Goal: Task Accomplishment & Management: Use online tool/utility

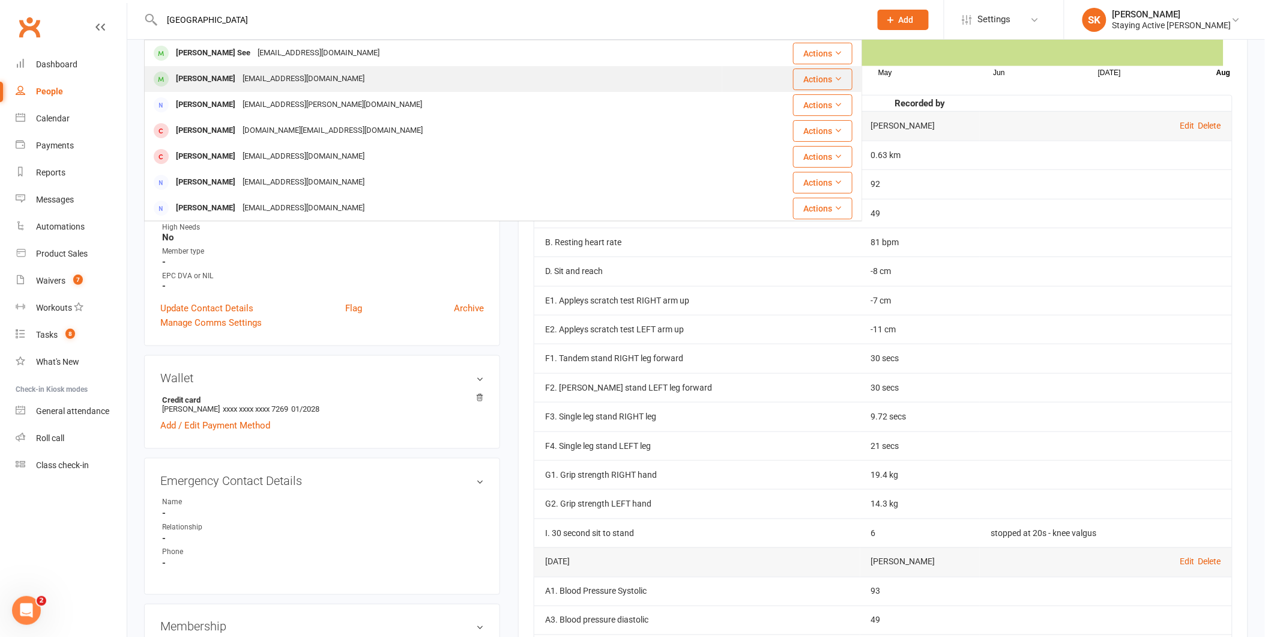
type input "[GEOGRAPHIC_DATA]"
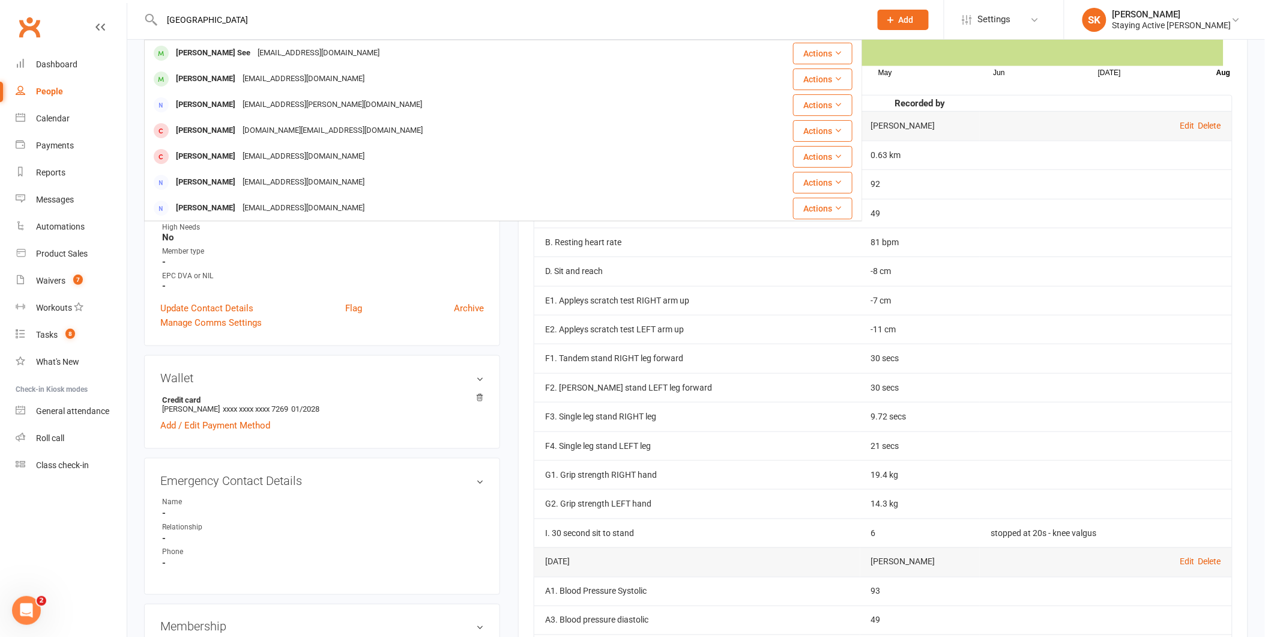
click at [298, 67] on div "[PERSON_NAME] [EMAIL_ADDRESS][DOMAIN_NAME]" at bounding box center [433, 79] width 576 height 25
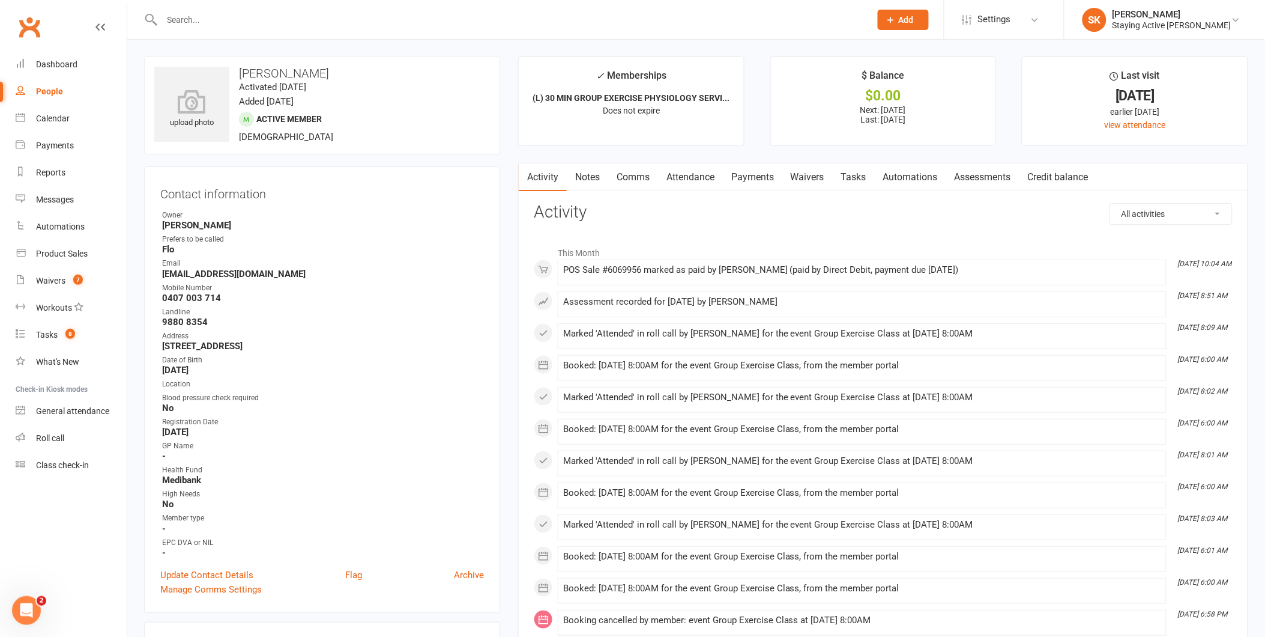
click at [751, 177] on link "Payments" at bounding box center [752, 177] width 59 height 28
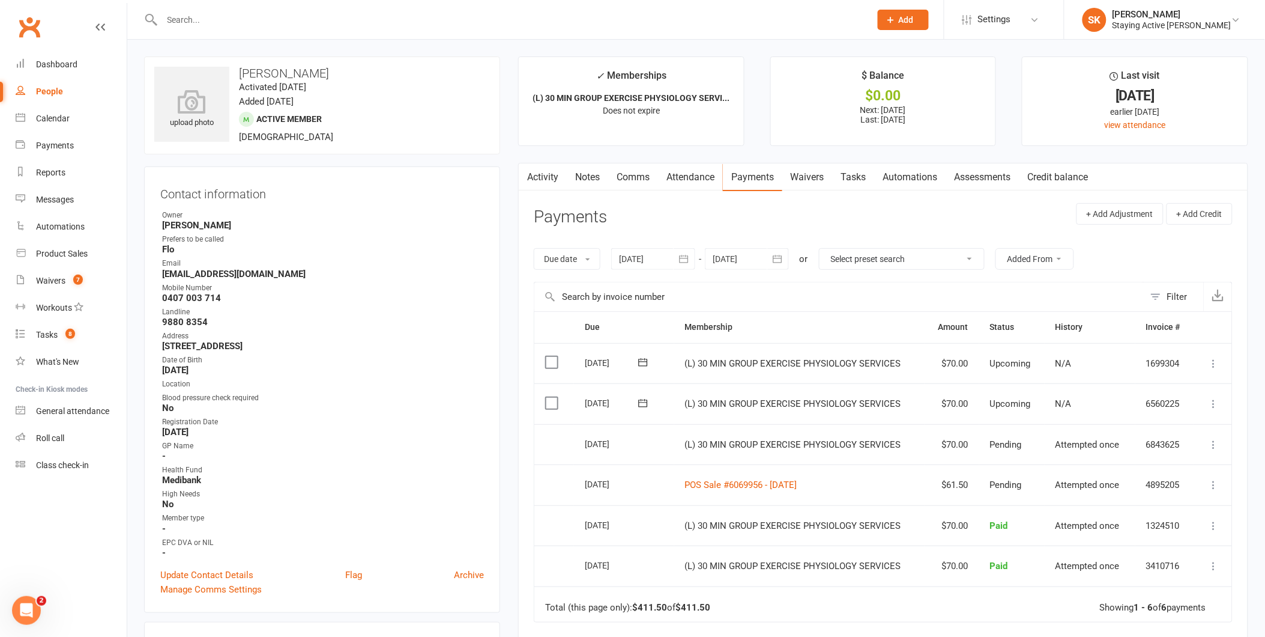
drag, startPoint x: 1209, startPoint y: 16, endPoint x: 1212, endPoint y: 54, distance: 37.9
click at [1212, 18] on div "[PERSON_NAME]" at bounding box center [1172, 14] width 119 height 11
drag, startPoint x: 1117, startPoint y: 165, endPoint x: 1113, endPoint y: 183, distance: 19.1
click at [1117, 165] on link "Sign out" at bounding box center [1165, 167] width 201 height 28
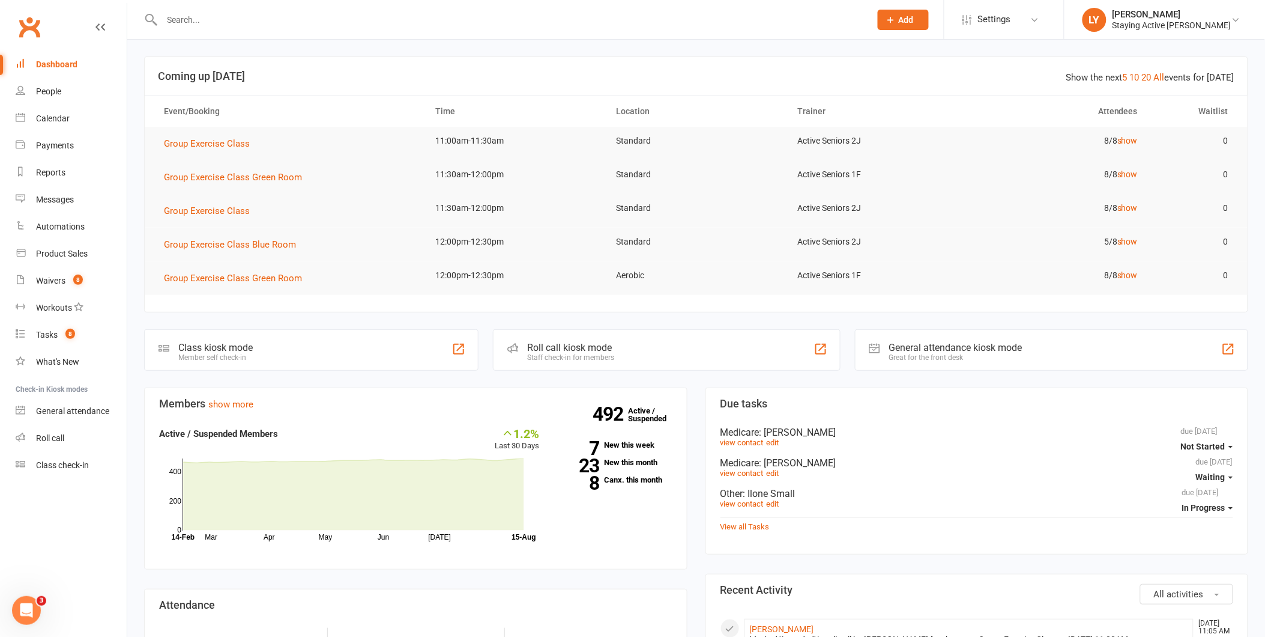
click at [327, 16] on input "text" at bounding box center [511, 19] width 704 height 17
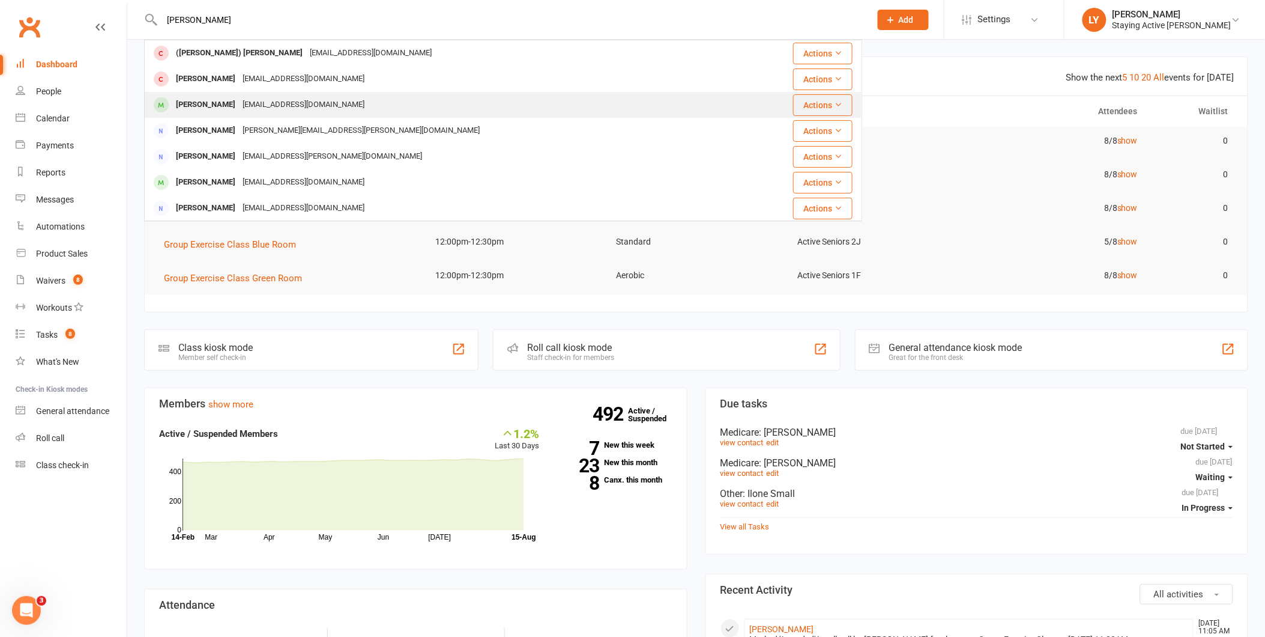
type input "marion"
click at [275, 100] on div "stanbridge2@bigpond.com" at bounding box center [303, 104] width 129 height 17
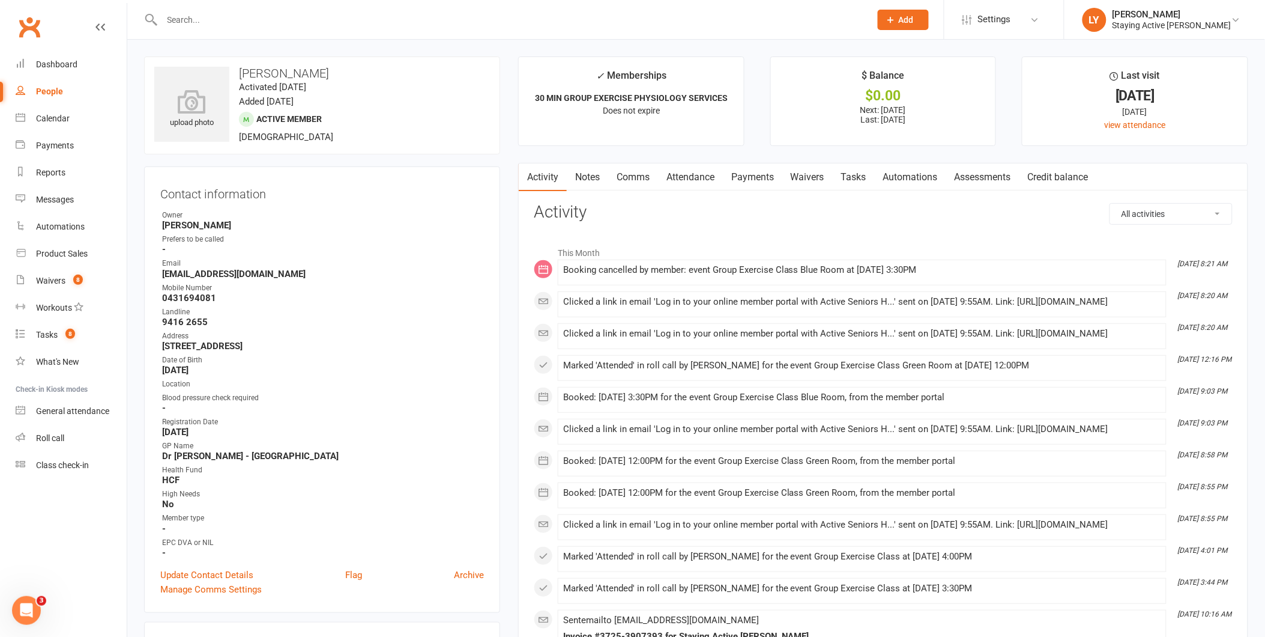
click at [193, 16] on input "text" at bounding box center [511, 19] width 704 height 17
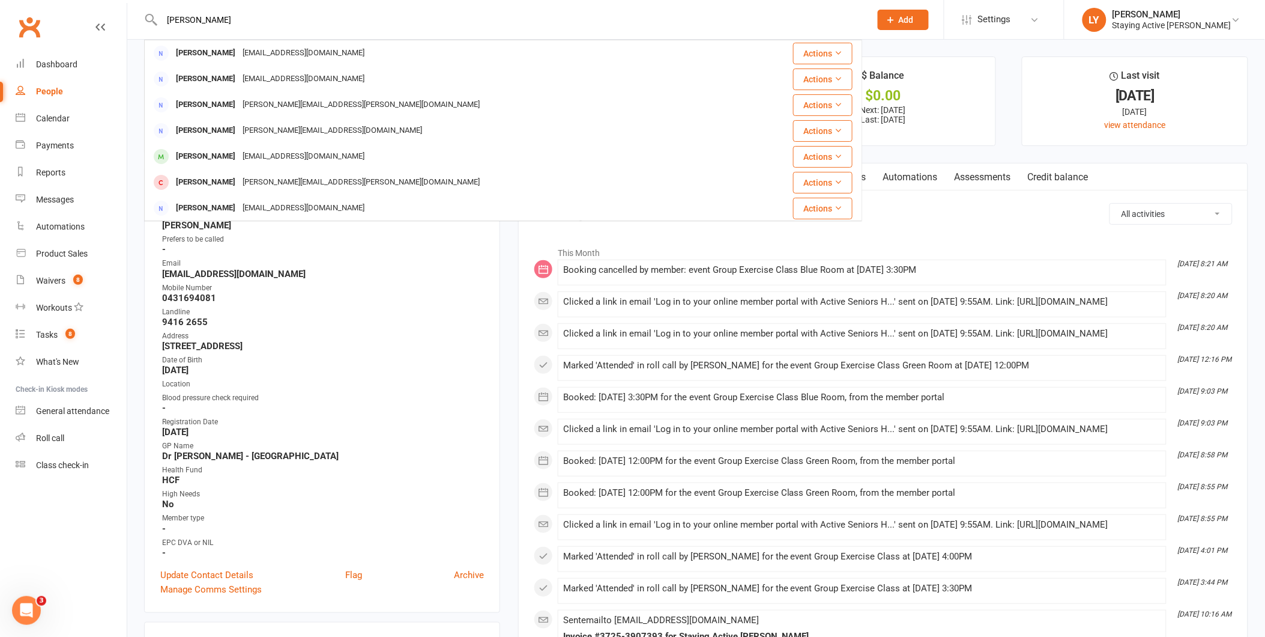
drag, startPoint x: 277, startPoint y: 26, endPoint x: 124, endPoint y: 26, distance: 153.1
click at [124, 3] on header "judy Judy Bain judybain6@gmail.com Actions Judy Butlin judybutlin@gmail.com Act…" at bounding box center [632, 3] width 1265 height 0
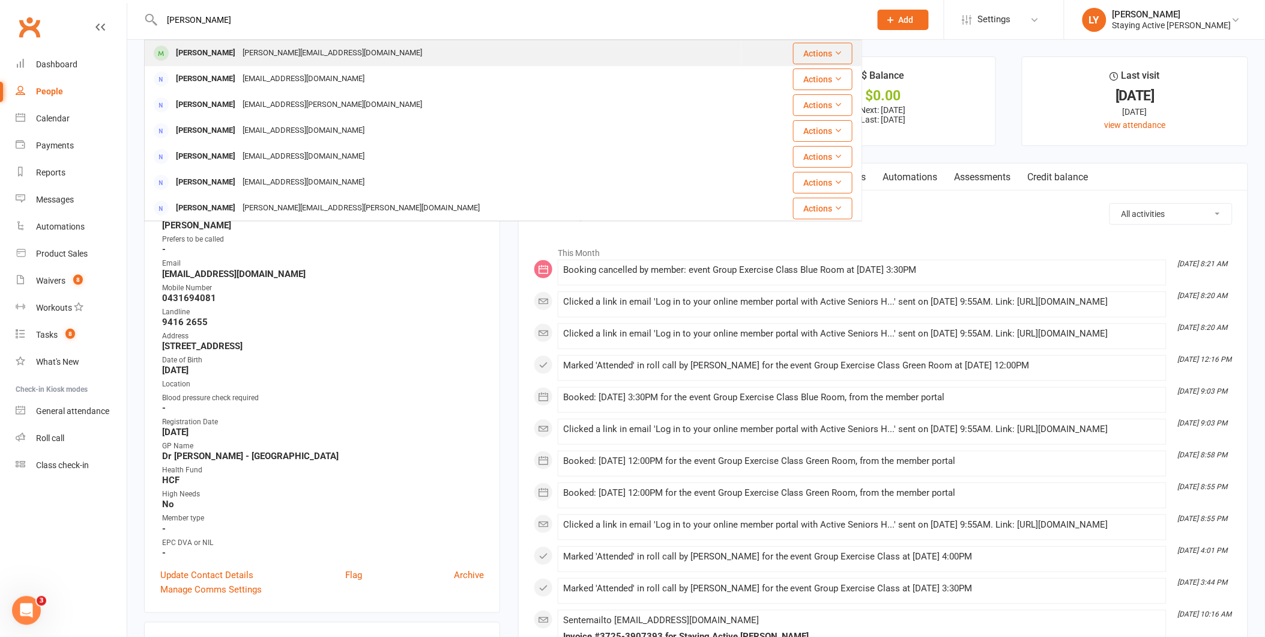
type input "marie d"
click at [209, 54] on div "Marie D’Alessandri" at bounding box center [205, 52] width 67 height 17
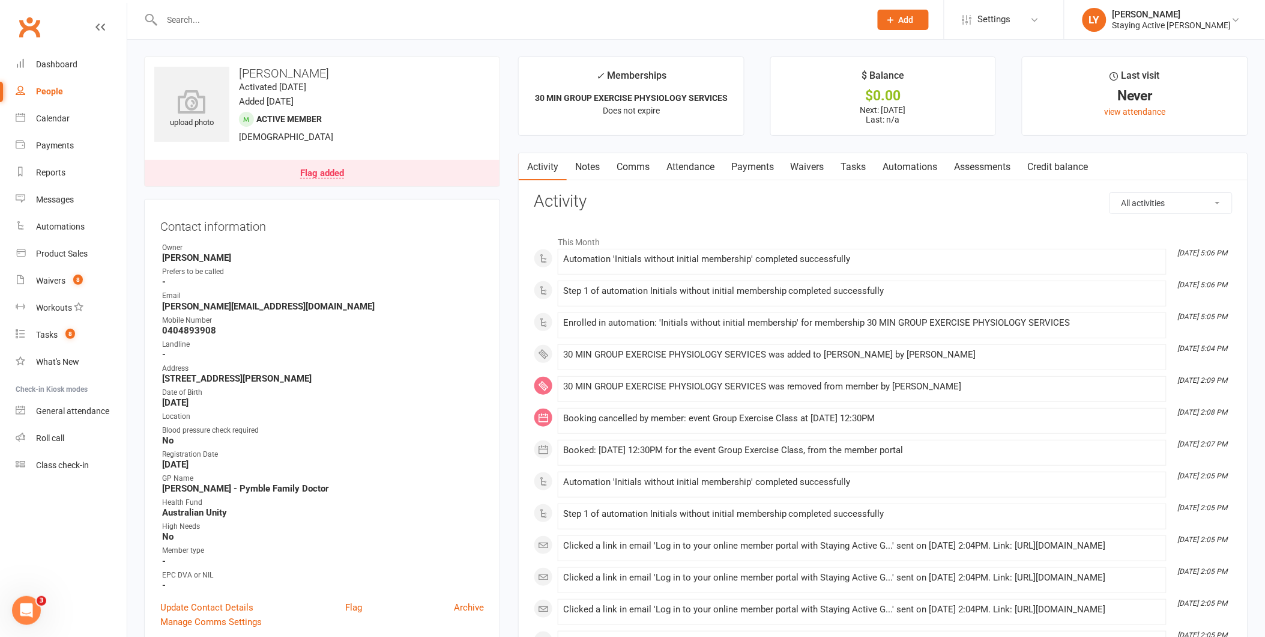
click at [707, 166] on link "Attendance" at bounding box center [690, 167] width 65 height 28
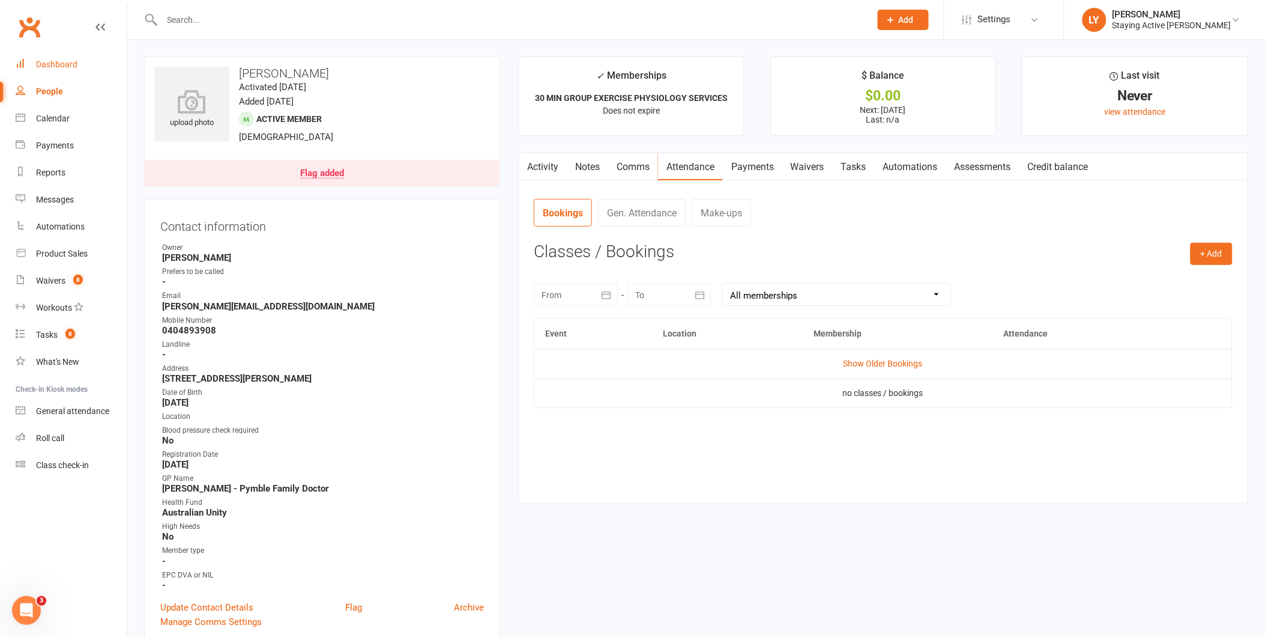
click at [74, 65] on div "Dashboard" at bounding box center [56, 64] width 41 height 10
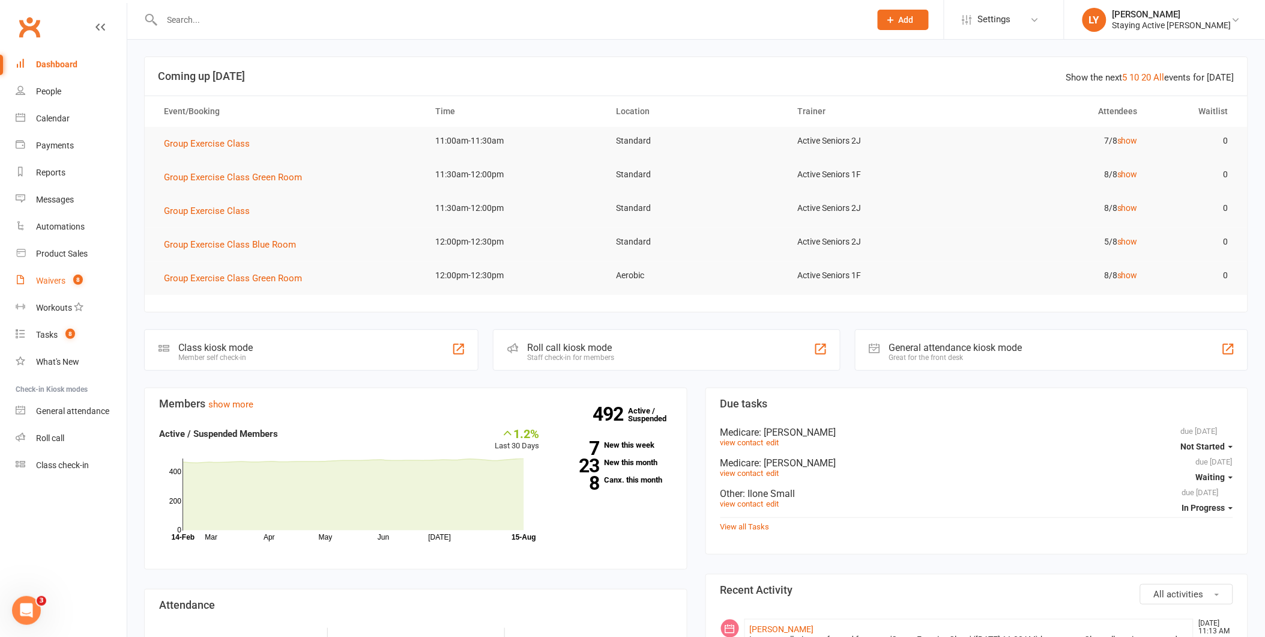
click at [65, 279] on link "Waivers 8" at bounding box center [71, 280] width 111 height 27
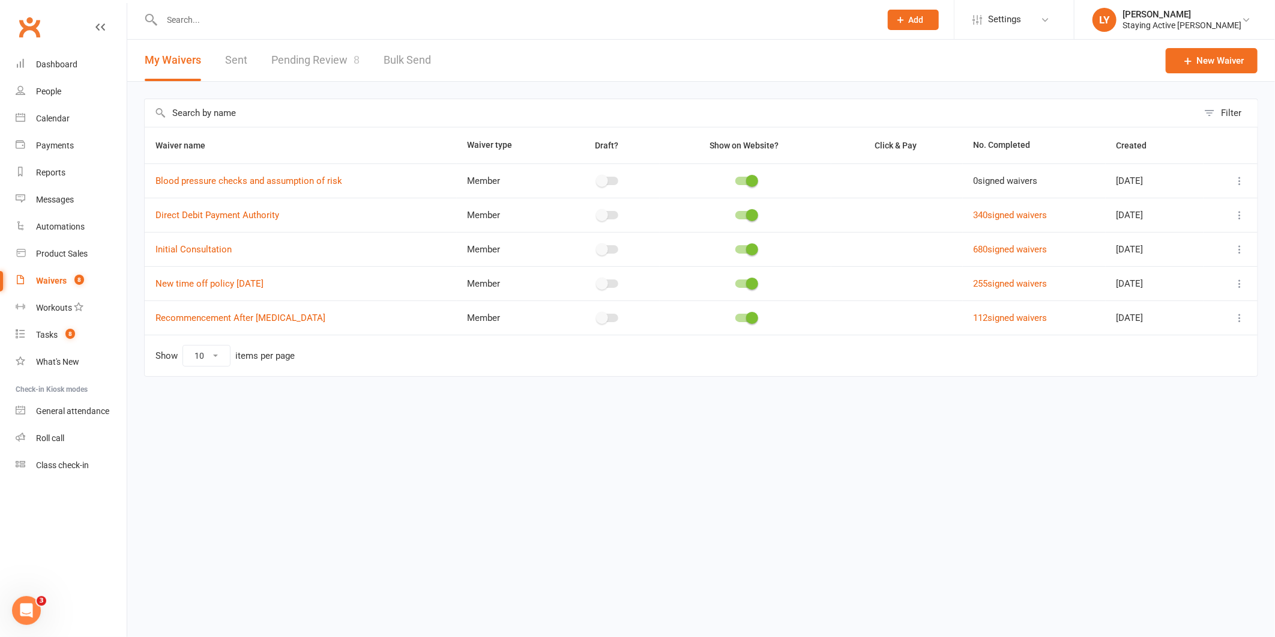
click at [327, 68] on link "Pending Review 8" at bounding box center [315, 60] width 88 height 41
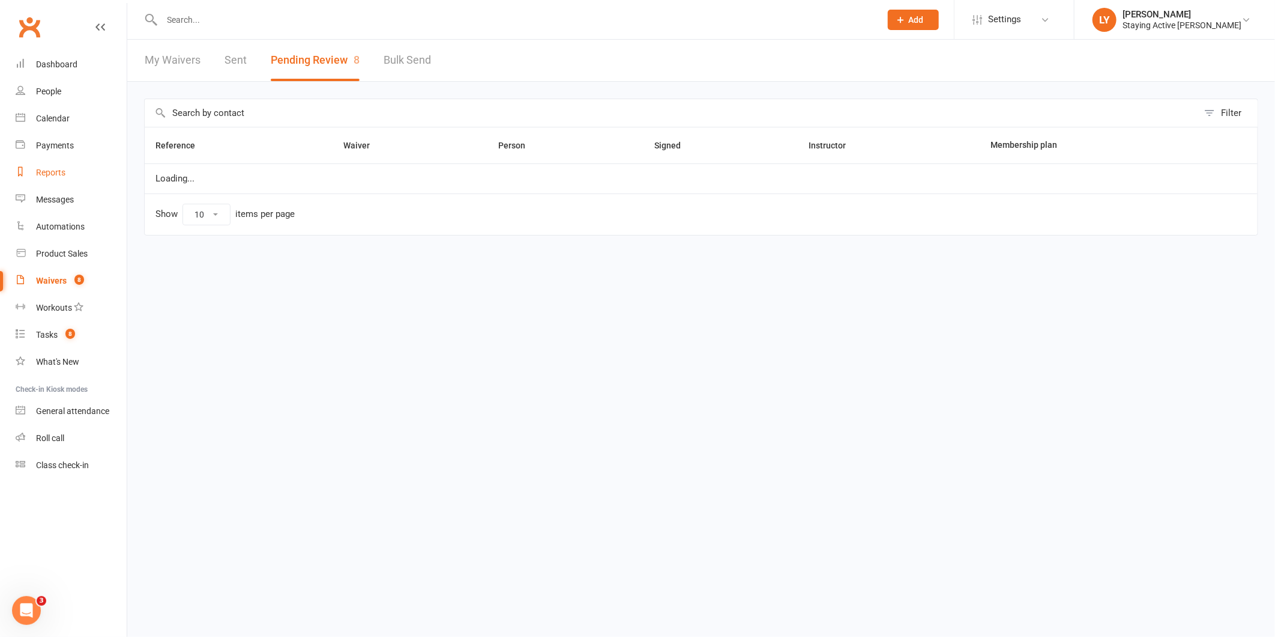
select select "25"
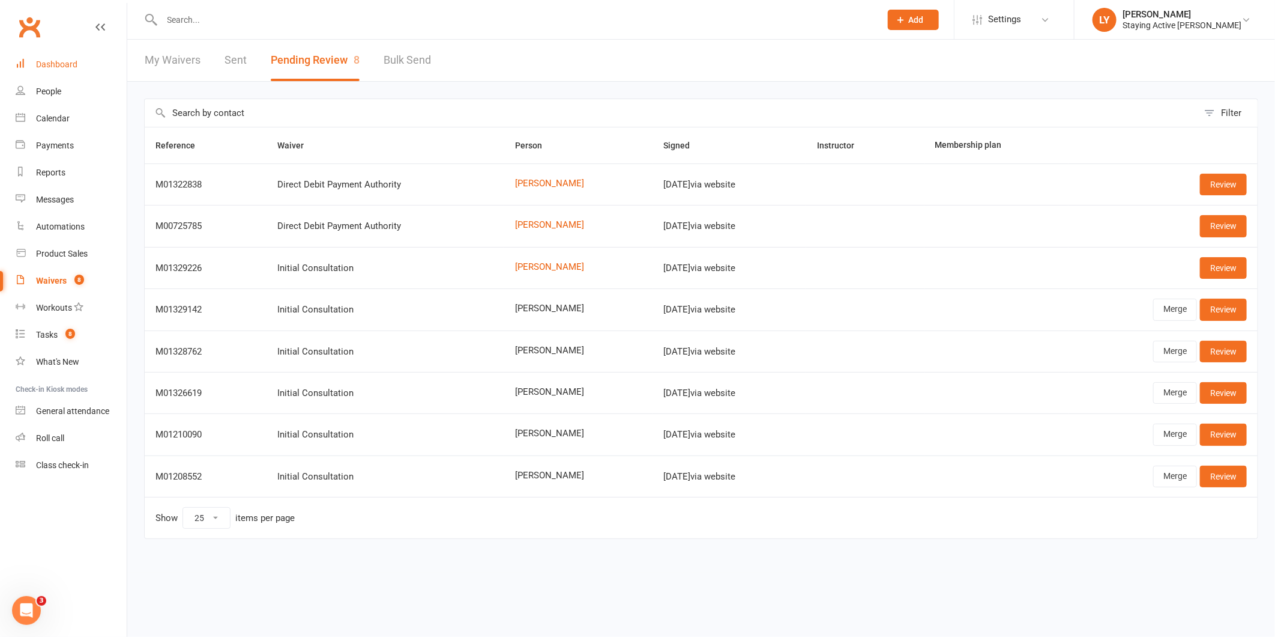
click at [58, 64] on div "Dashboard" at bounding box center [56, 64] width 41 height 10
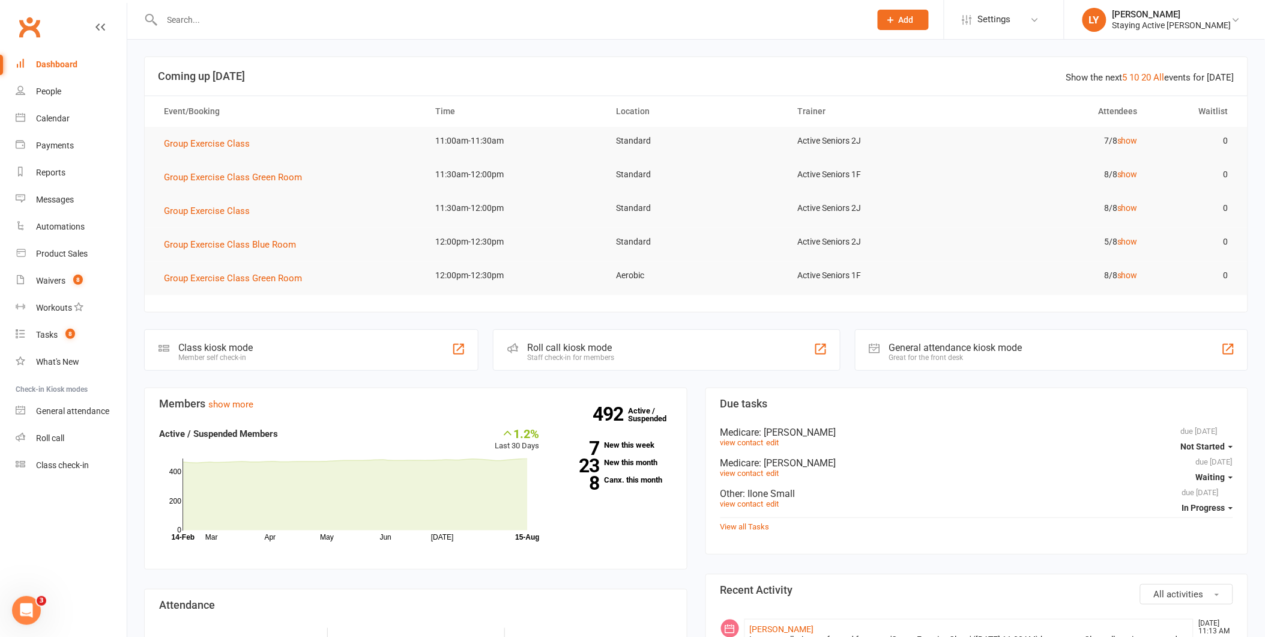
click at [457, 20] on input "text" at bounding box center [511, 19] width 704 height 17
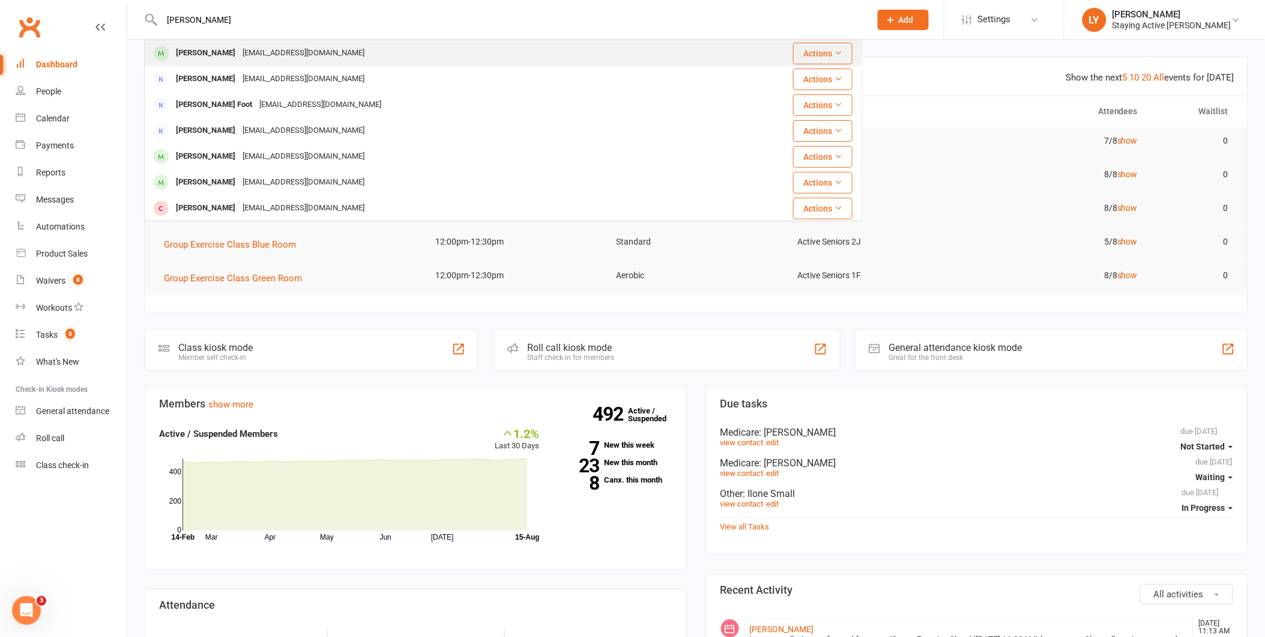
type input "julie foot"
click at [293, 49] on div "juliannefoot@gmail.com" at bounding box center [303, 52] width 129 height 17
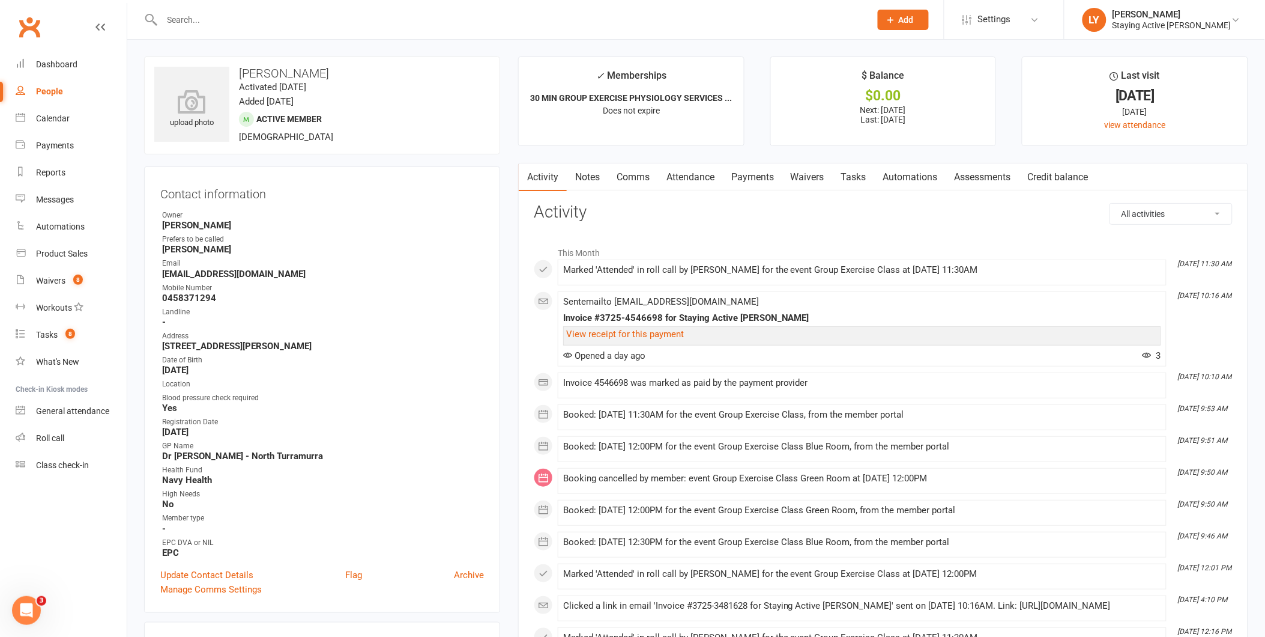
click at [977, 167] on link "Assessments" at bounding box center [982, 177] width 73 height 28
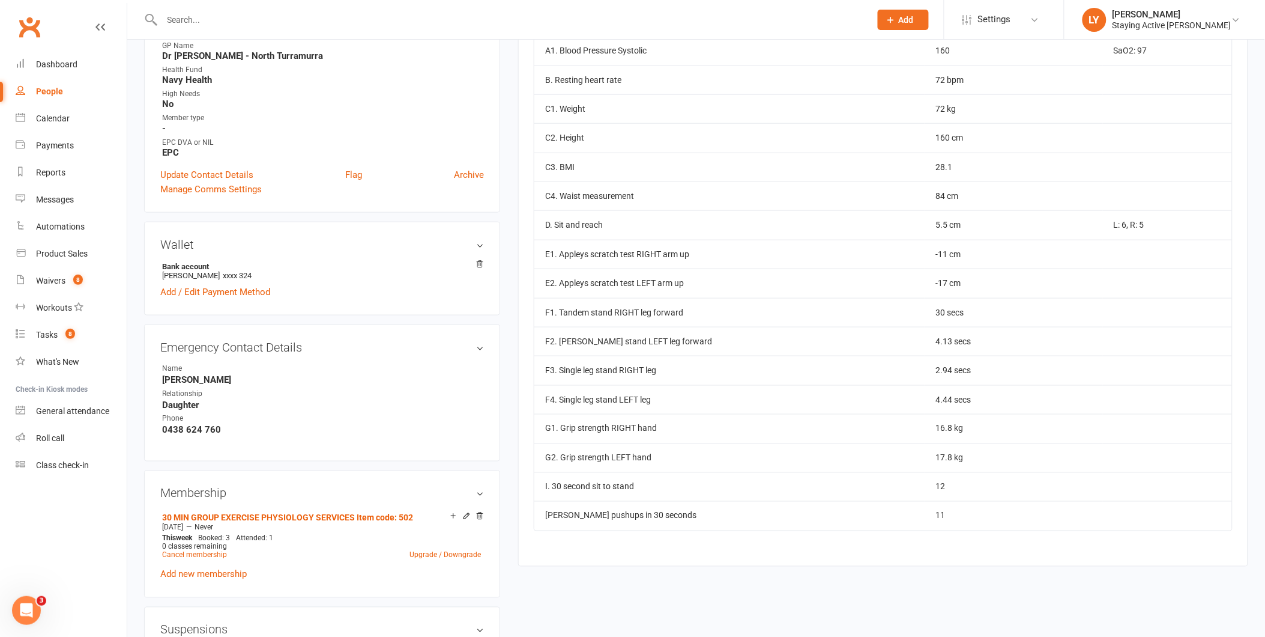
scroll to position [333, 0]
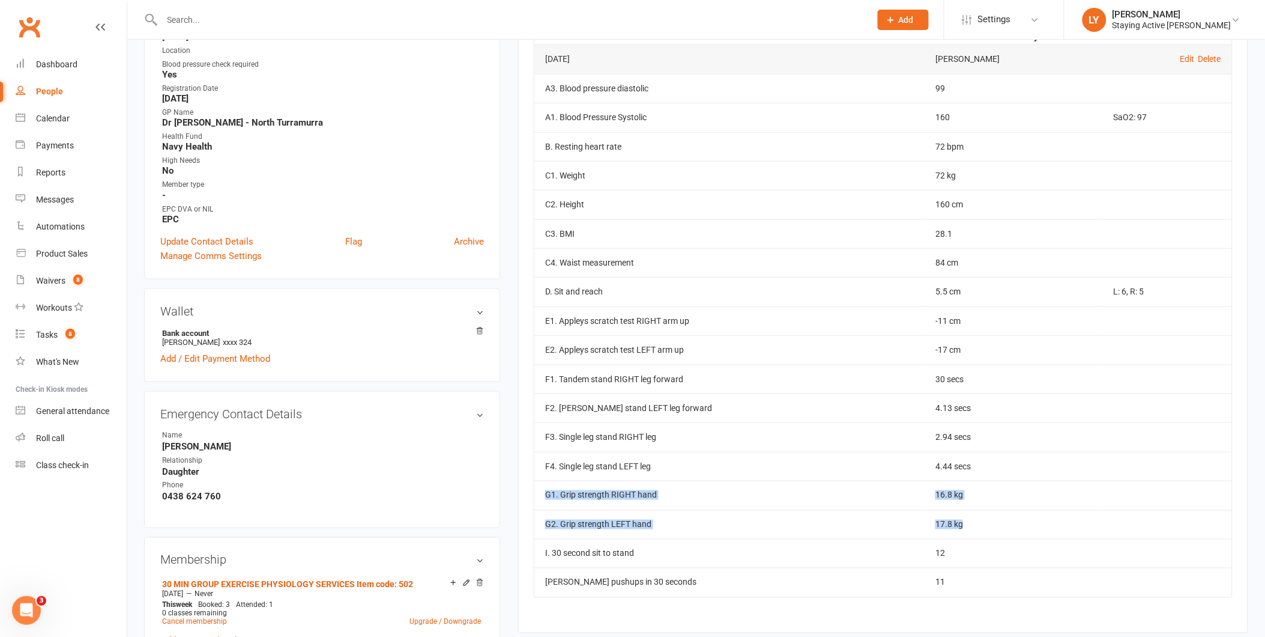
drag, startPoint x: 985, startPoint y: 524, endPoint x: 545, endPoint y: 493, distance: 440.7
click at [545, 493] on tbody "Apr 3, 2025 Kevin Luu Edit Delete A3. Blood pressure diastolic 99 A1. Blood Pre…" at bounding box center [883, 320] width 698 height 552
click at [946, 494] on td "16.8 kg" at bounding box center [1014, 494] width 178 height 29
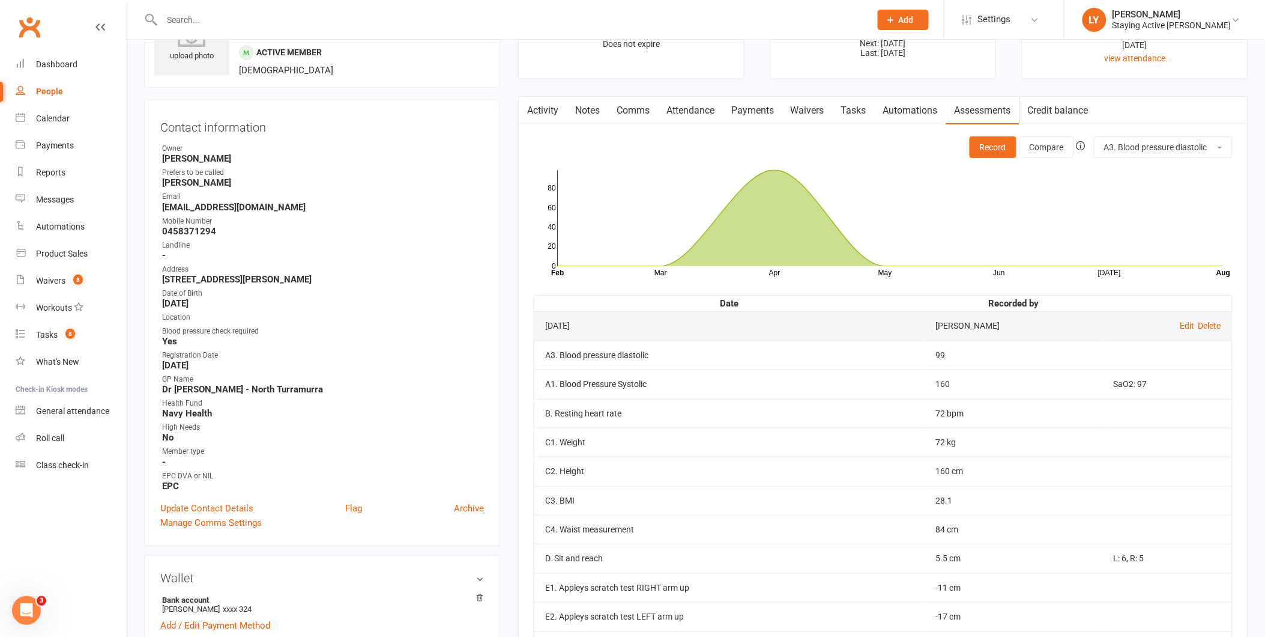
scroll to position [0, 0]
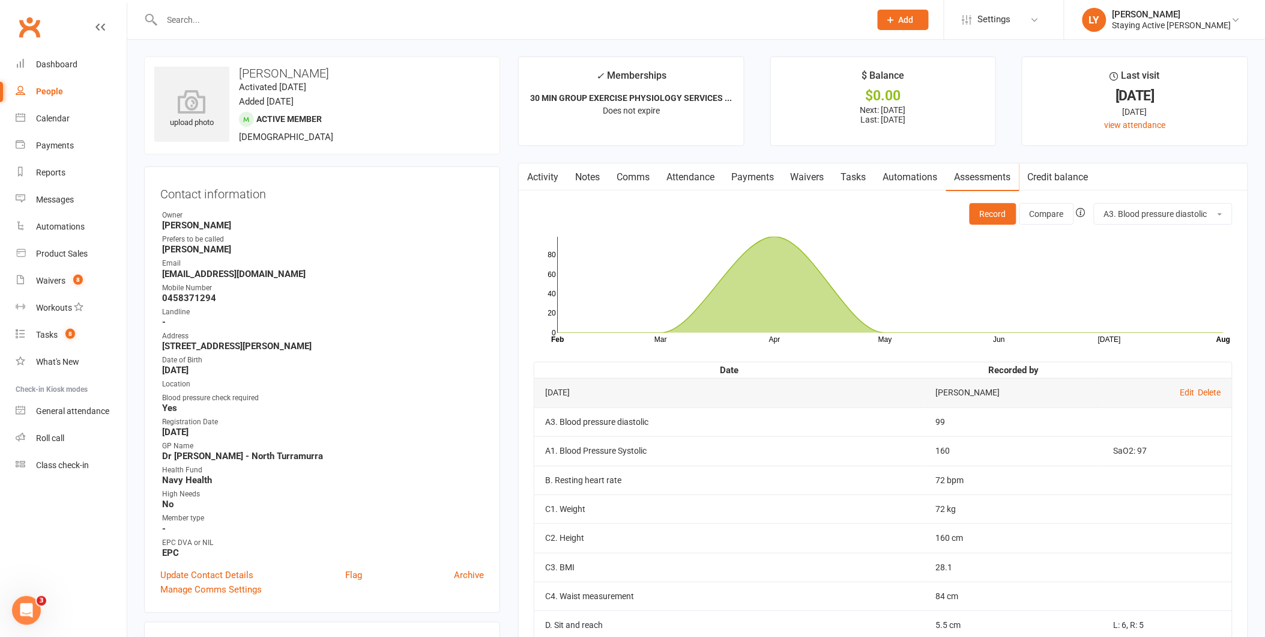
click at [230, 25] on input "text" at bounding box center [511, 19] width 704 height 17
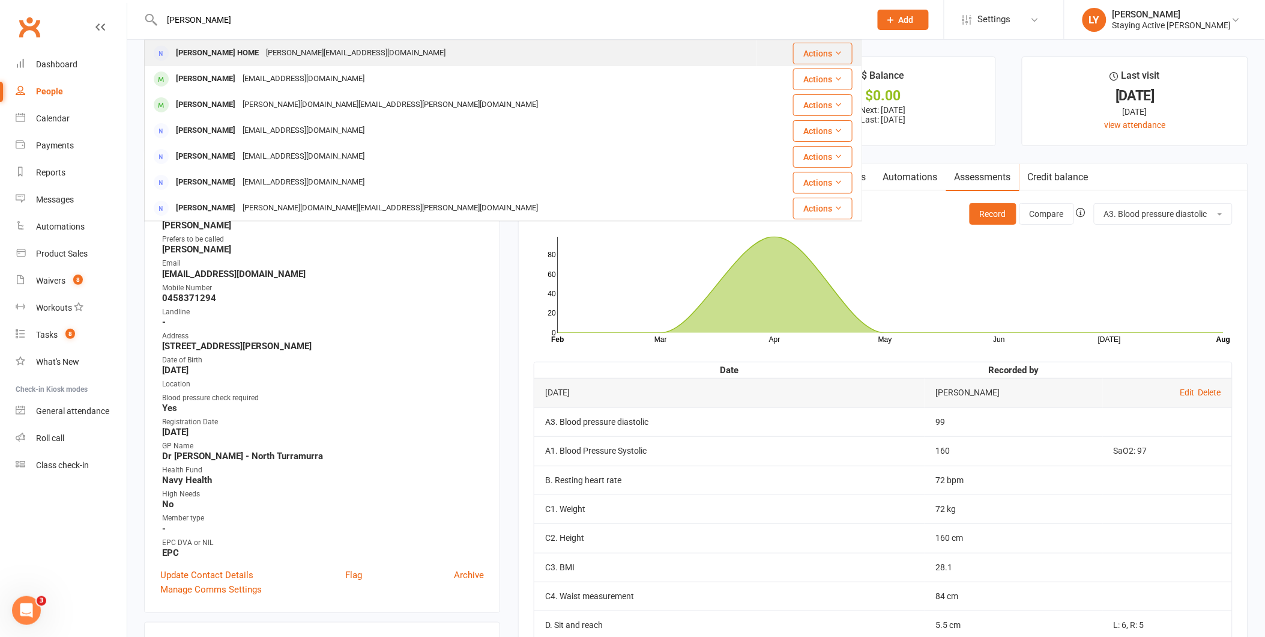
type input "jenny tan"
click at [262, 46] on div "Jennyktan@hotmail.com" at bounding box center [355, 52] width 187 height 17
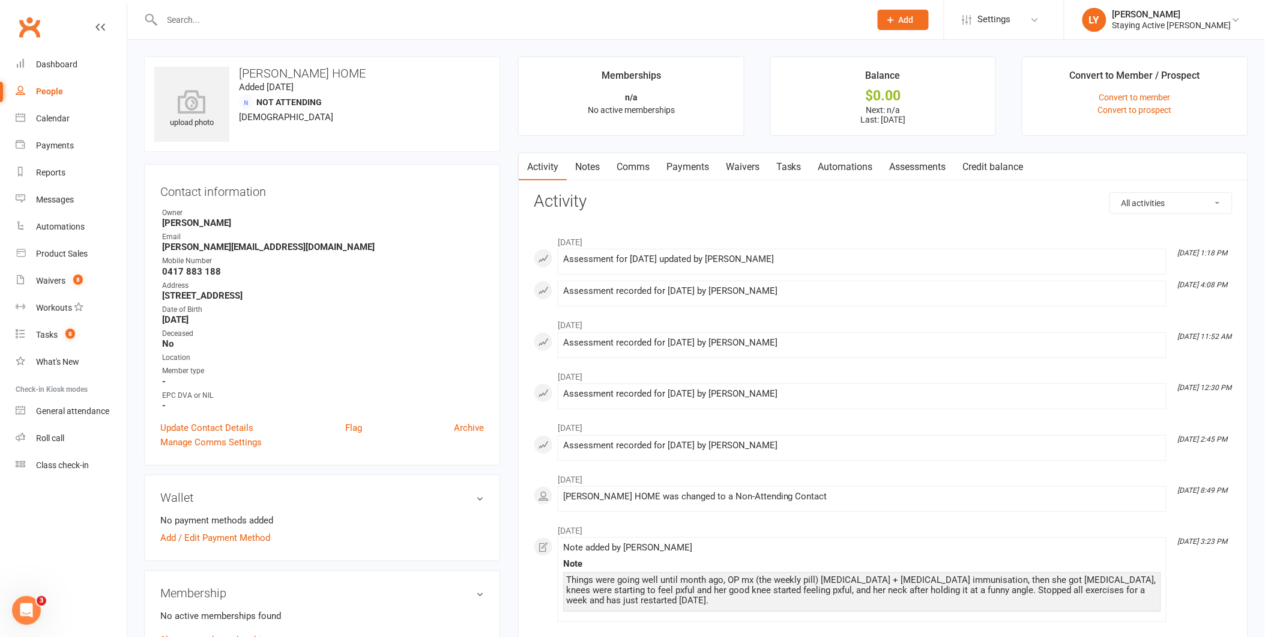
click at [904, 165] on link "Assessments" at bounding box center [918, 167] width 73 height 28
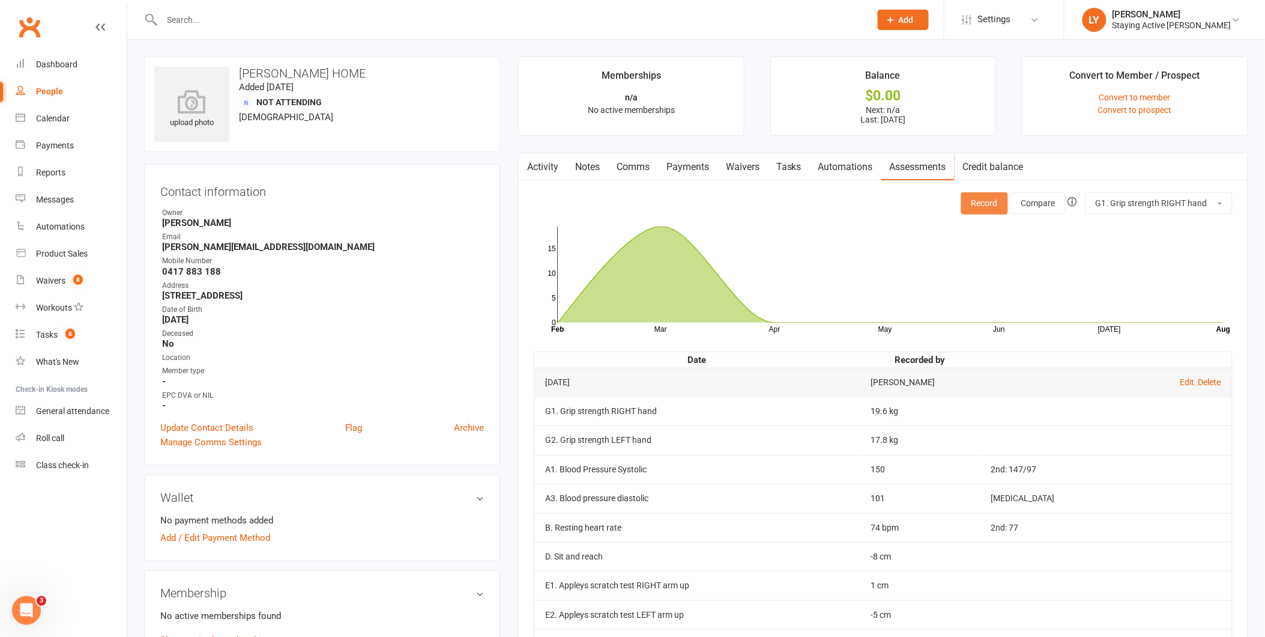
click at [970, 204] on button "Record" at bounding box center [984, 203] width 47 height 22
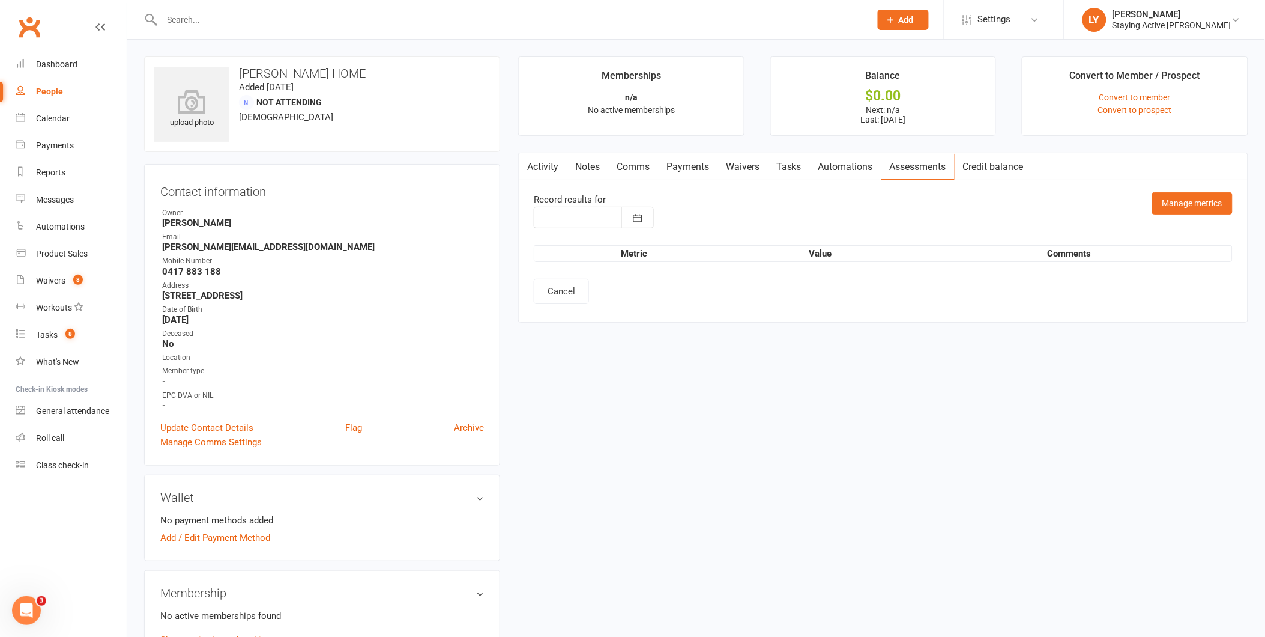
type input "[DATE]"
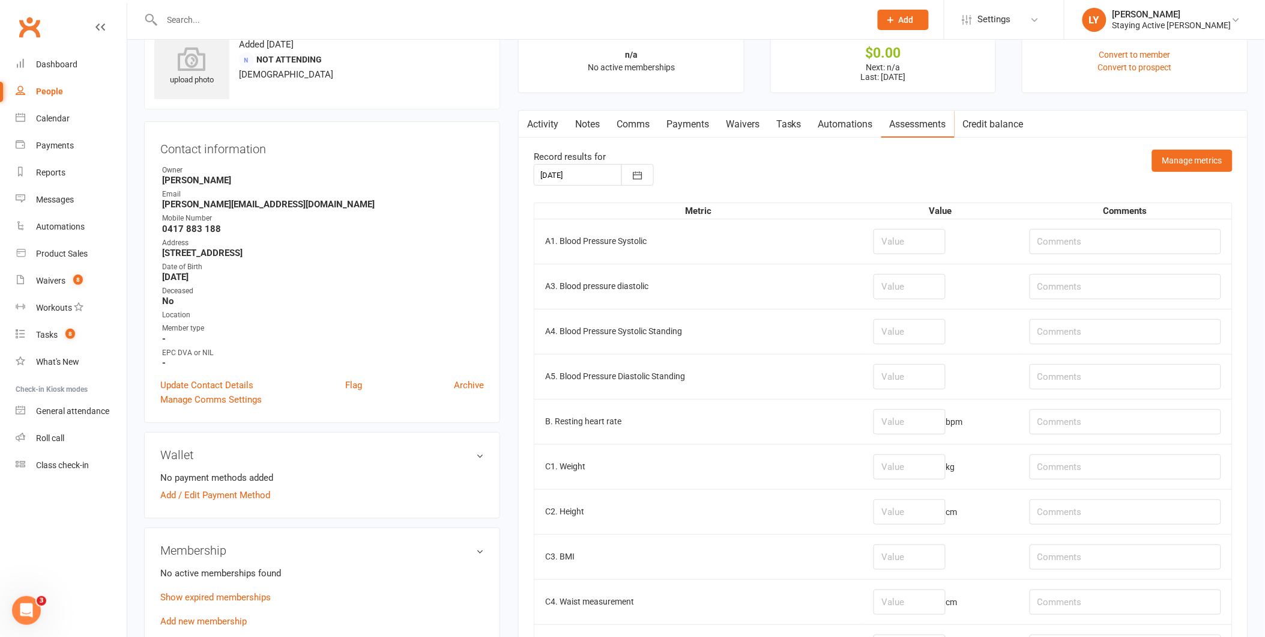
scroll to position [67, 0]
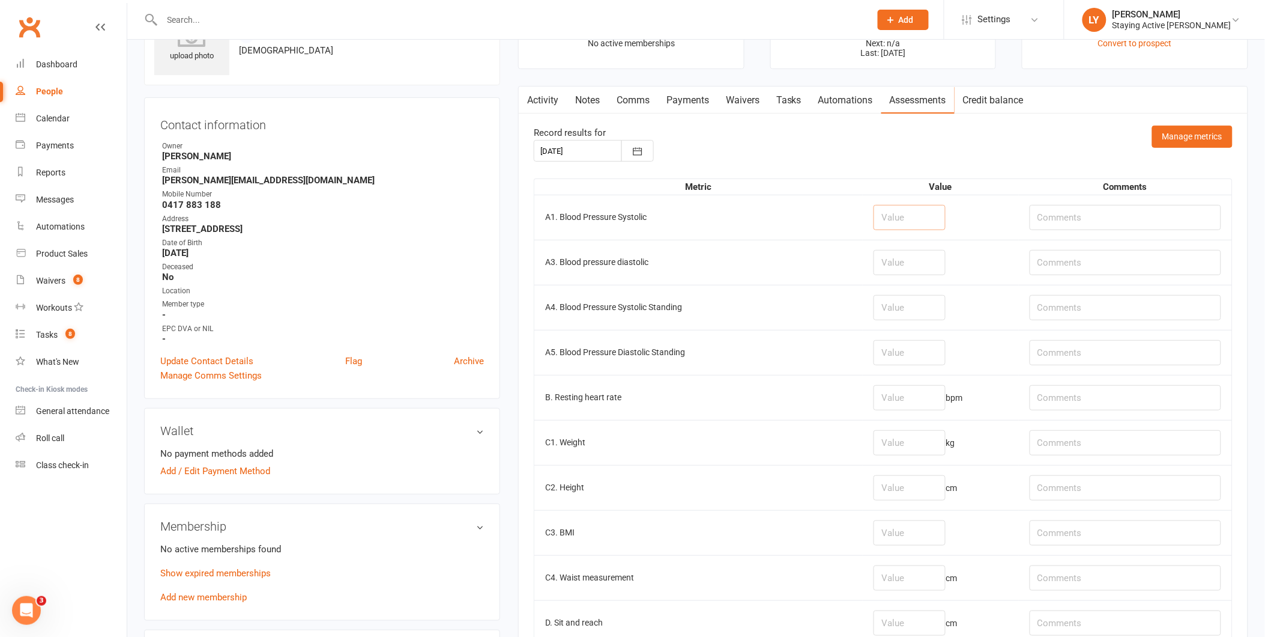
click at [882, 215] on input "number" at bounding box center [910, 217] width 72 height 25
type input "127"
click at [885, 251] on input "number" at bounding box center [910, 262] width 72 height 25
type input "83"
click at [863, 263] on td "83" at bounding box center [941, 262] width 156 height 45
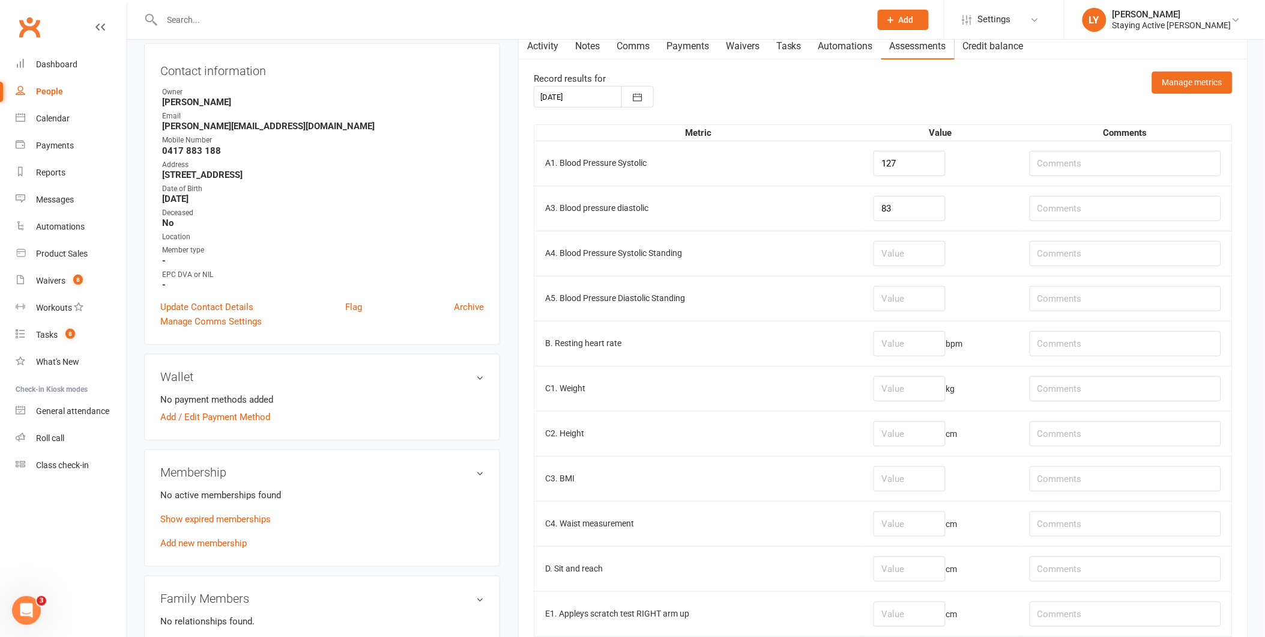
scroll to position [200, 0]
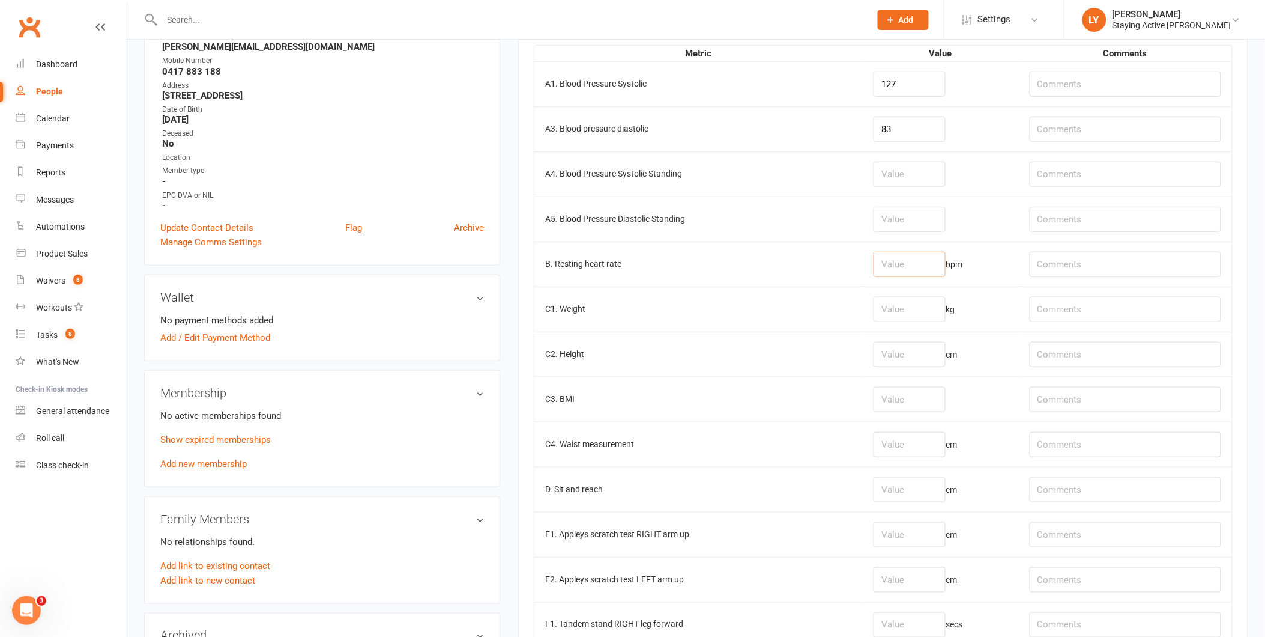
click at [874, 258] on input "number" at bounding box center [910, 264] width 72 height 25
type input "81"
click at [794, 268] on td "B. Resting heart rate" at bounding box center [698, 263] width 328 height 45
click at [795, 265] on td "B. Resting heart rate" at bounding box center [698, 263] width 328 height 45
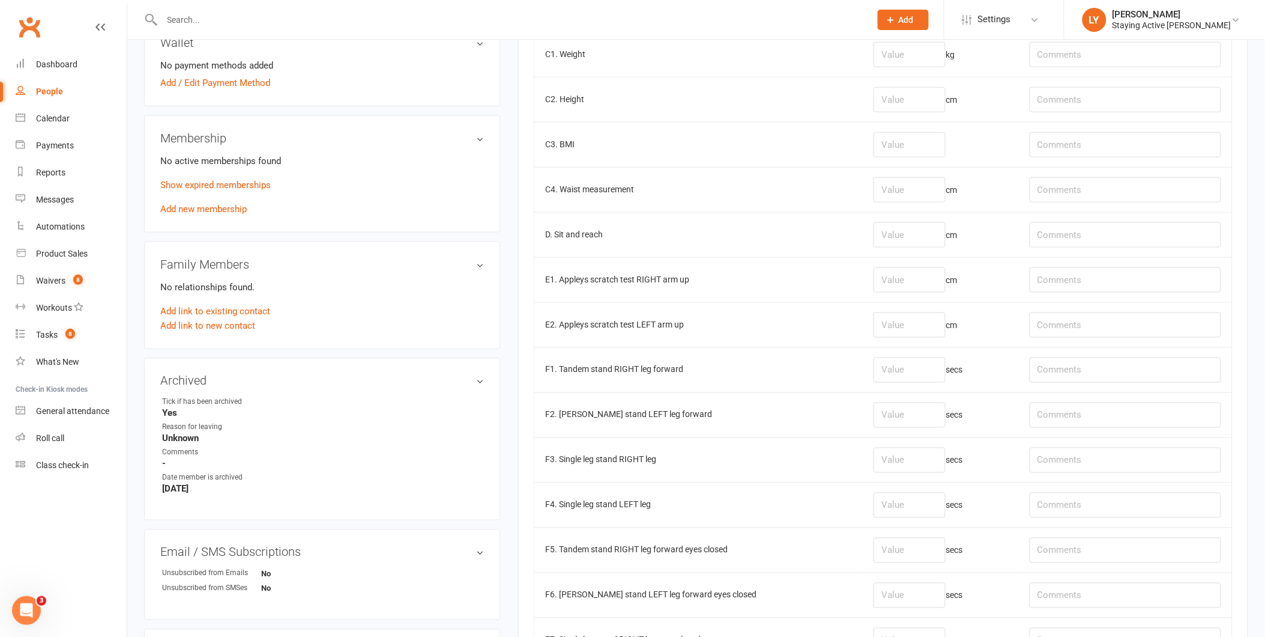
scroll to position [467, 0]
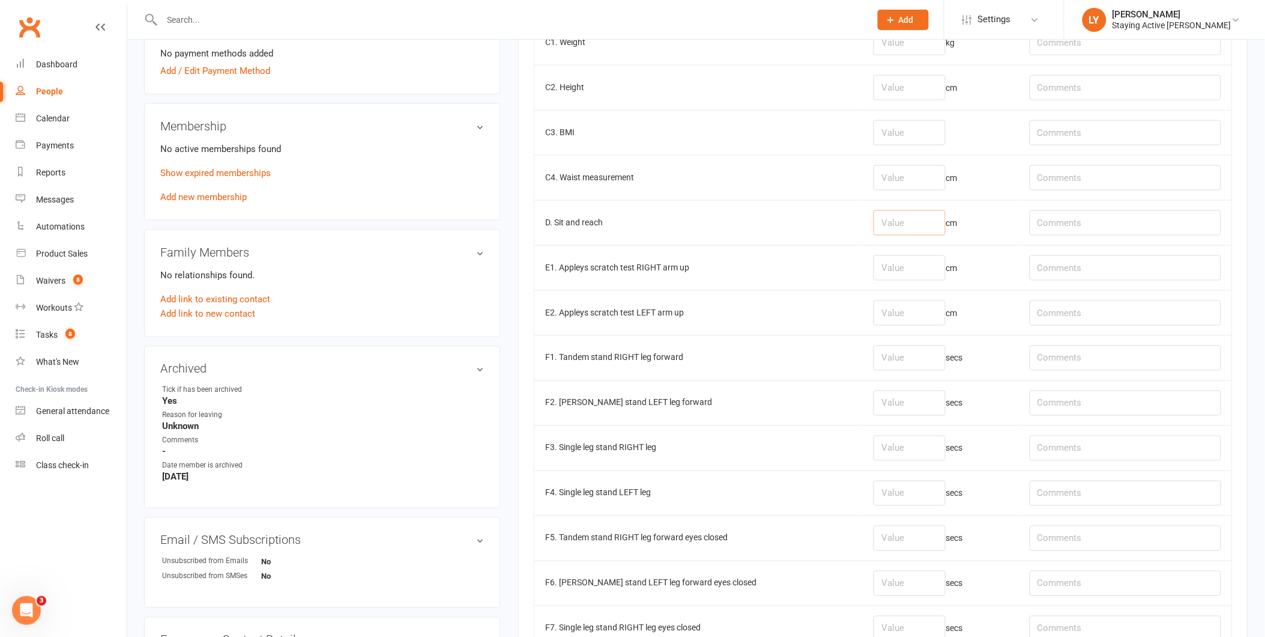
click at [874, 223] on input "number" at bounding box center [910, 222] width 72 height 25
click at [886, 225] on input "number" at bounding box center [910, 222] width 72 height 25
click at [1048, 228] on input "text" at bounding box center [1126, 222] width 192 height 25
type input "-3cm"
click at [885, 229] on input "number" at bounding box center [910, 222] width 72 height 25
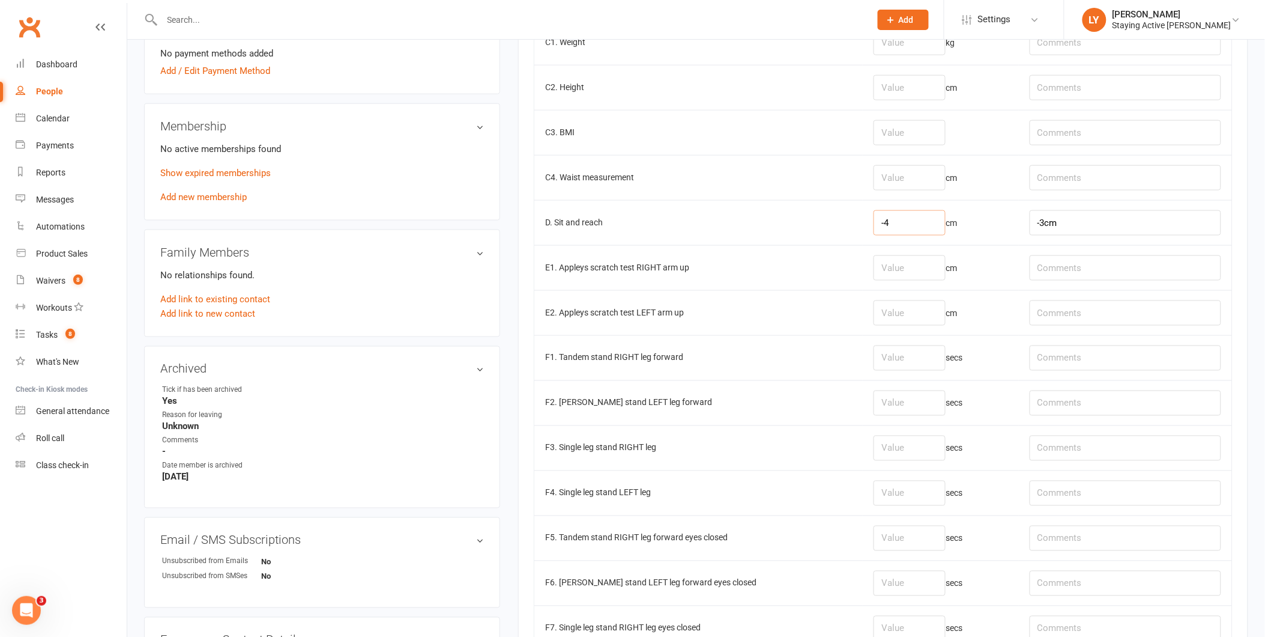
type input "-4"
click at [1066, 220] on input "-3cm" at bounding box center [1126, 222] width 192 height 25
type input "-3cm L, R -5cm"
click at [874, 259] on input "number" at bounding box center [910, 267] width 72 height 25
type input "0"
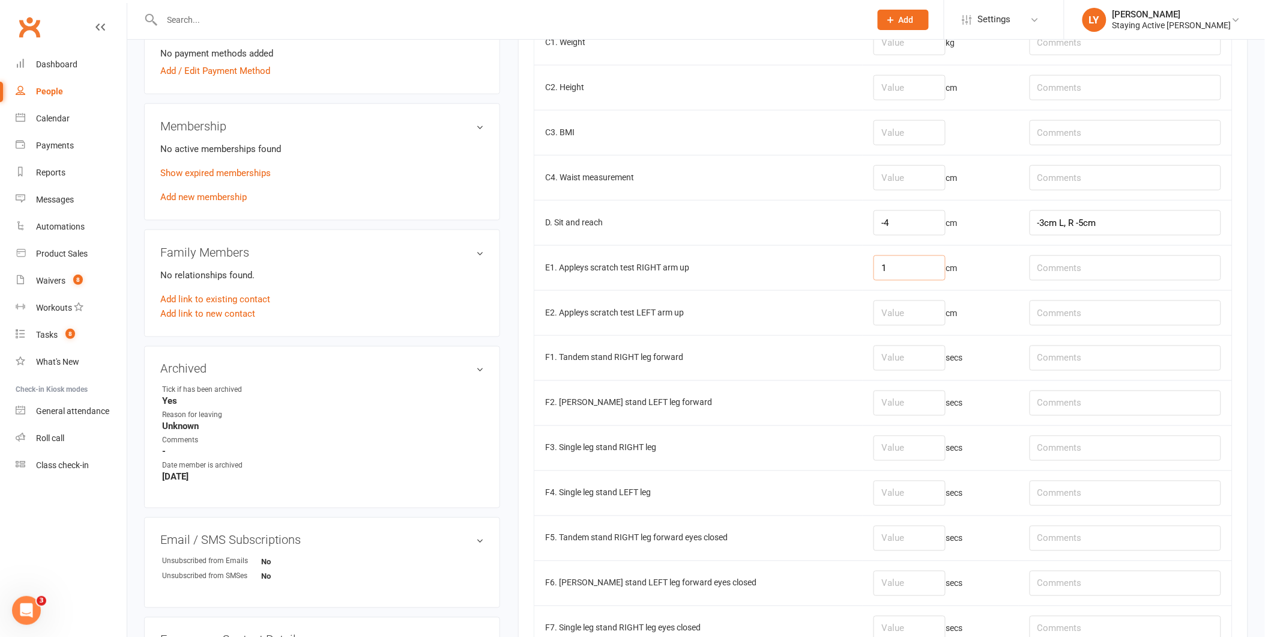
type input "1"
click at [874, 310] on input "number" at bounding box center [910, 312] width 72 height 25
type input "-4"
click at [794, 335] on td "E2. Appleys scratch test LEFT arm up" at bounding box center [698, 312] width 328 height 45
click at [883, 353] on input "number" at bounding box center [910, 357] width 72 height 25
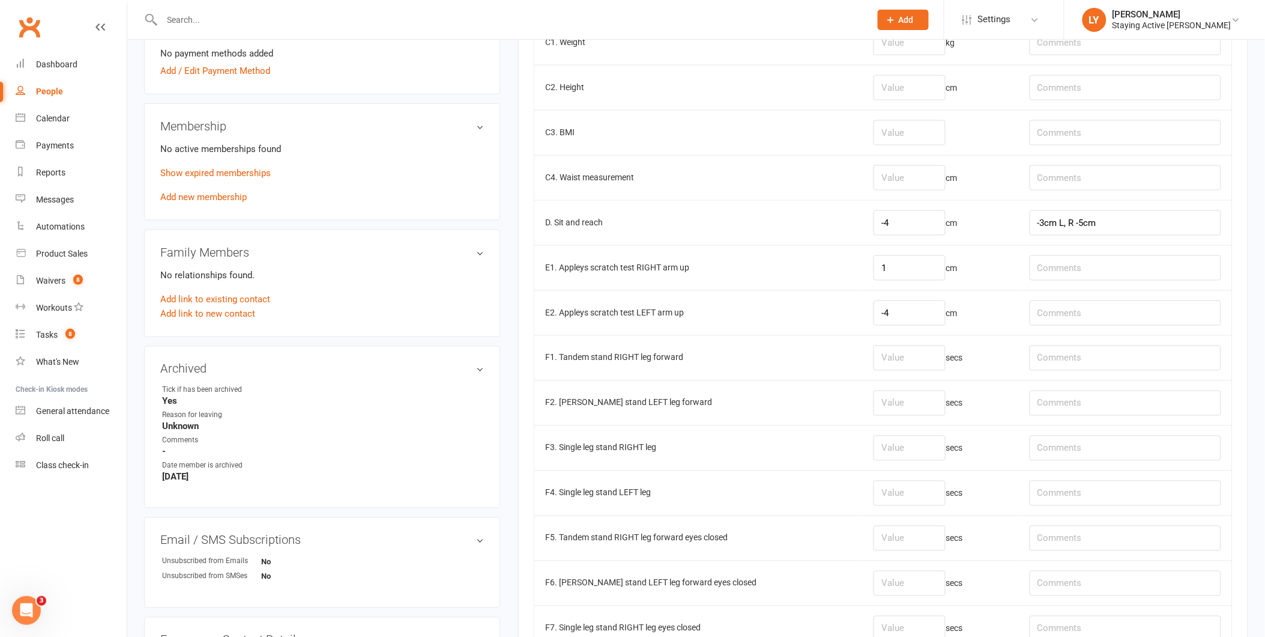
click at [872, 389] on td "secs" at bounding box center [941, 402] width 156 height 45
click at [879, 407] on input "number" at bounding box center [910, 402] width 72 height 25
type input "30"
click at [882, 358] on input "number" at bounding box center [910, 357] width 72 height 25
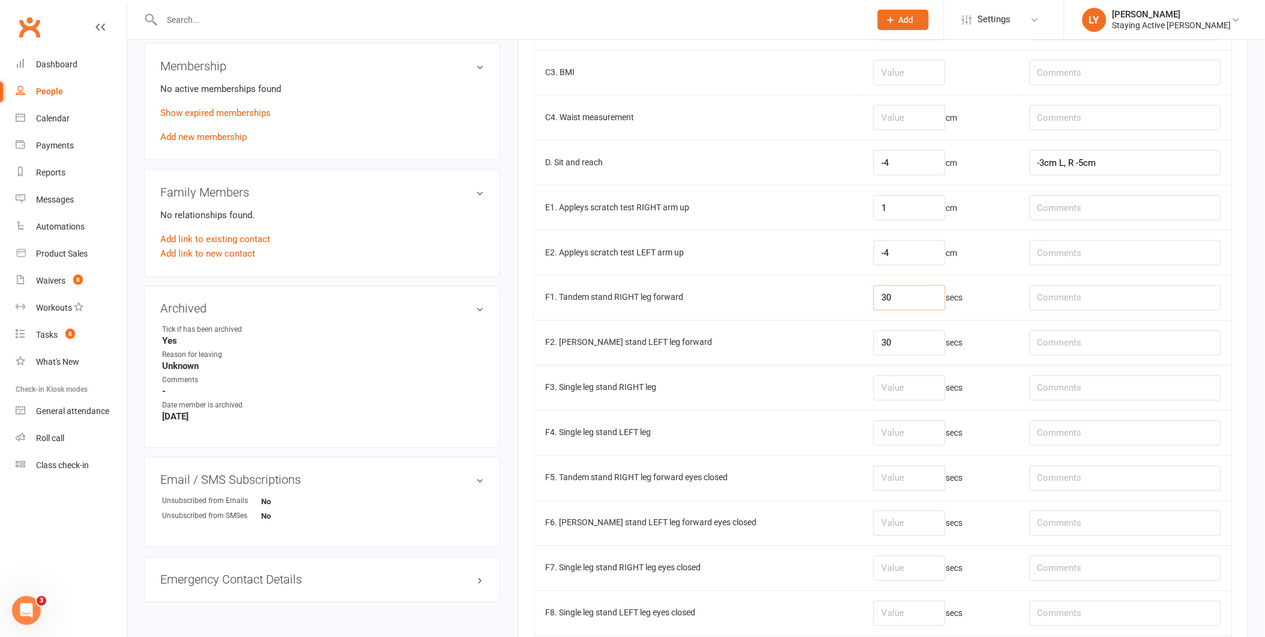
scroll to position [600, 0]
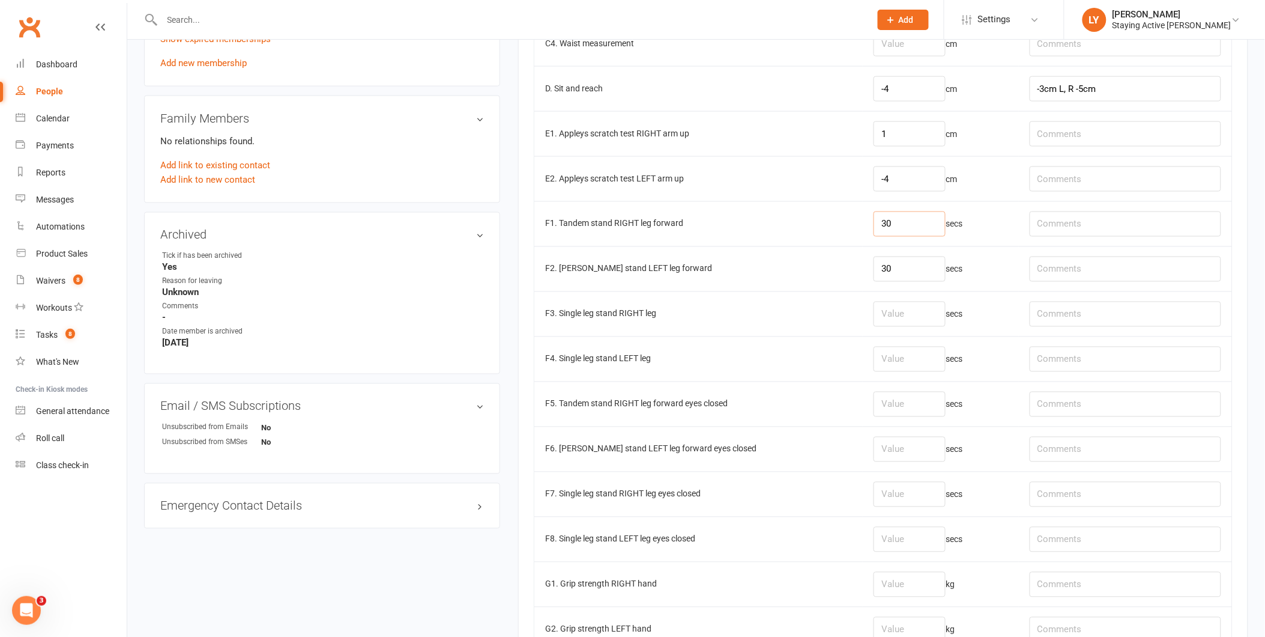
type input "30"
click at [874, 355] on input "number" at bounding box center [910, 358] width 72 height 25
type input "30"
click at [874, 327] on input "number" at bounding box center [910, 313] width 72 height 25
type input "30"
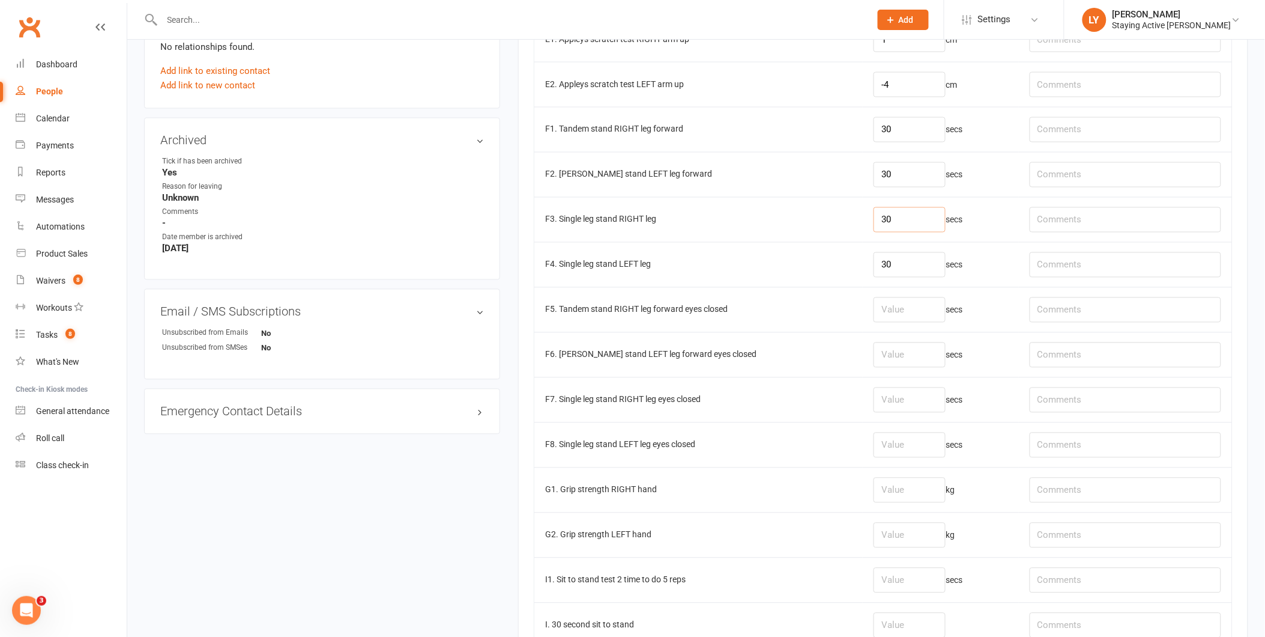
scroll to position [734, 0]
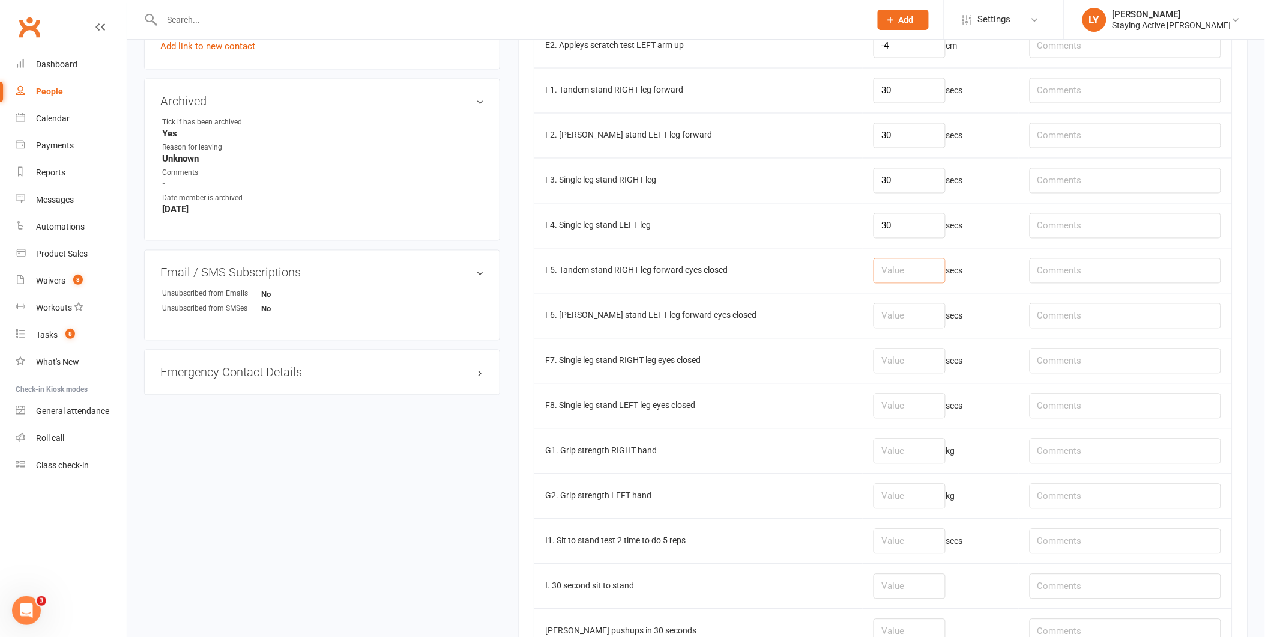
click at [874, 283] on input "number" at bounding box center [910, 270] width 72 height 25
click at [874, 309] on input "number" at bounding box center [910, 315] width 72 height 25
type input "6.06"
click at [874, 266] on input "number" at bounding box center [910, 270] width 72 height 25
type input "7.32"
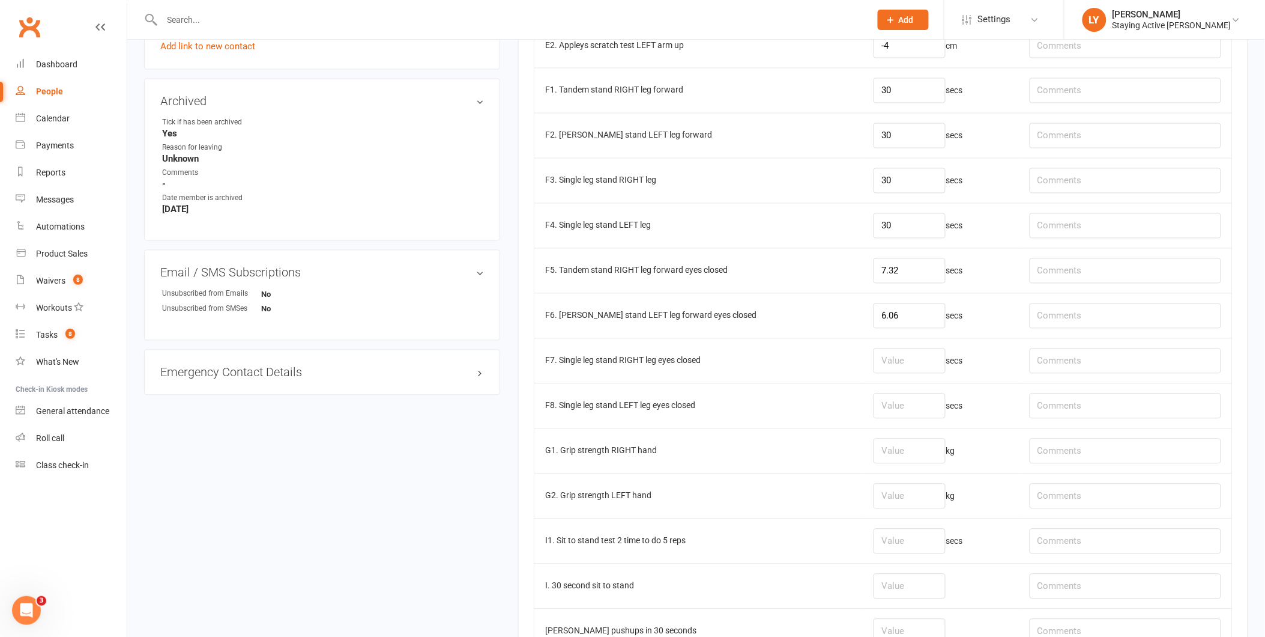
click at [863, 343] on td "secs" at bounding box center [941, 360] width 156 height 45
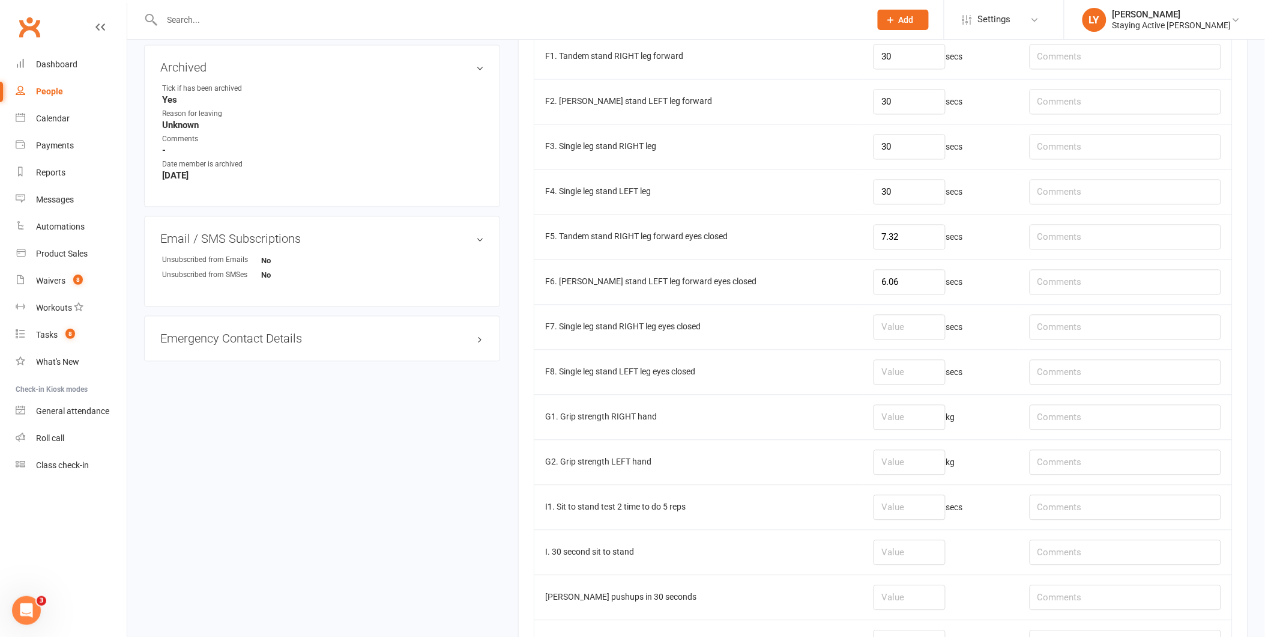
scroll to position [867, 0]
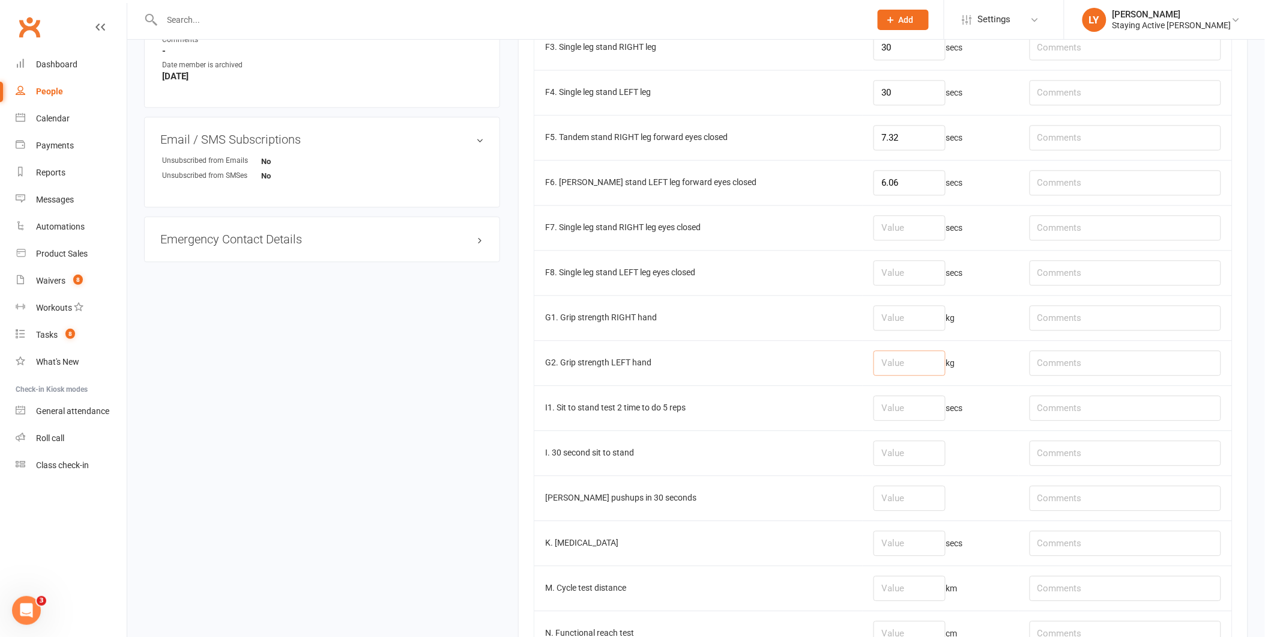
click at [874, 367] on input "number" at bounding box center [910, 362] width 72 height 25
type input "24.4"
click at [874, 313] on input "number" at bounding box center [910, 317] width 72 height 25
type input "22.1"
click at [819, 334] on td "G1. Grip strength RIGHT hand" at bounding box center [698, 317] width 328 height 45
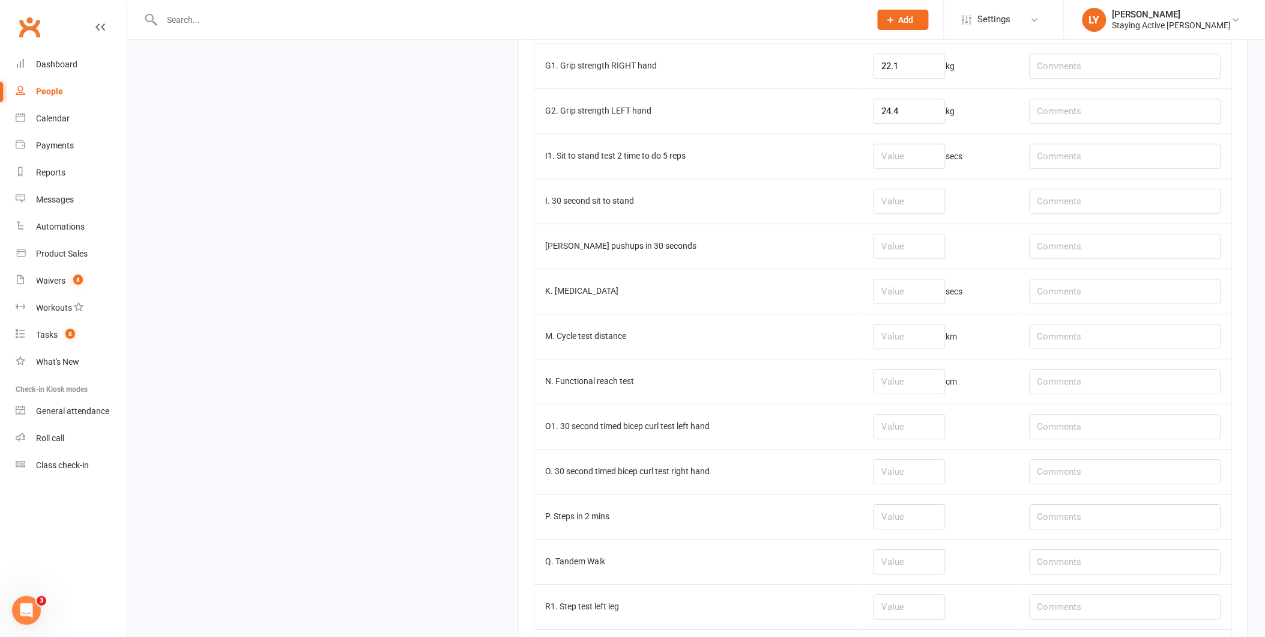
scroll to position [1125, 0]
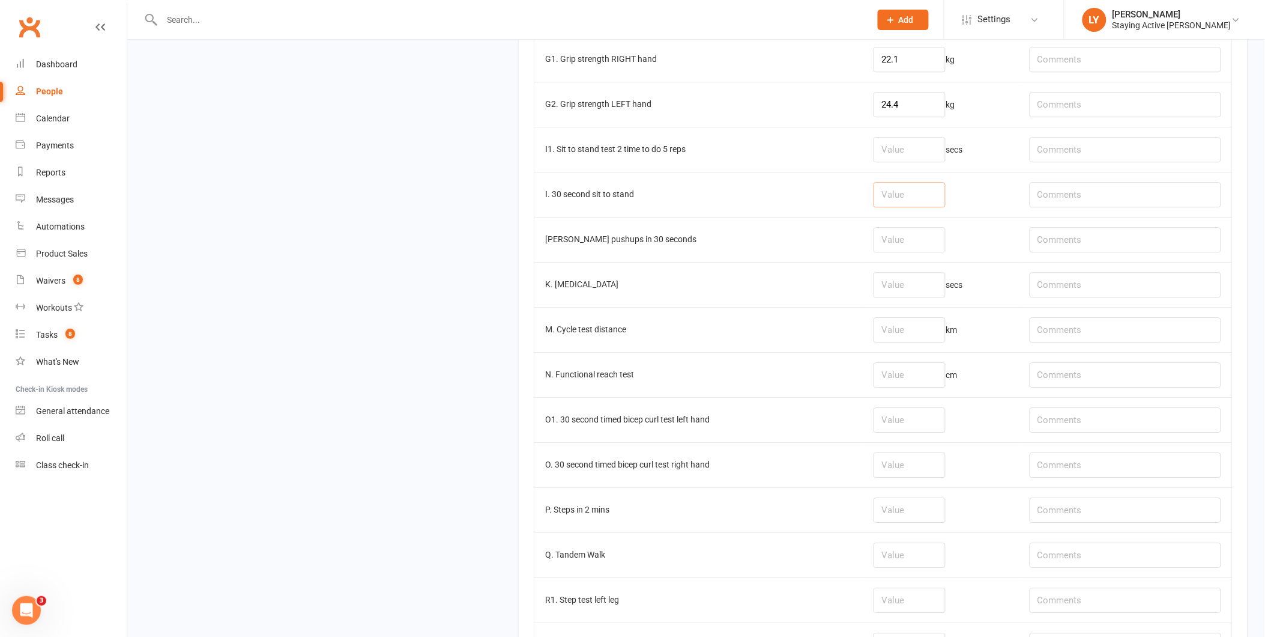
click at [878, 207] on input "number" at bounding box center [910, 194] width 72 height 25
click at [874, 202] on input "number" at bounding box center [910, 194] width 72 height 25
click at [832, 196] on td "I. 30 second sit to stand" at bounding box center [698, 194] width 328 height 45
click at [874, 196] on input "number" at bounding box center [910, 194] width 72 height 25
click at [883, 200] on input "number" at bounding box center [910, 194] width 72 height 25
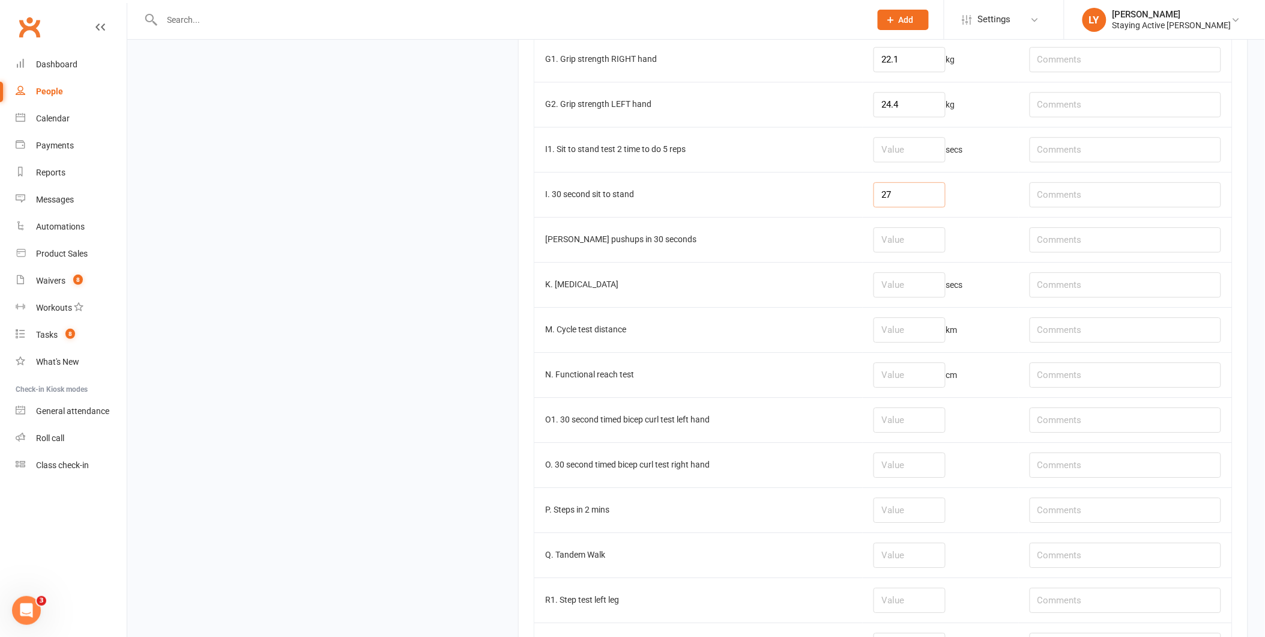
type input "27"
click at [982, 188] on td "27" at bounding box center [941, 194] width 156 height 45
click at [882, 159] on input "number" at bounding box center [910, 149] width 72 height 25
click at [876, 237] on input "number" at bounding box center [910, 239] width 72 height 25
click at [910, 237] on input "number" at bounding box center [910, 239] width 72 height 25
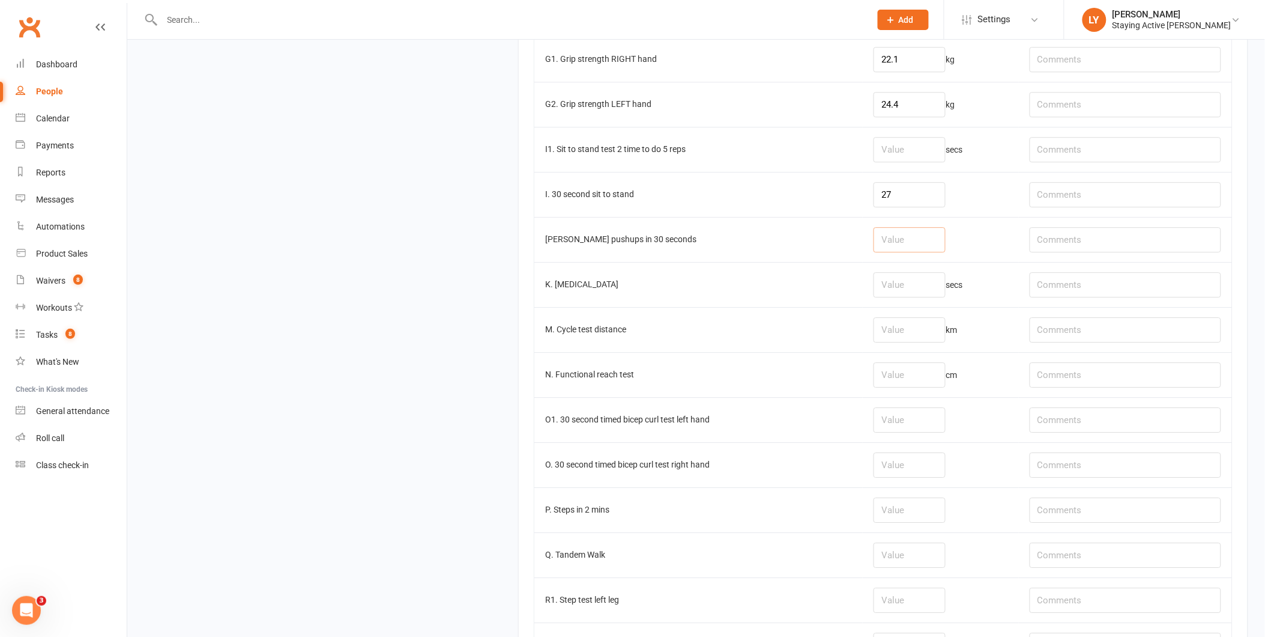
click at [877, 249] on input "number" at bounding box center [910, 239] width 72 height 25
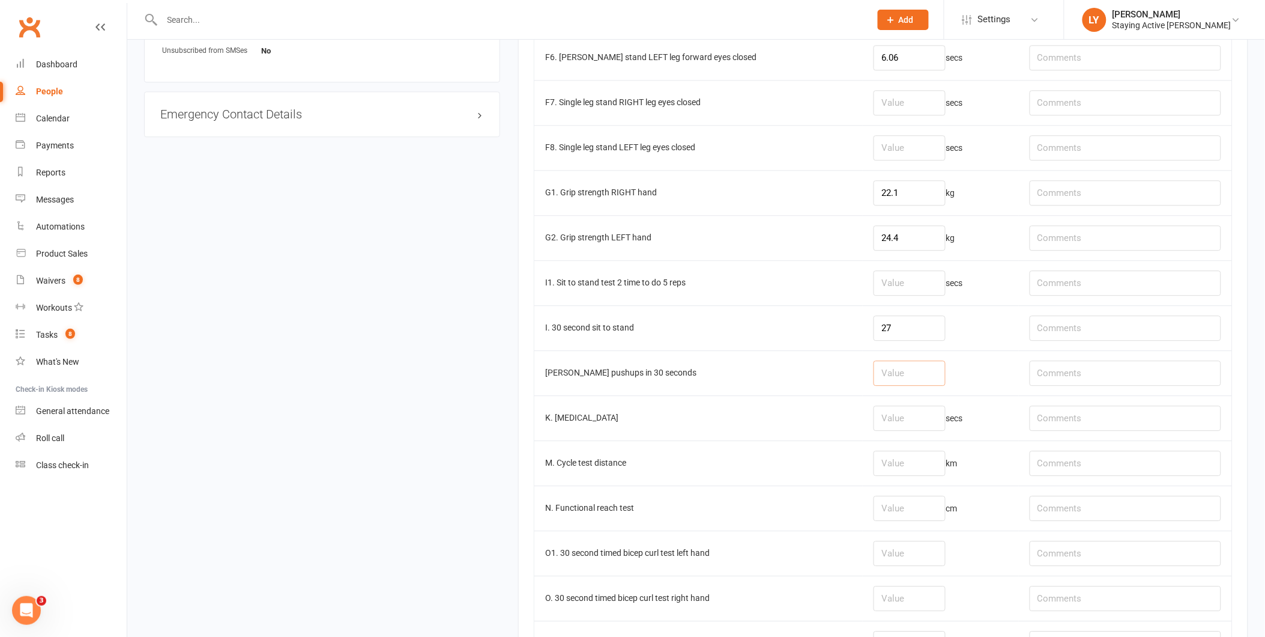
scroll to position [1059, 0]
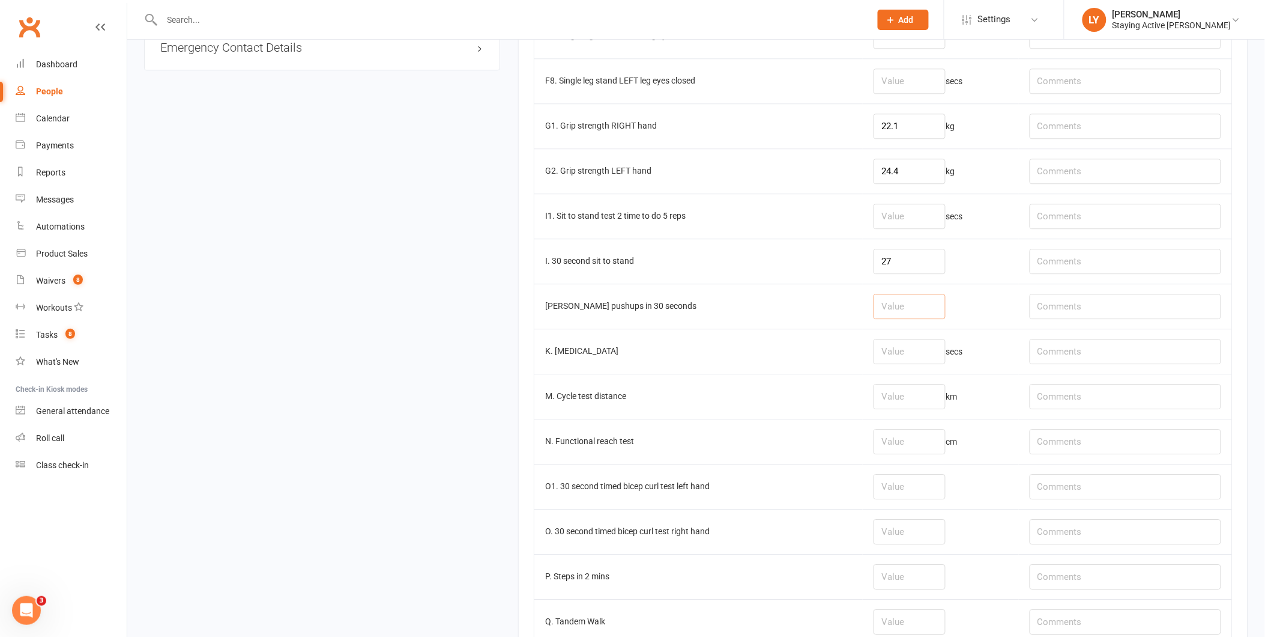
click at [891, 307] on input "number" at bounding box center [910, 306] width 72 height 25
type input "20"
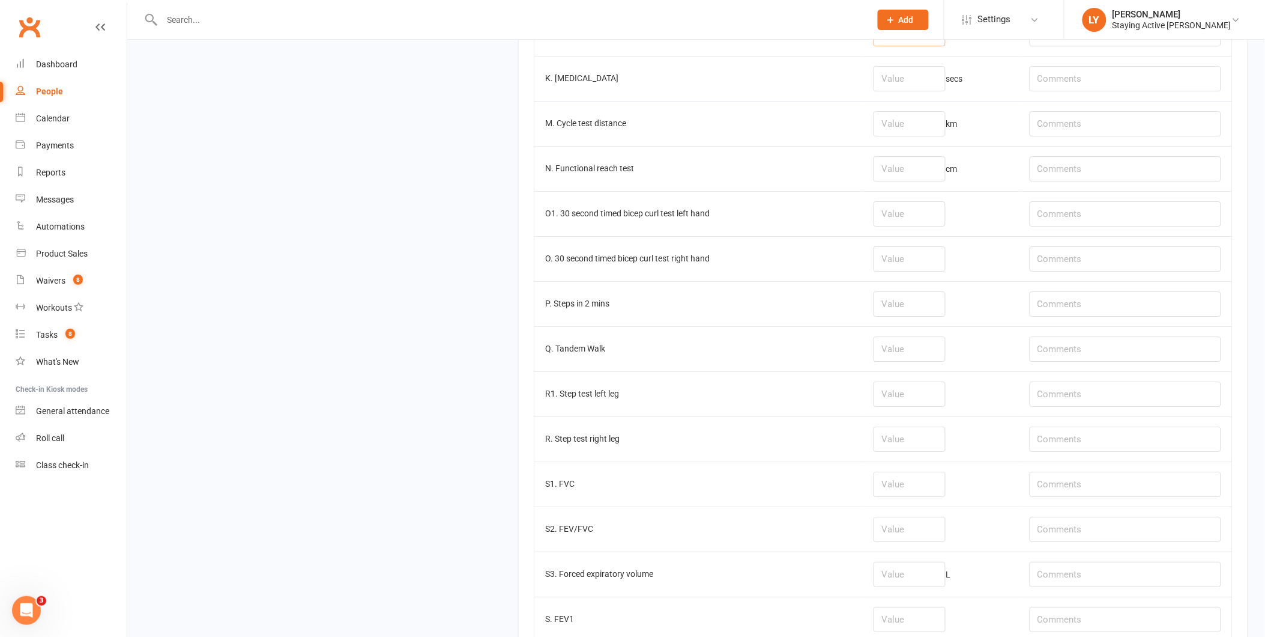
scroll to position [1325, 0]
click at [879, 142] on input "number" at bounding box center [910, 129] width 72 height 25
type input "1.0"
click at [964, 137] on td "1.0 km" at bounding box center [941, 129] width 156 height 45
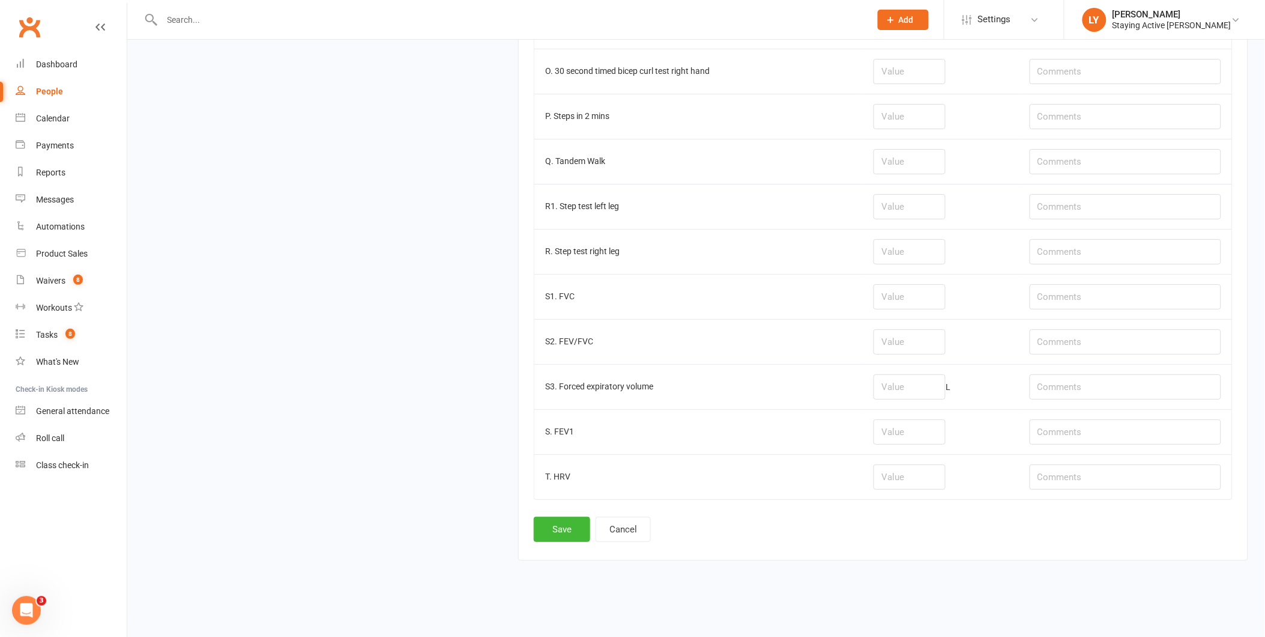
scroll to position [1526, 0]
click at [544, 524] on button "Save" at bounding box center [562, 528] width 56 height 25
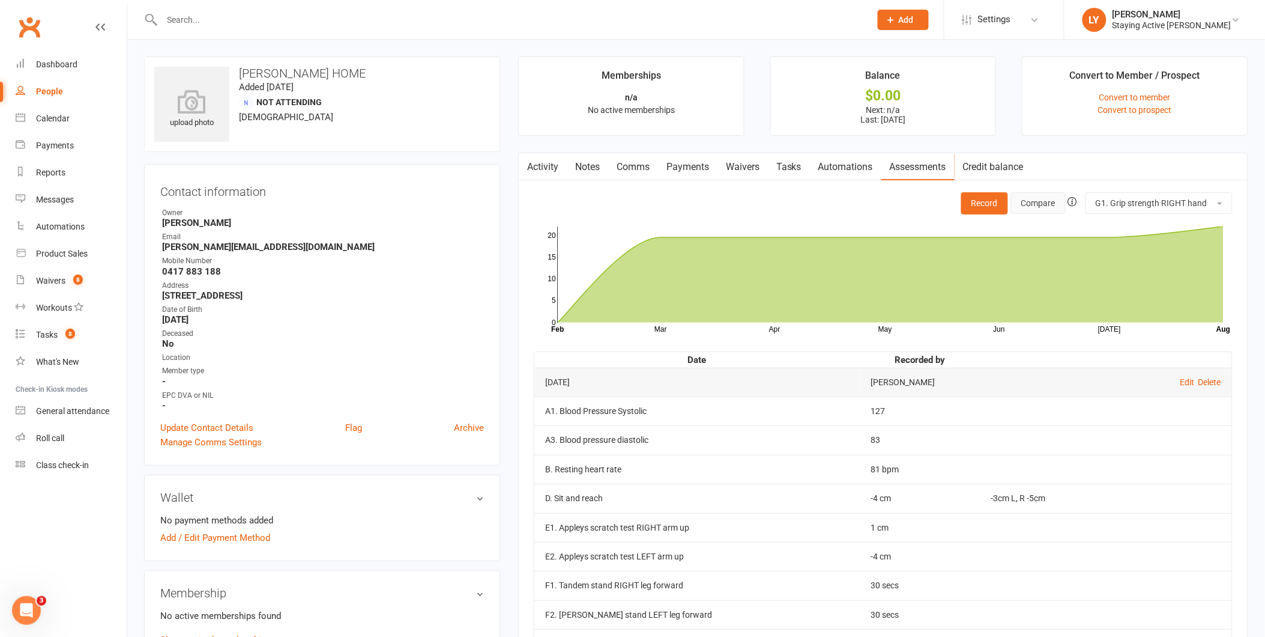
click at [1042, 208] on button "Compare" at bounding box center [1038, 203] width 55 height 22
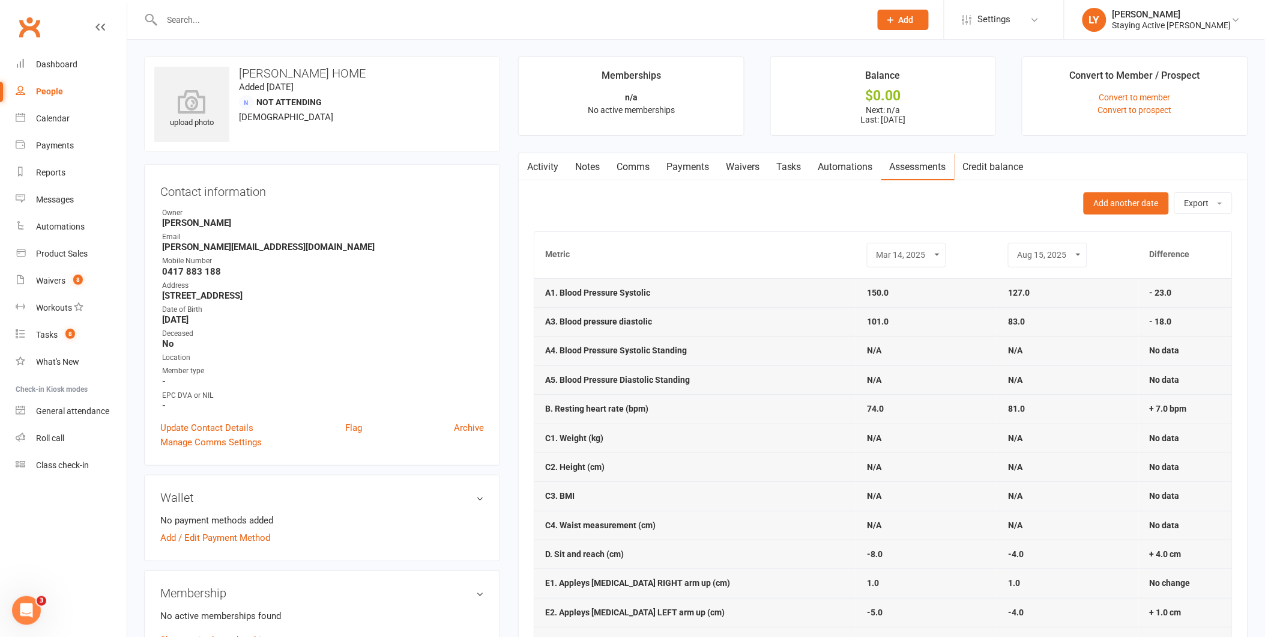
click at [894, 250] on select "May 24, 2022 Oct 21, 2022 Jan 24, 2023 Nov 14, 2023 Mar 27, 2024 Aug 14, 2024 M…" at bounding box center [907, 255] width 64 height 14
click at [279, 23] on input "text" at bounding box center [511, 19] width 704 height 17
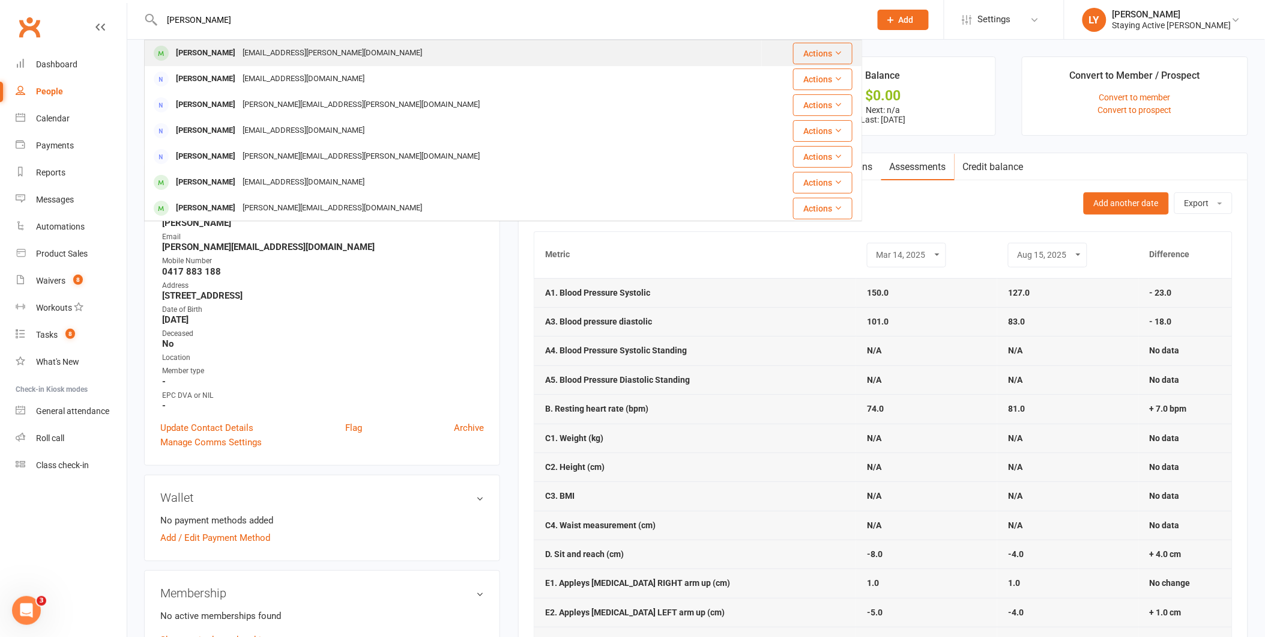
type input "david sw"
click at [231, 49] on div "David Sweeting" at bounding box center [205, 52] width 67 height 17
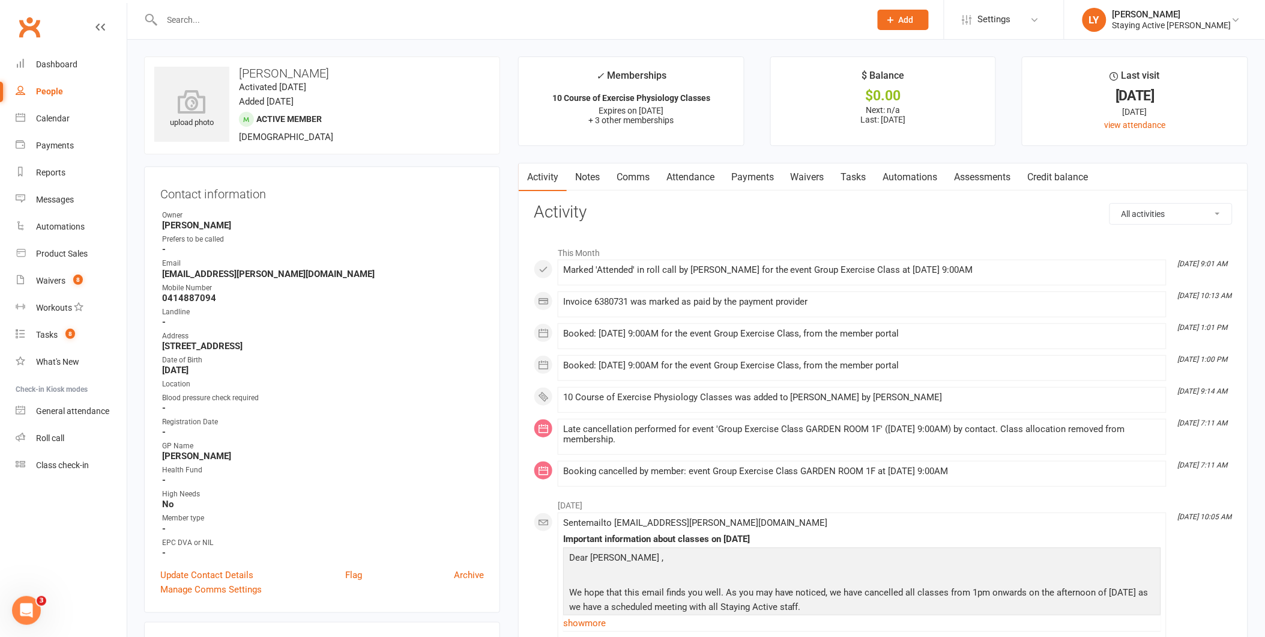
click at [969, 183] on link "Assessments" at bounding box center [982, 177] width 73 height 28
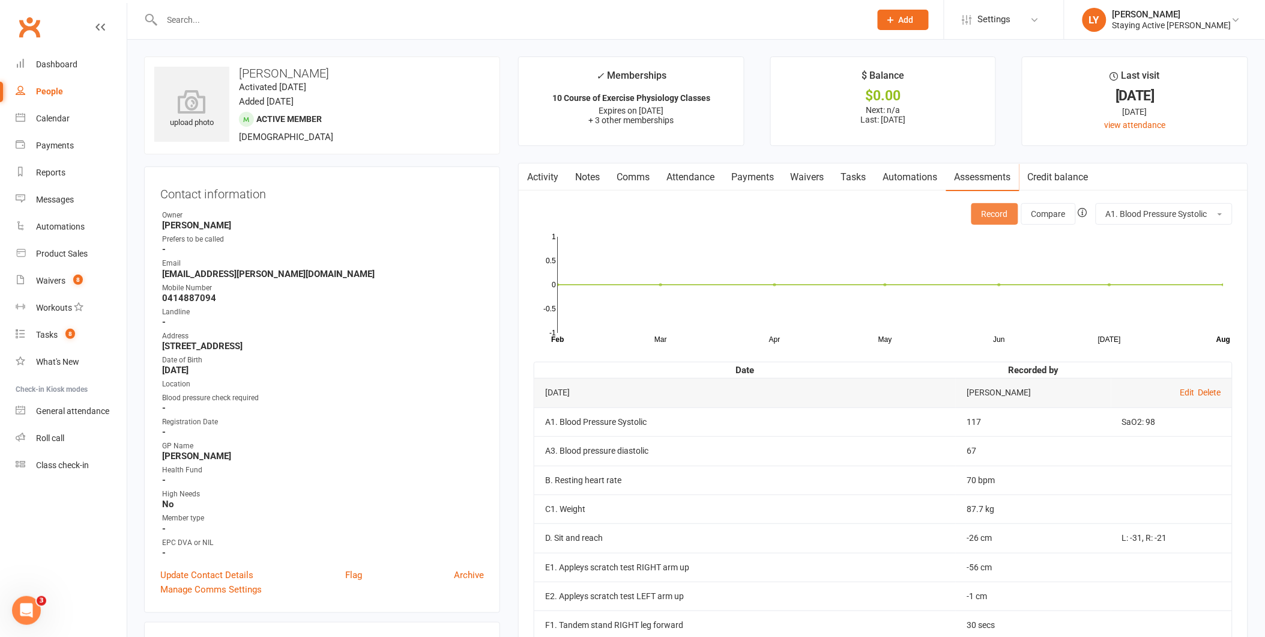
click at [986, 216] on button "Record" at bounding box center [995, 214] width 47 height 22
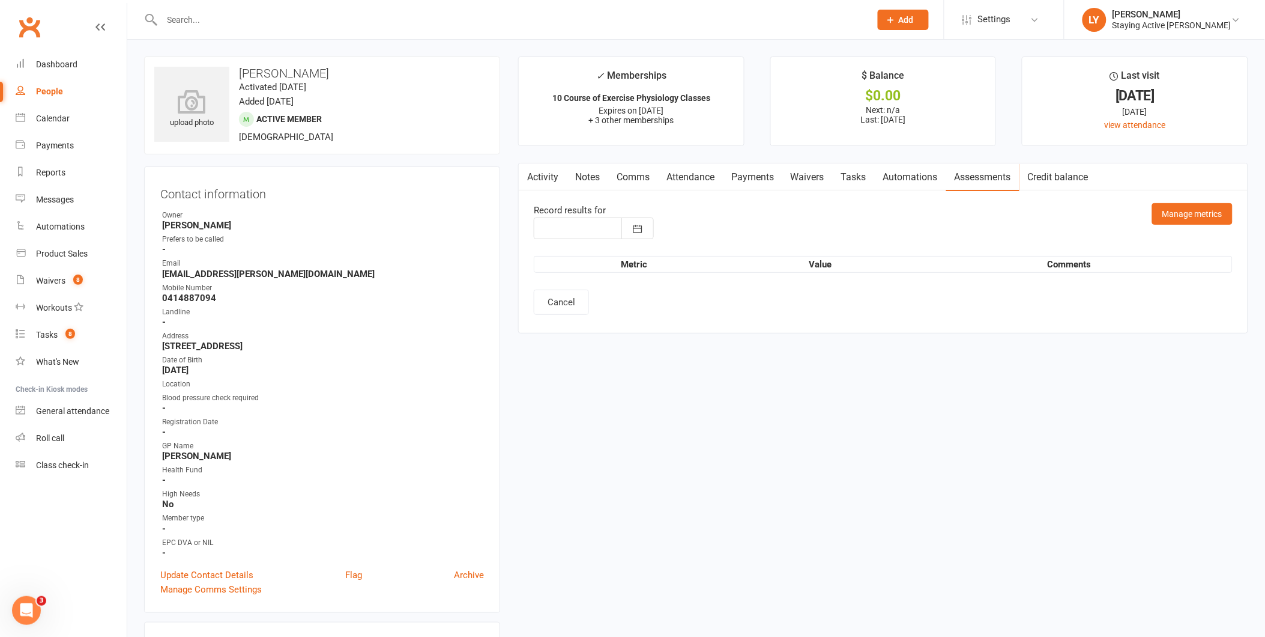
type input "[DATE]"
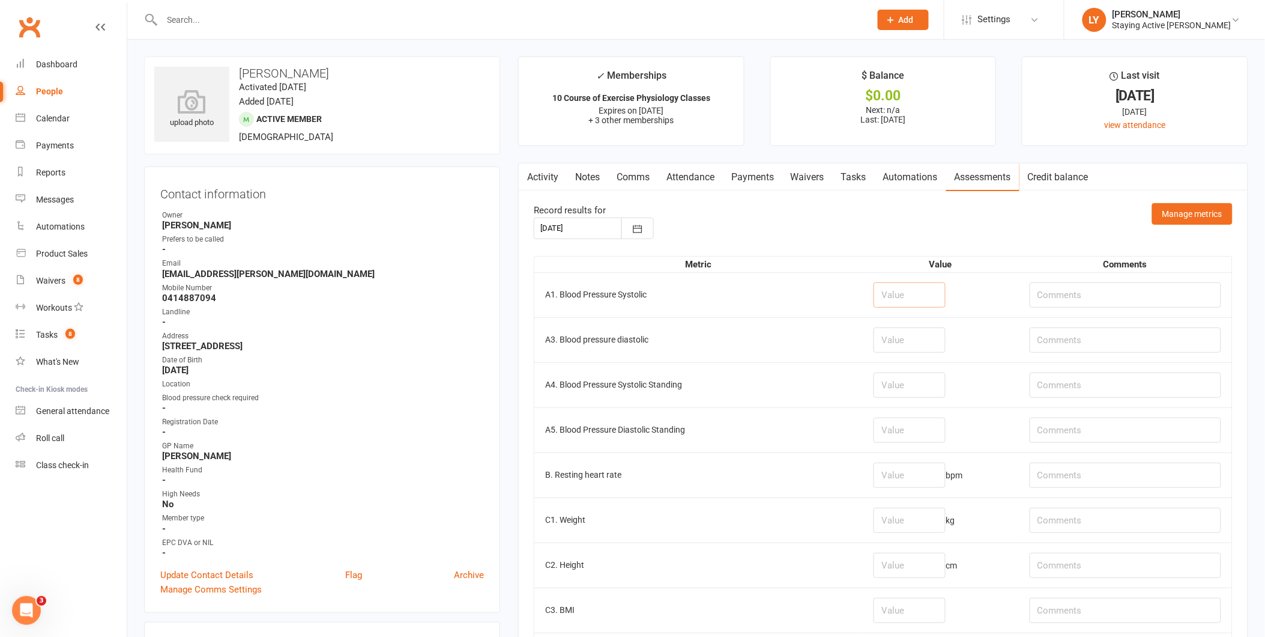
click at [874, 286] on input "number" at bounding box center [910, 294] width 72 height 25
type input "138"
click at [874, 335] on input "number" at bounding box center [910, 339] width 72 height 25
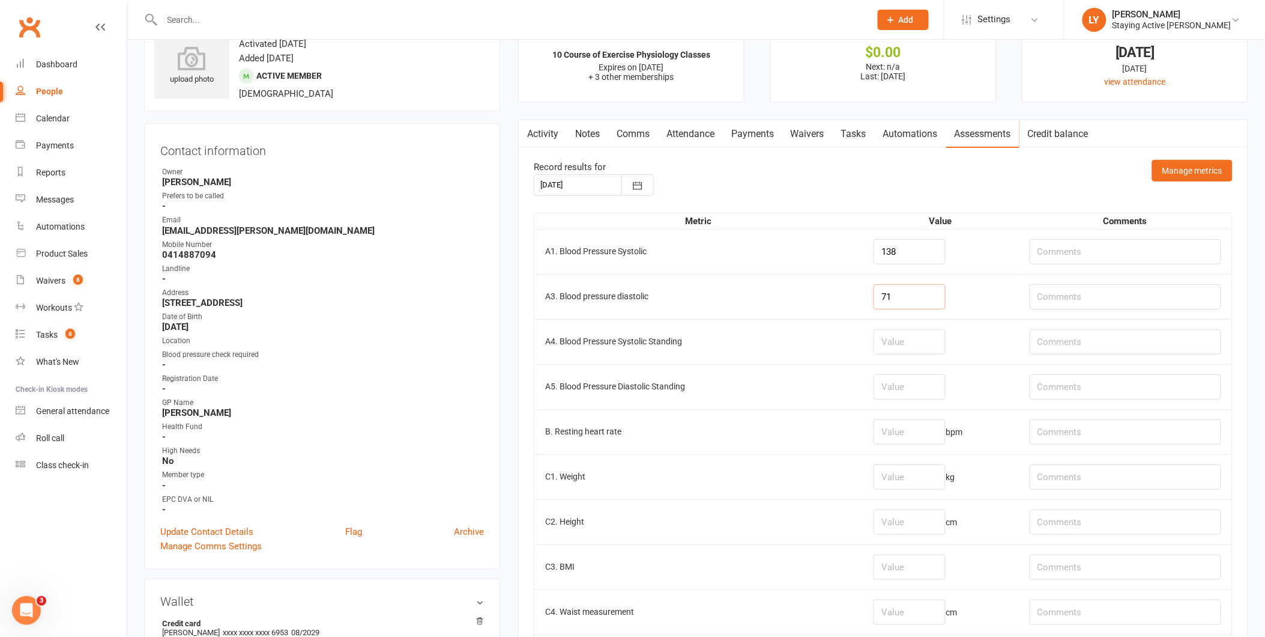
scroll to position [67, 0]
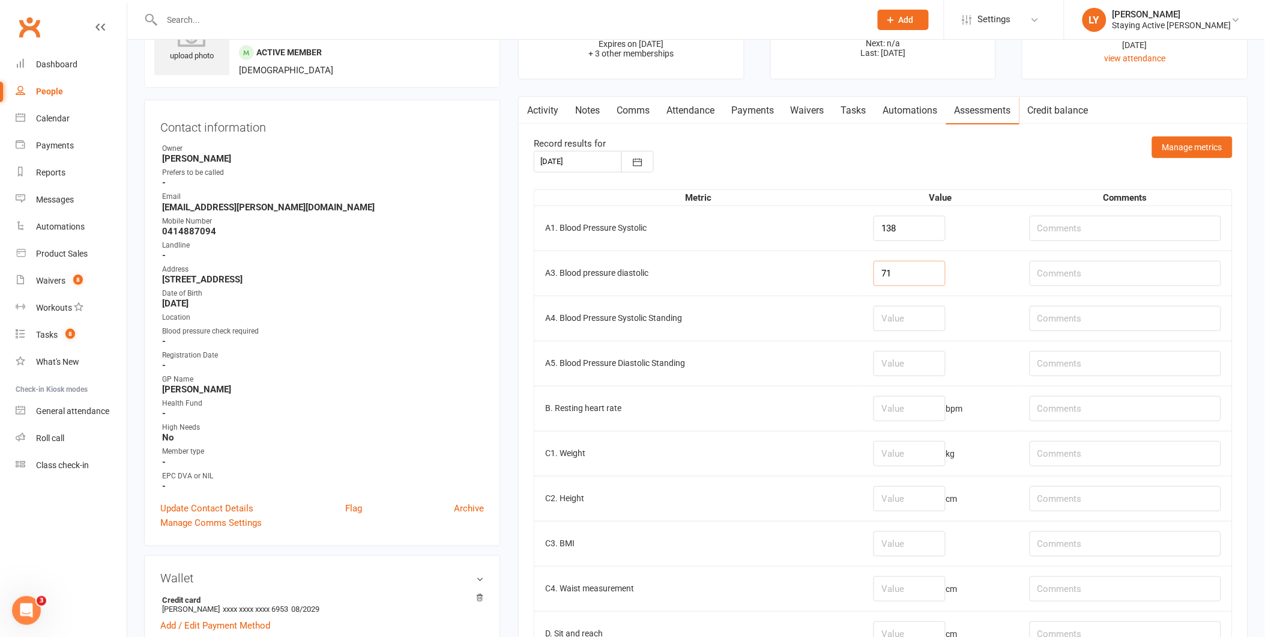
type input "71"
click at [879, 406] on input "number" at bounding box center [910, 408] width 72 height 25
type input "66"
click at [948, 386] on td "66 bpm" at bounding box center [941, 408] width 156 height 45
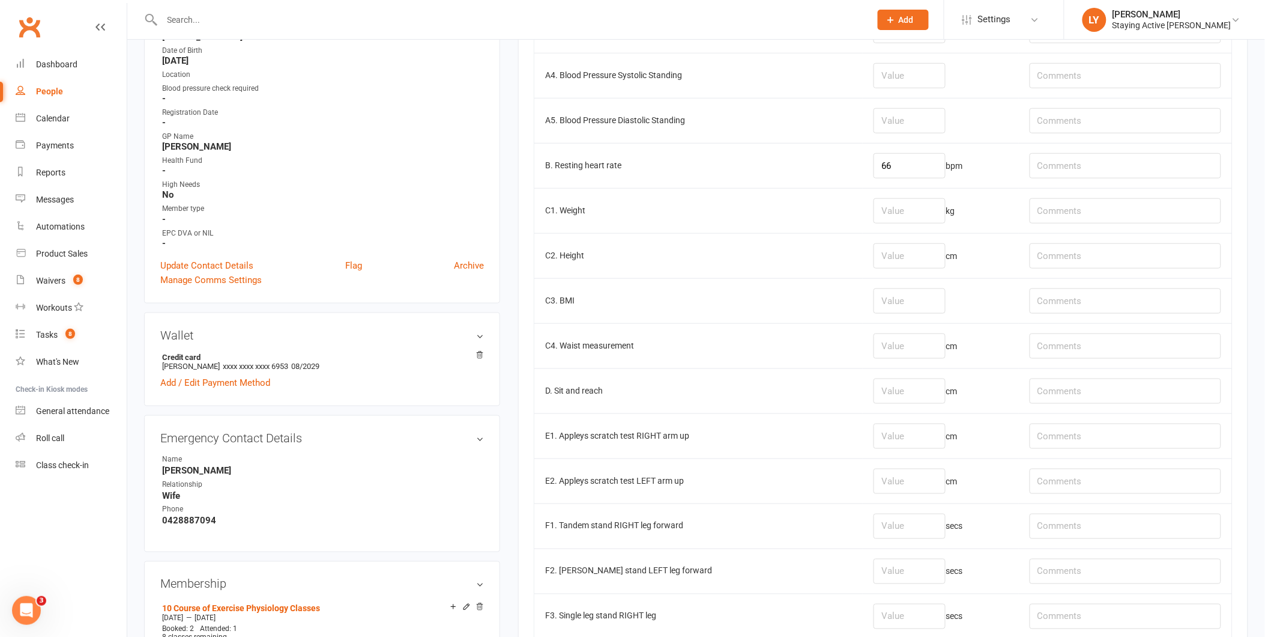
scroll to position [333, 0]
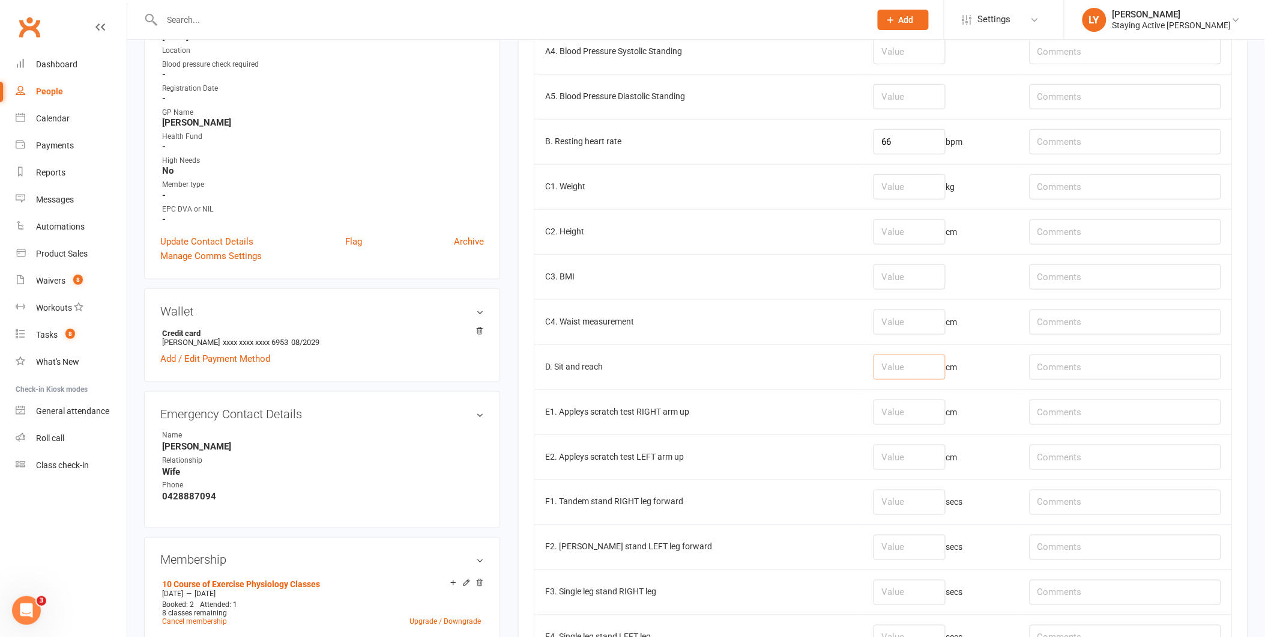
click at [876, 364] on input "number" at bounding box center [910, 366] width 72 height 25
click at [1049, 360] on input "text" at bounding box center [1126, 366] width 192 height 25
type input "-34cm R"
click at [898, 414] on input "number" at bounding box center [910, 411] width 72 height 25
click at [874, 463] on input "number" at bounding box center [910, 456] width 72 height 25
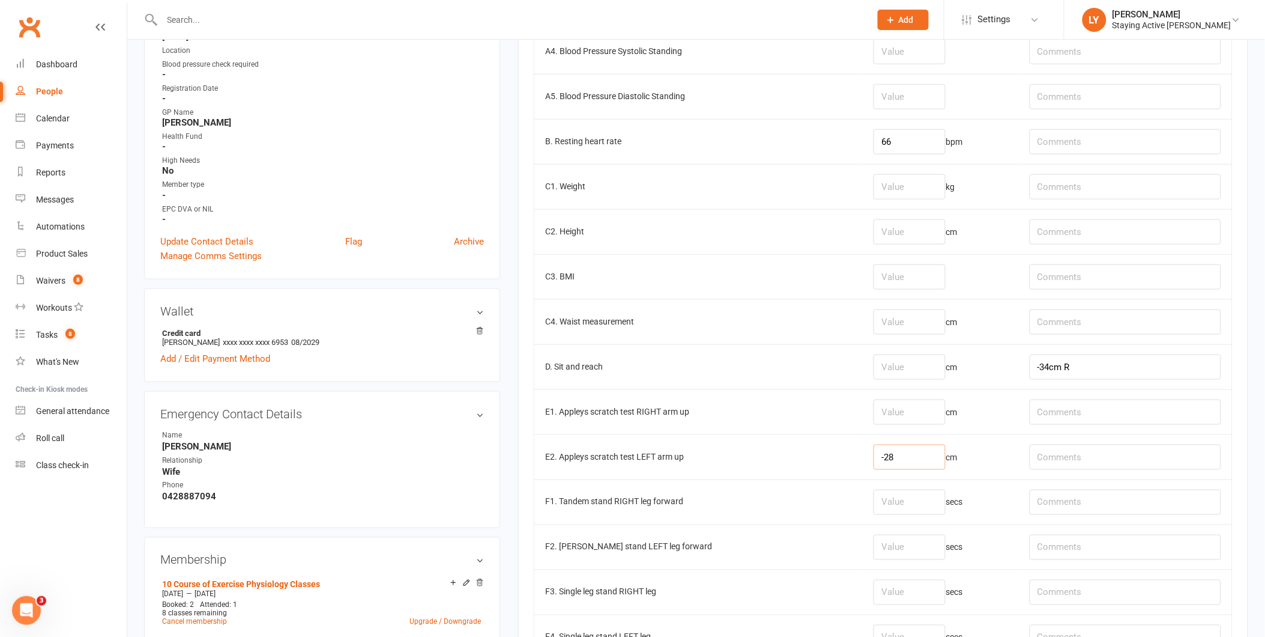
type input "-28"
click at [882, 413] on input "number" at bounding box center [910, 411] width 72 height 25
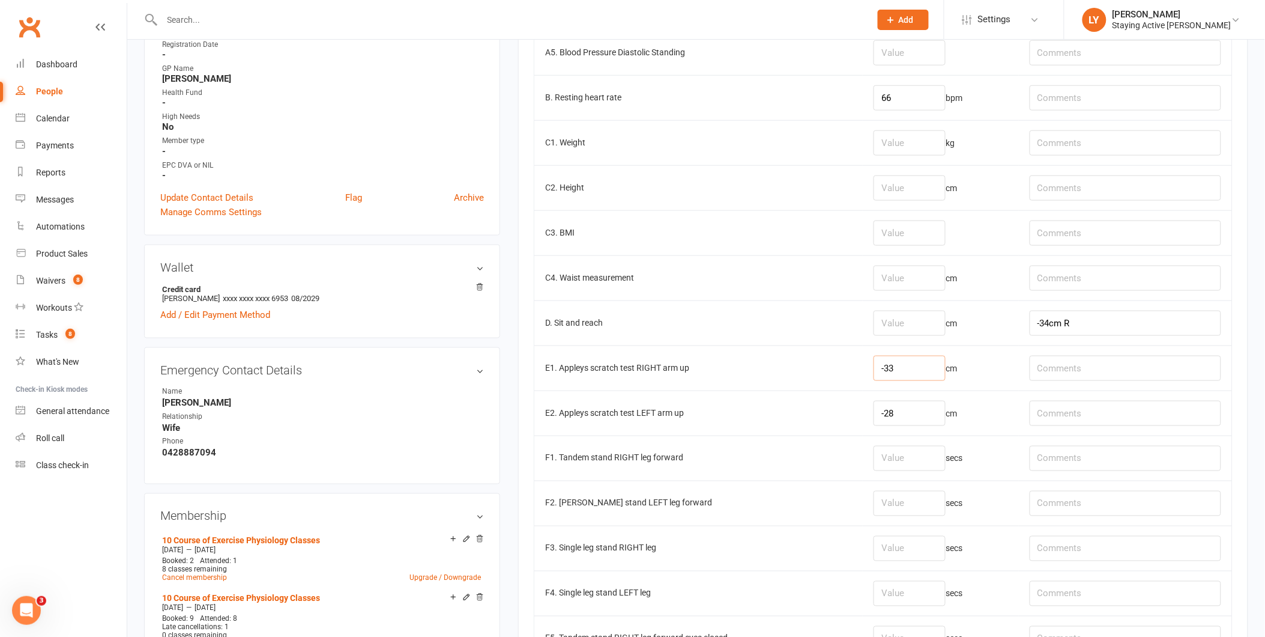
scroll to position [400, 0]
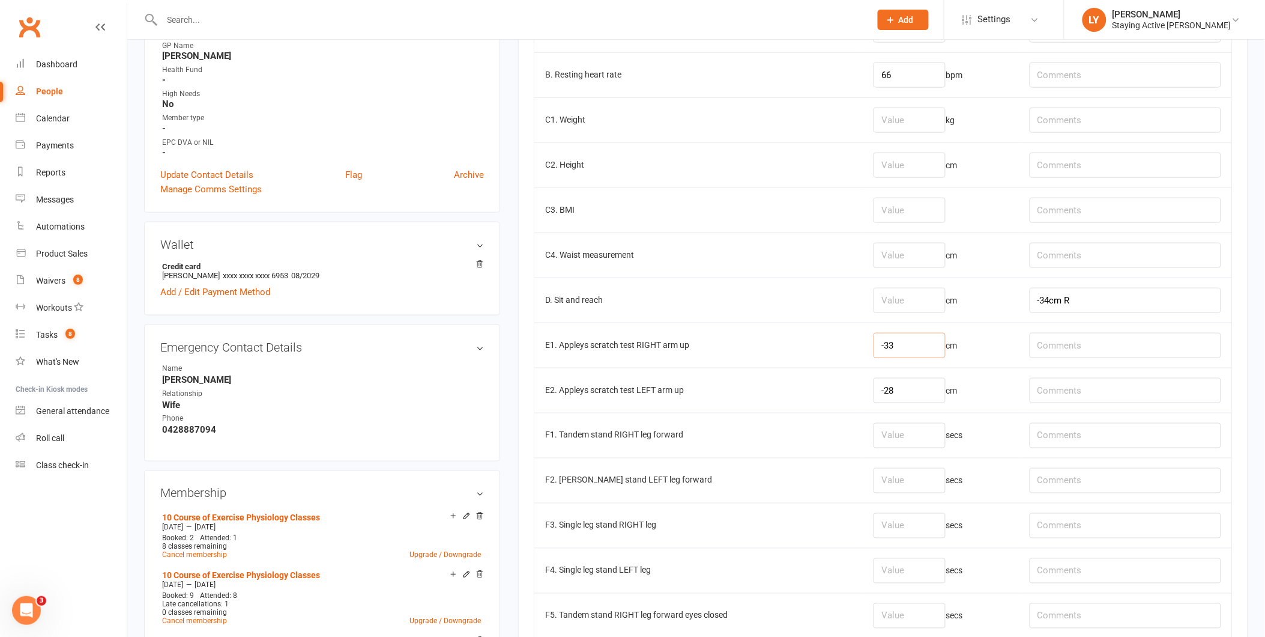
type input "-33"
click at [881, 443] on input "number" at bounding box center [910, 435] width 72 height 25
type input "30"
click at [874, 479] on input "number" at bounding box center [910, 480] width 72 height 25
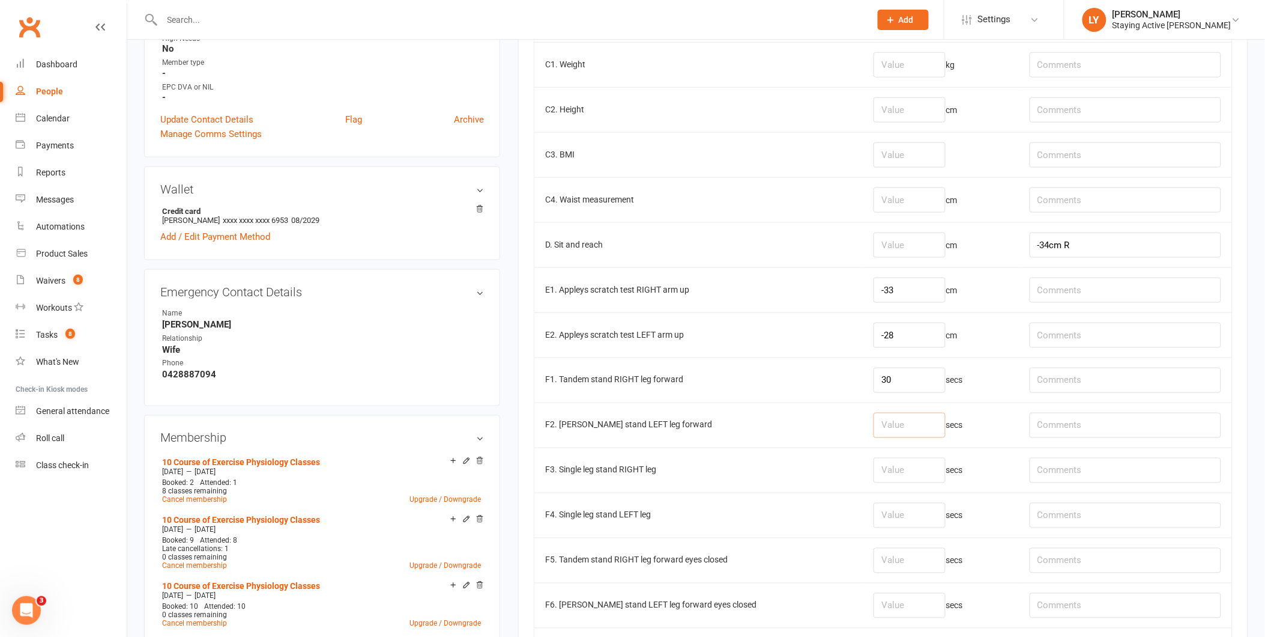
scroll to position [467, 0]
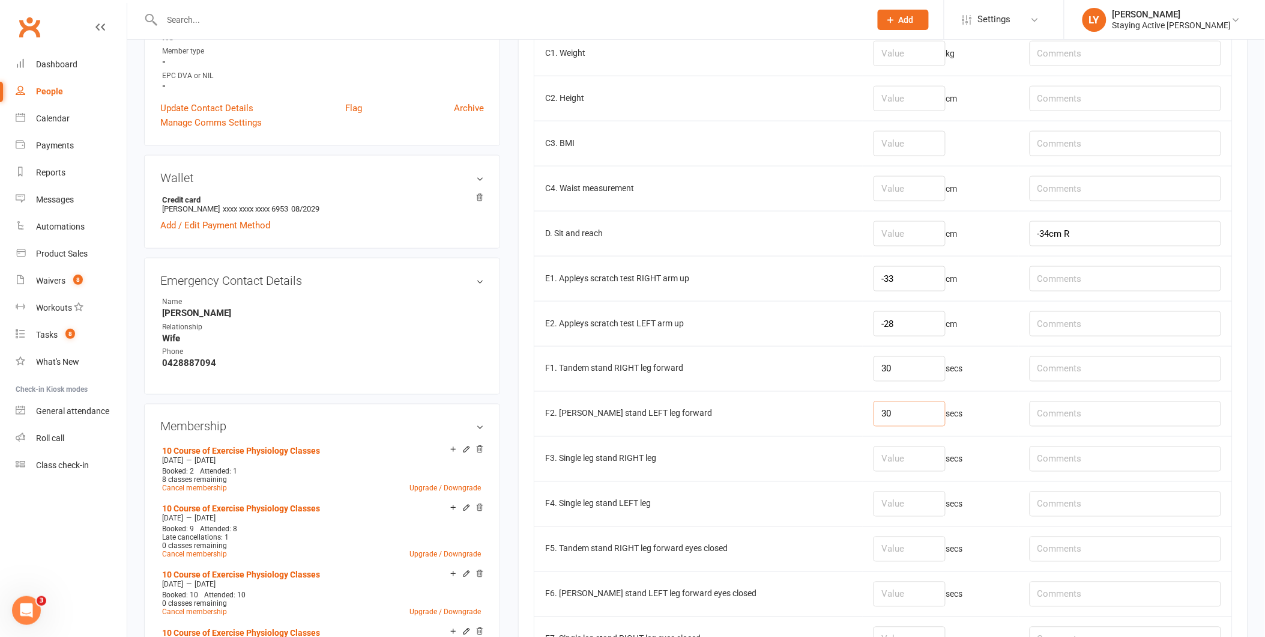
type input "30"
click at [880, 455] on input "number" at bounding box center [910, 458] width 72 height 25
type input "30"
click at [881, 494] on input "number" at bounding box center [910, 503] width 72 height 25
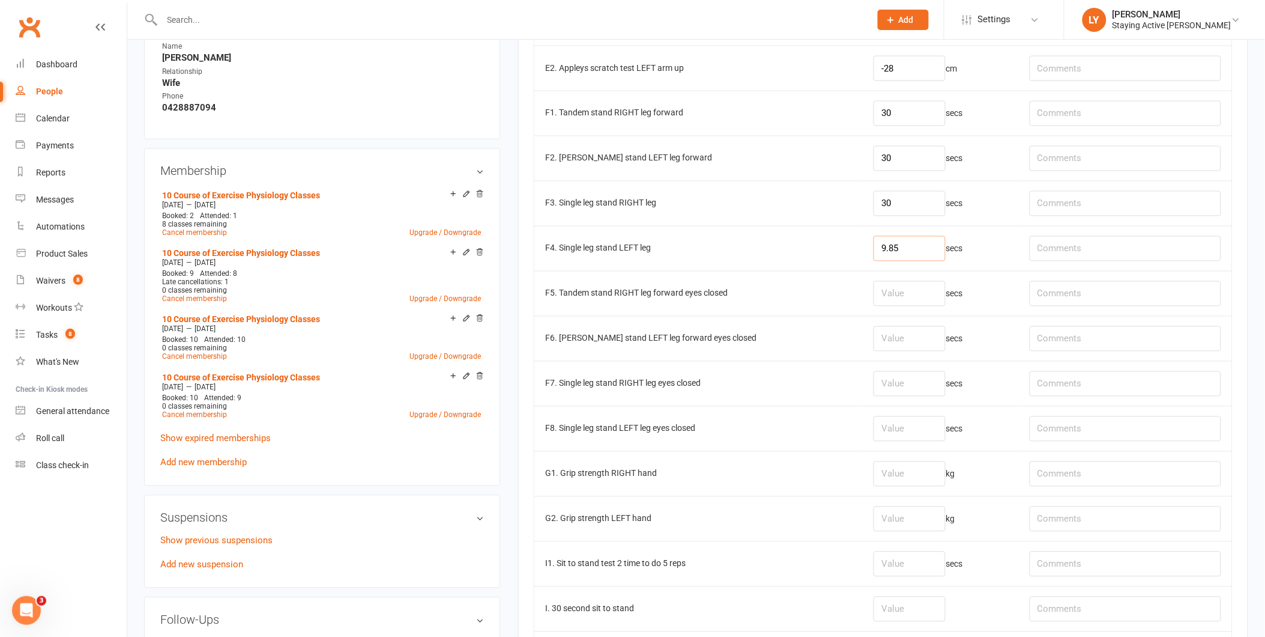
scroll to position [734, 0]
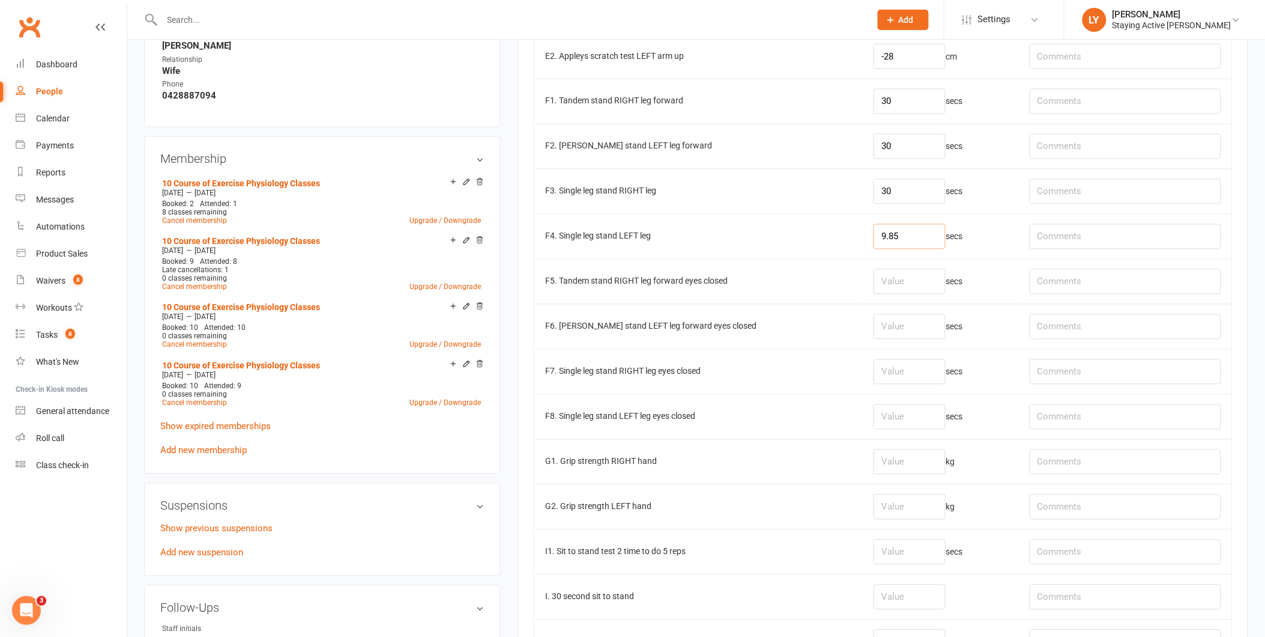
type input "9.85"
click at [962, 278] on td "secs" at bounding box center [941, 281] width 156 height 45
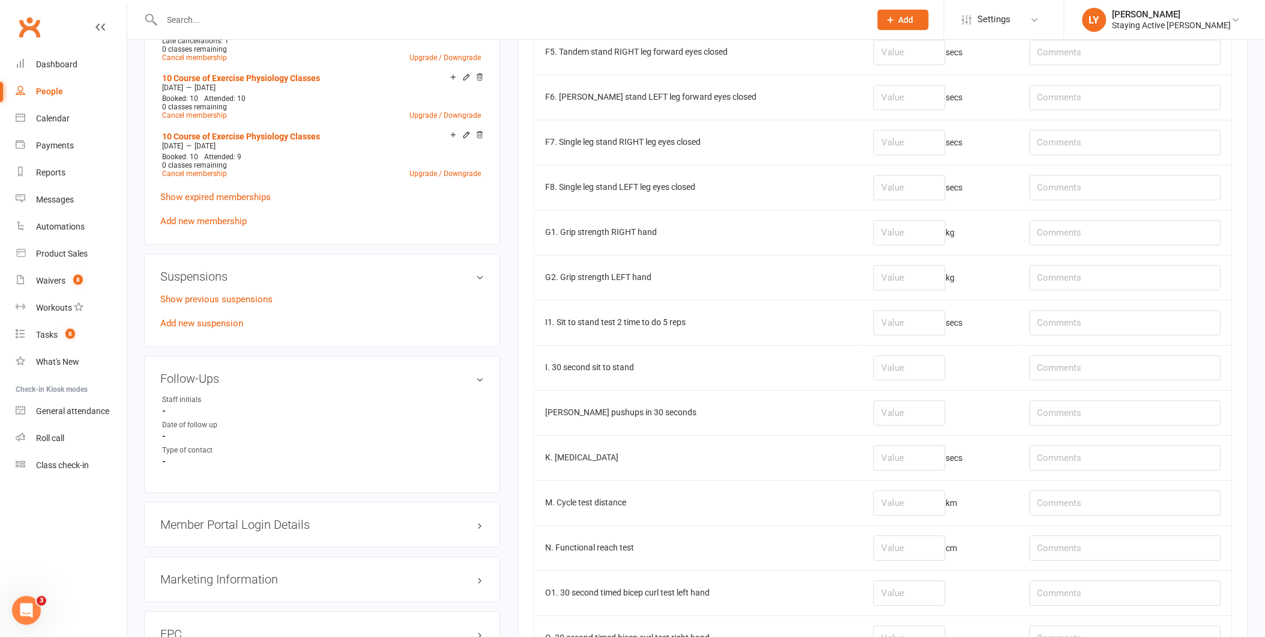
scroll to position [1000, 0]
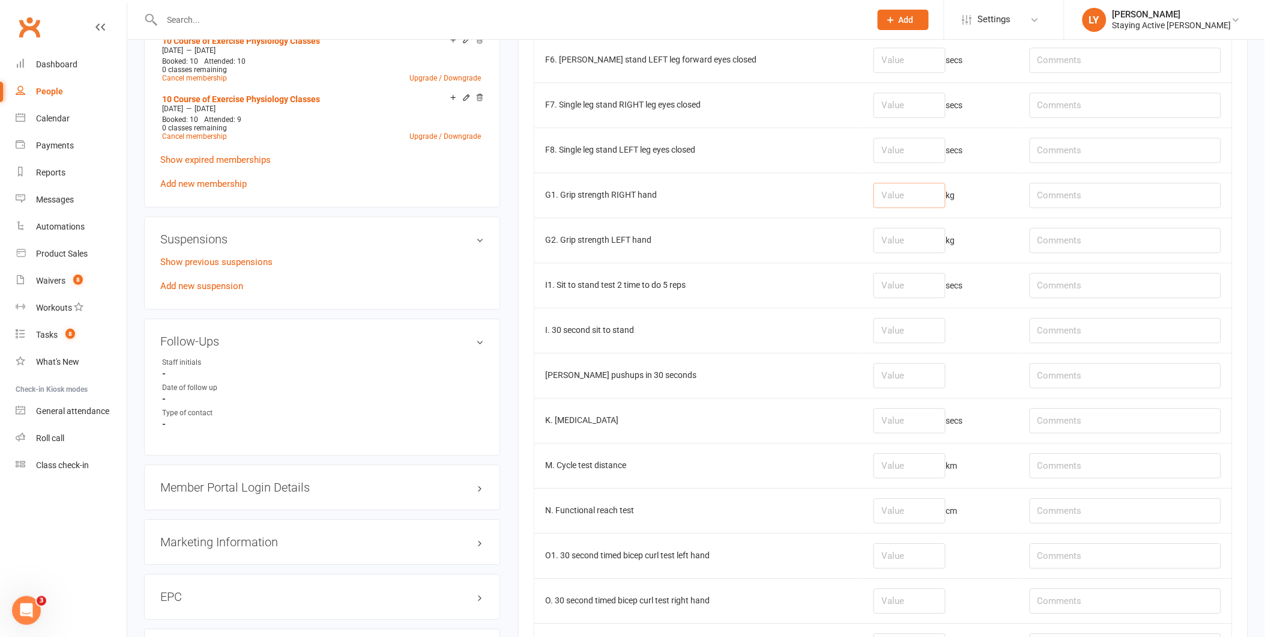
click at [875, 203] on input "number" at bounding box center [910, 195] width 72 height 25
click at [879, 239] on input "number" at bounding box center [910, 240] width 72 height 25
type input "22.9"
click at [882, 204] on input "number" at bounding box center [910, 195] width 72 height 25
type input "27.1"
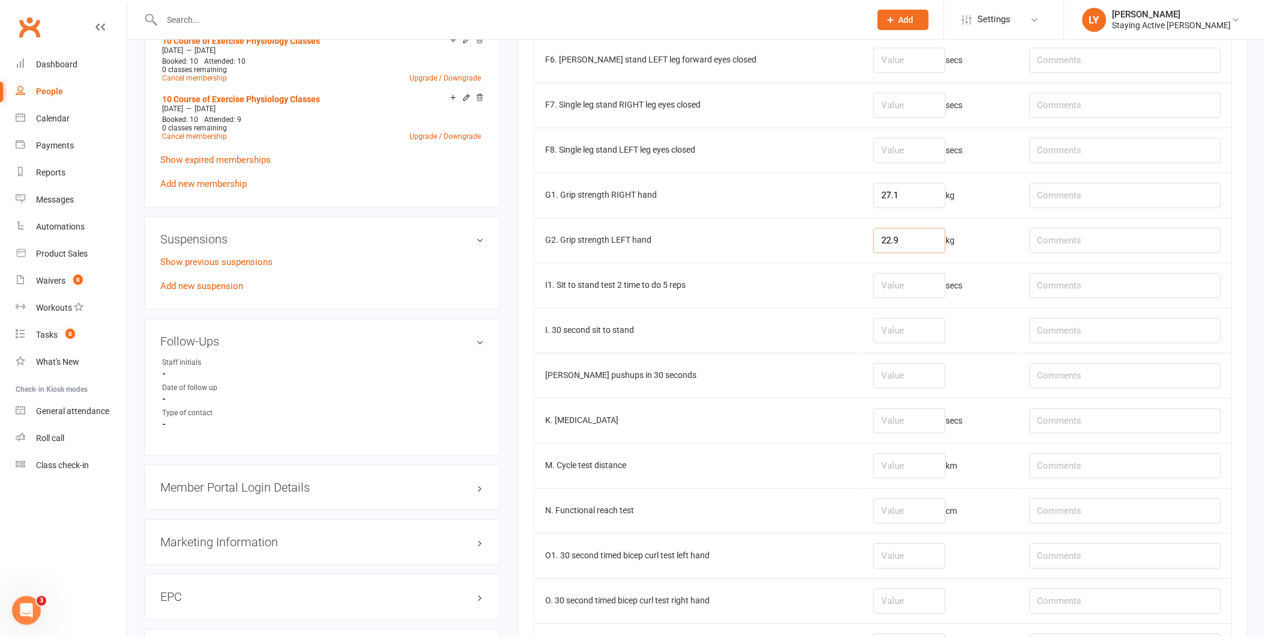
drag, startPoint x: 901, startPoint y: 236, endPoint x: 927, endPoint y: 237, distance: 25.8
click at [902, 237] on input "22.9" at bounding box center [910, 240] width 72 height 25
click at [978, 220] on td "22.9 kg" at bounding box center [941, 239] width 156 height 45
click at [897, 250] on input "22.9" at bounding box center [910, 240] width 72 height 25
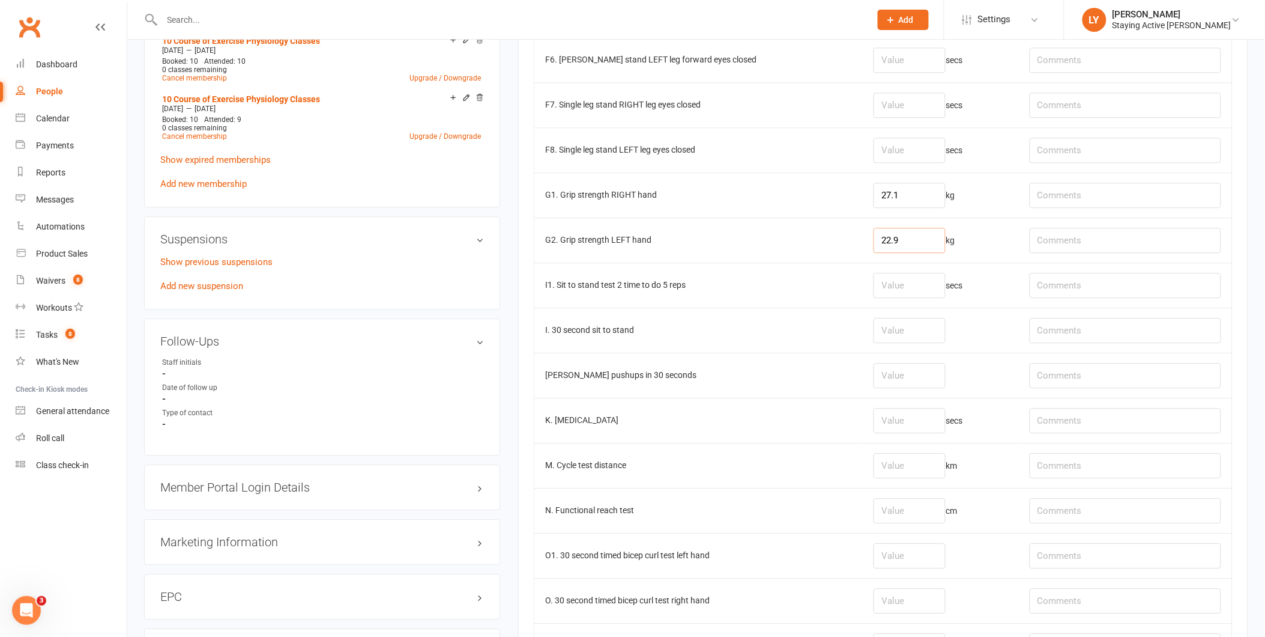
click at [897, 250] on input "22.9" at bounding box center [910, 240] width 72 height 25
type input "32.6"
click at [893, 206] on input "27.1" at bounding box center [910, 195] width 72 height 25
drag, startPoint x: 893, startPoint y: 203, endPoint x: 861, endPoint y: 205, distance: 31.9
click at [874, 205] on input "27.1" at bounding box center [910, 195] width 72 height 25
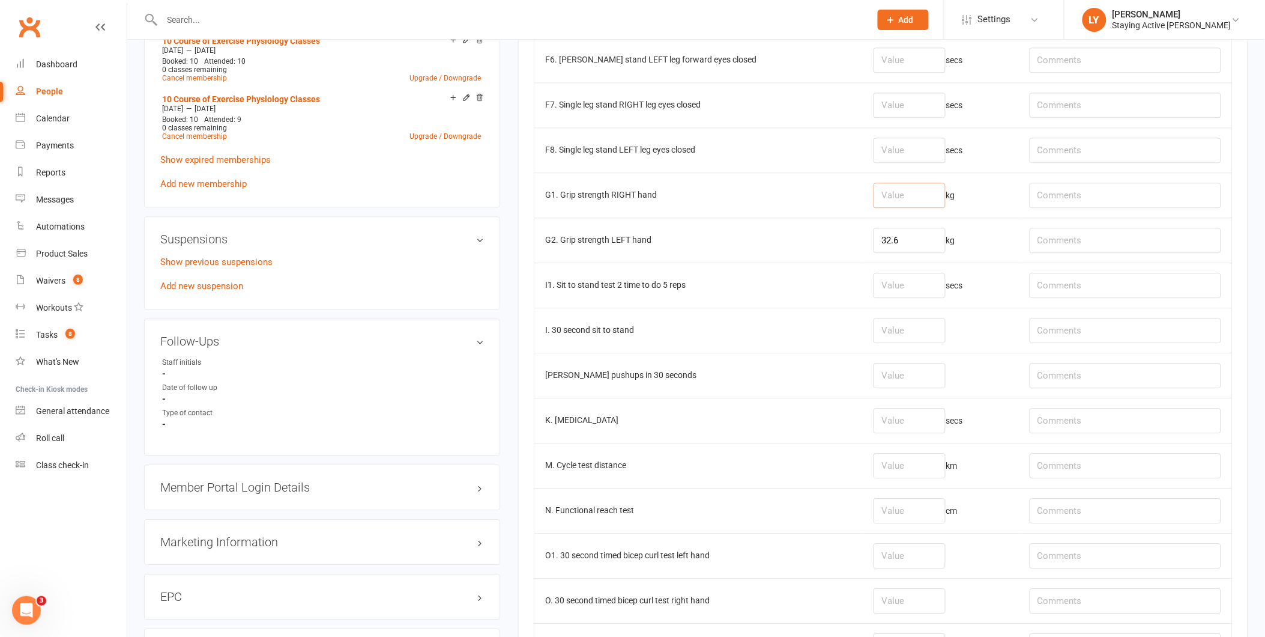
type input "3"
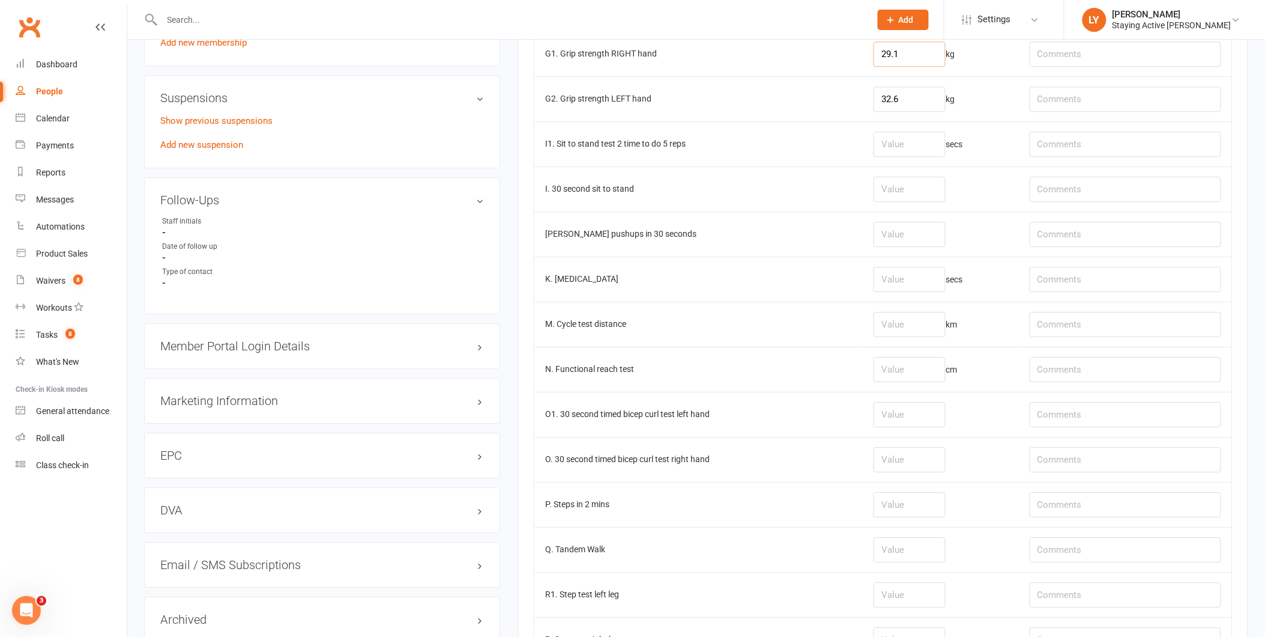
scroll to position [1201, 0]
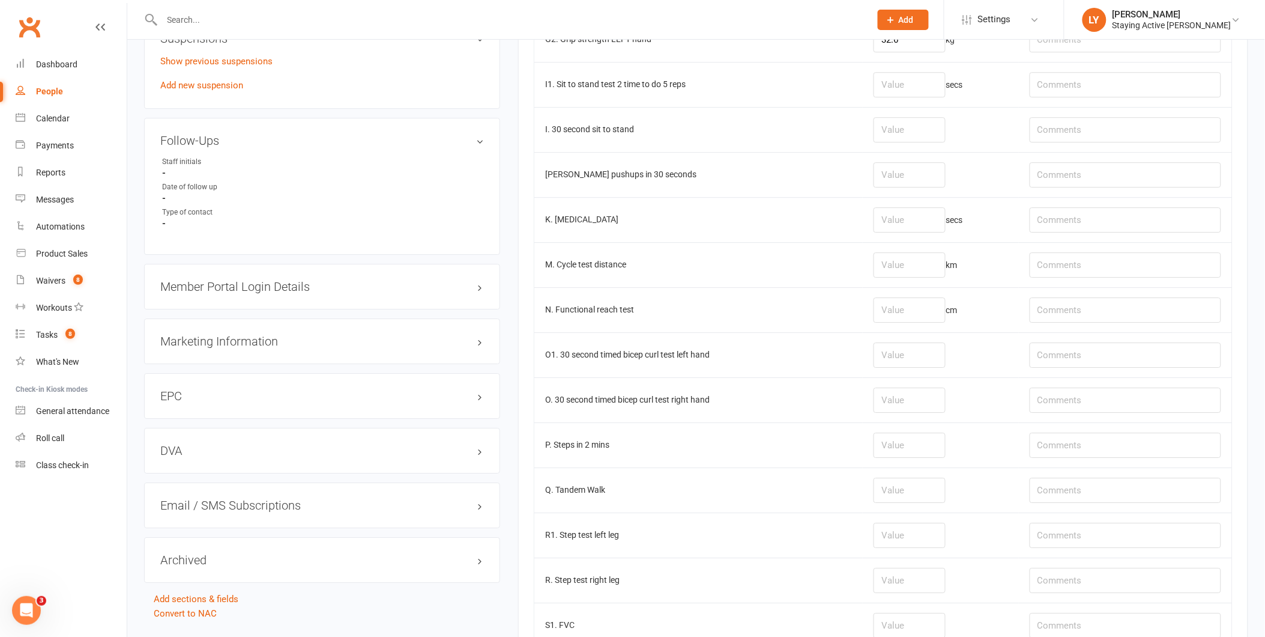
type input "29.1"
click at [874, 142] on input "number" at bounding box center [910, 129] width 72 height 25
type input "19"
click at [868, 165] on td at bounding box center [941, 174] width 156 height 45
click at [874, 177] on input "number" at bounding box center [910, 174] width 72 height 25
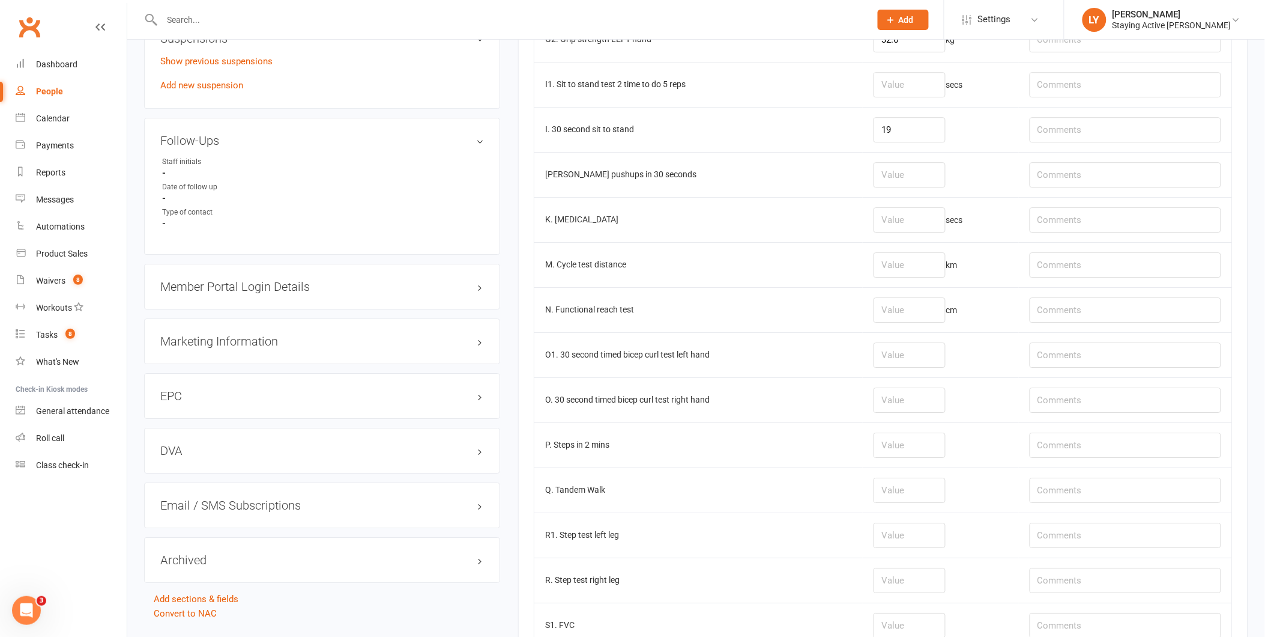
click at [825, 175] on td "[PERSON_NAME] pushups in 30 seconds" at bounding box center [698, 174] width 328 height 45
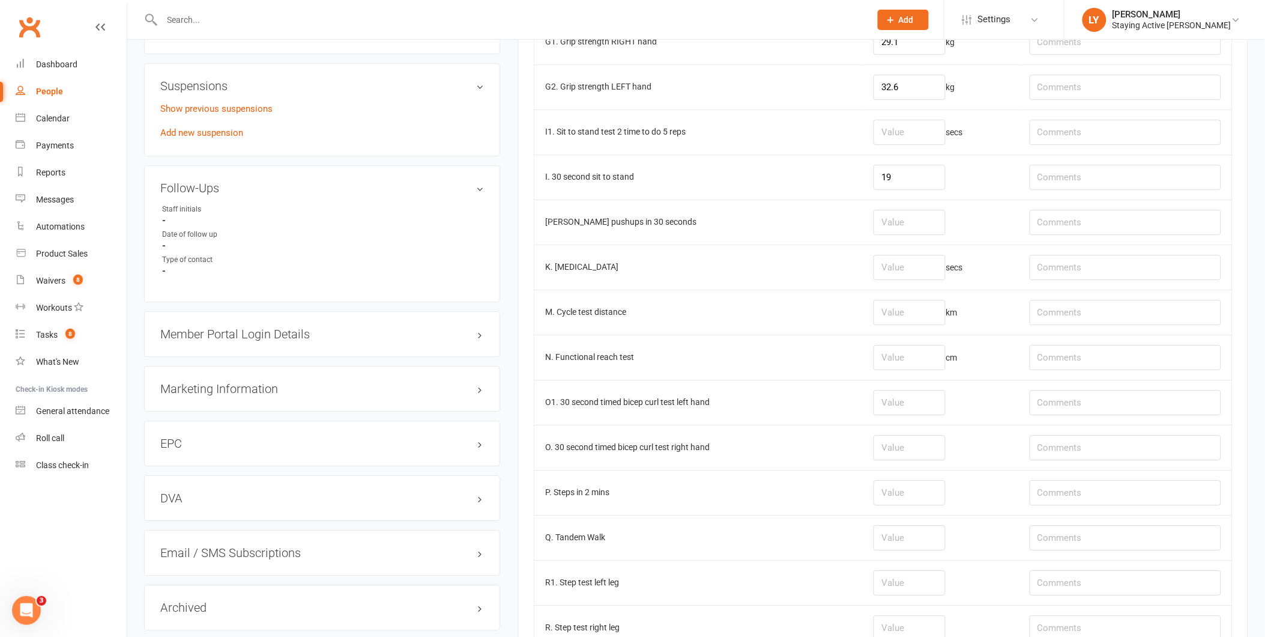
scroll to position [1136, 0]
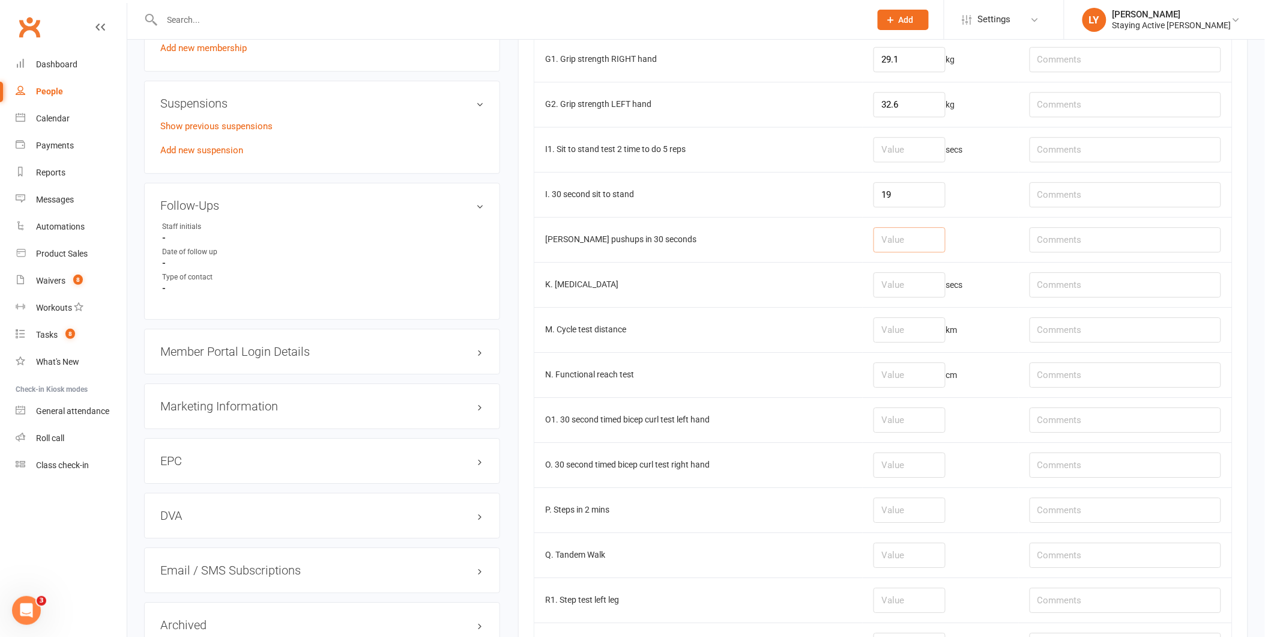
click at [887, 241] on input "number" at bounding box center [910, 239] width 72 height 25
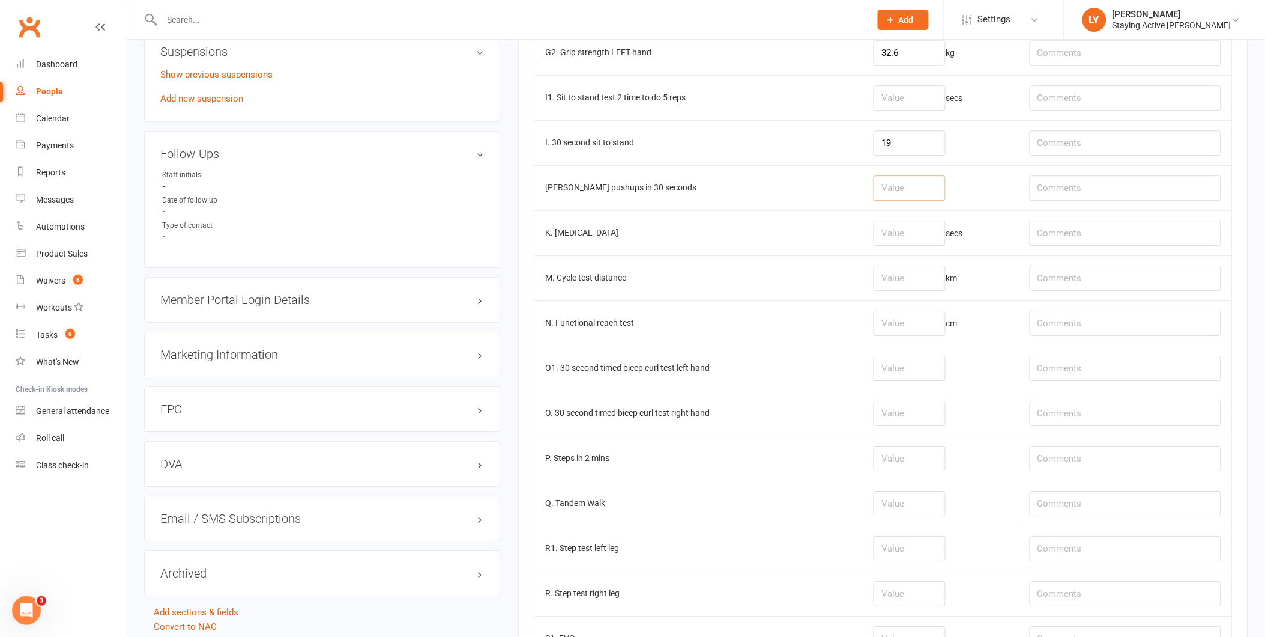
scroll to position [1069, 0]
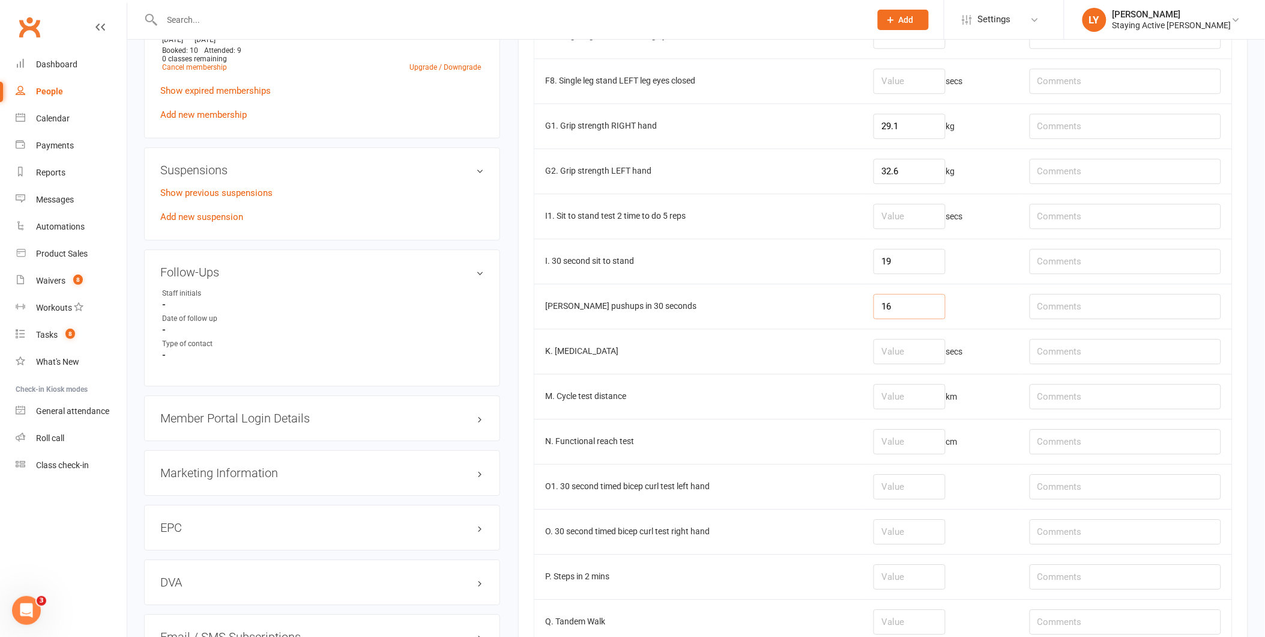
type input "16"
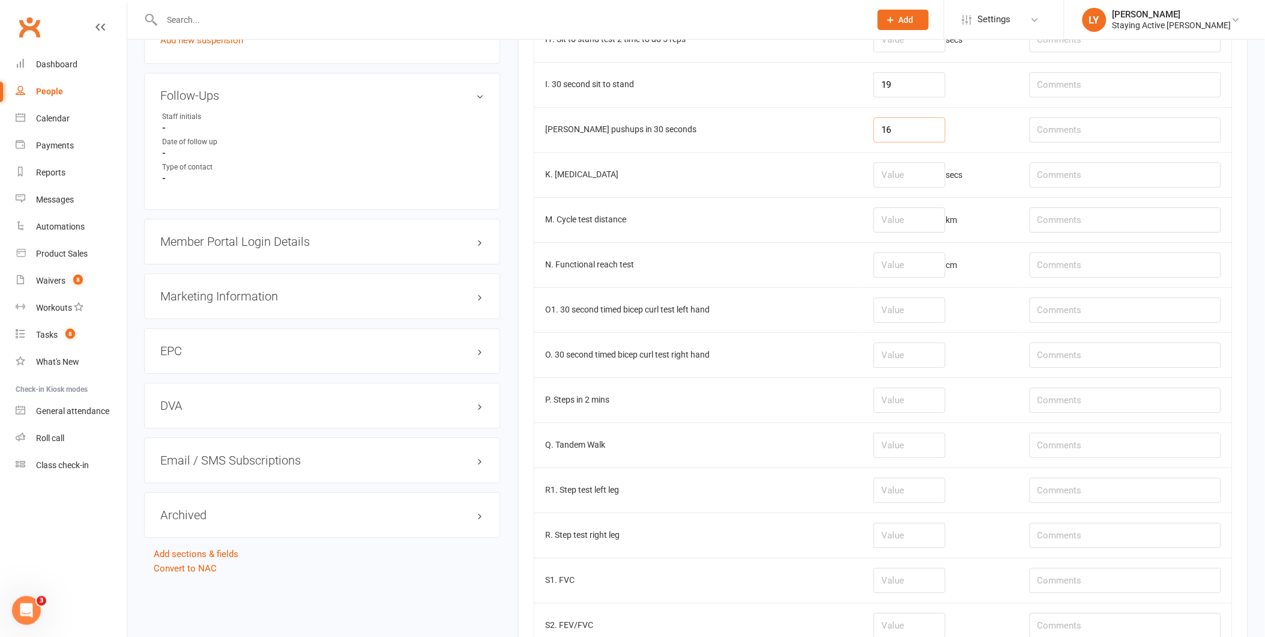
scroll to position [1336, 0]
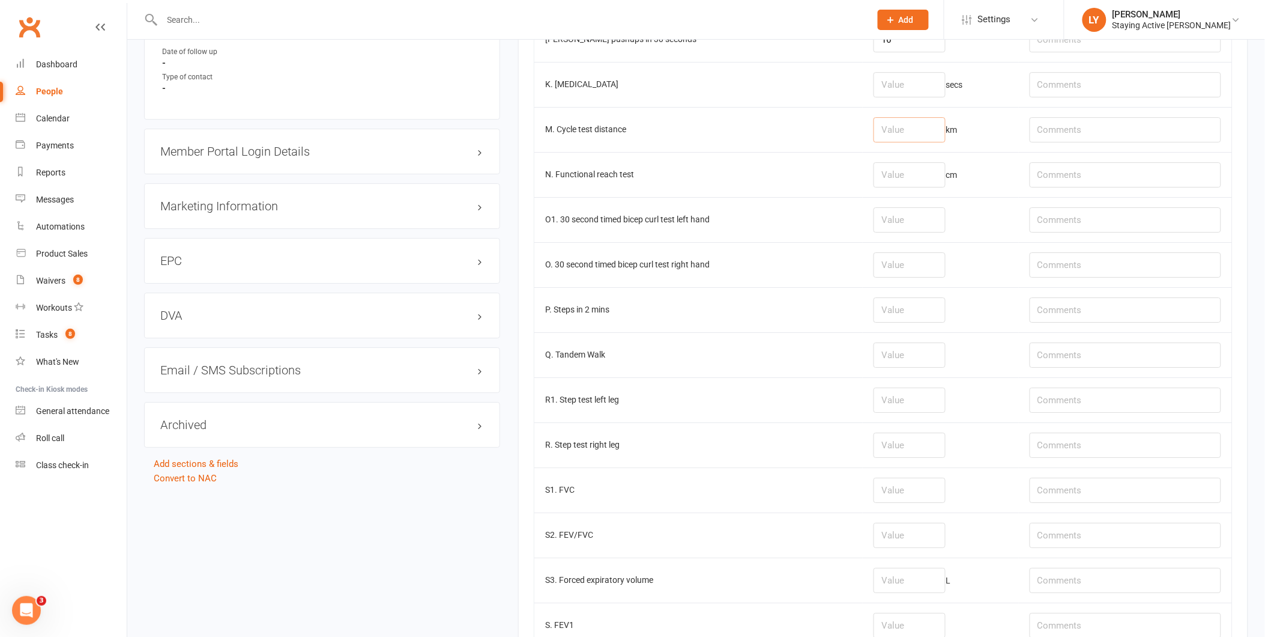
click at [874, 131] on input "number" at bounding box center [910, 129] width 72 height 25
type input "0.96"
click at [970, 158] on td "cm" at bounding box center [941, 174] width 156 height 45
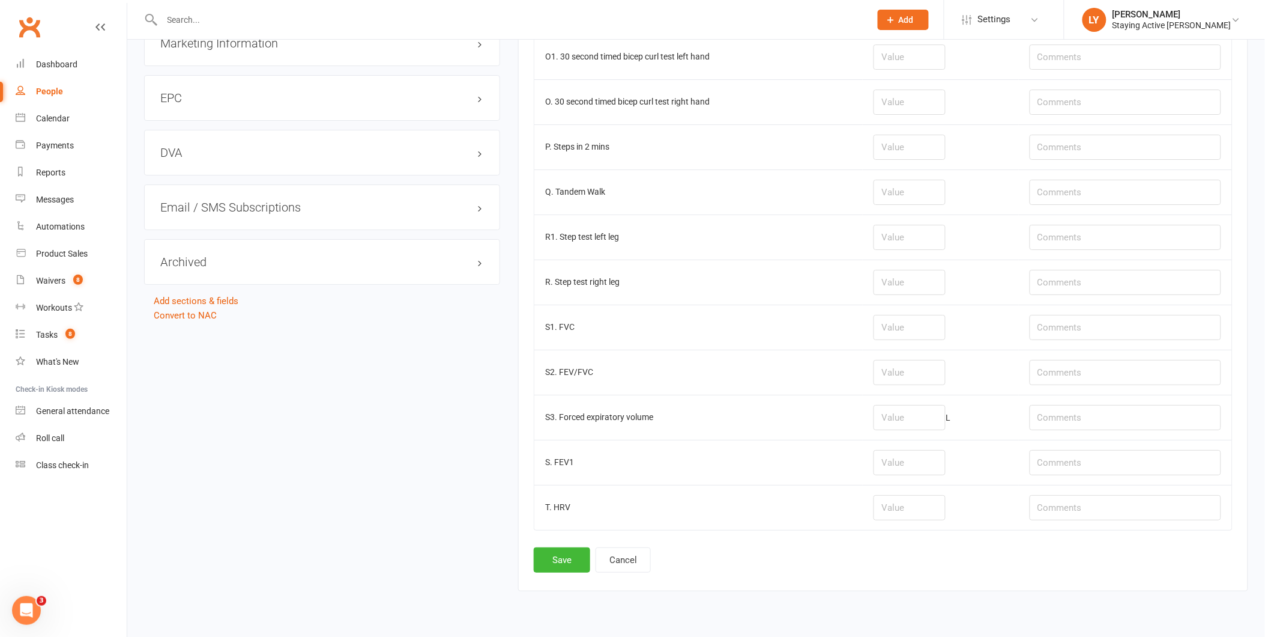
scroll to position [1536, 0]
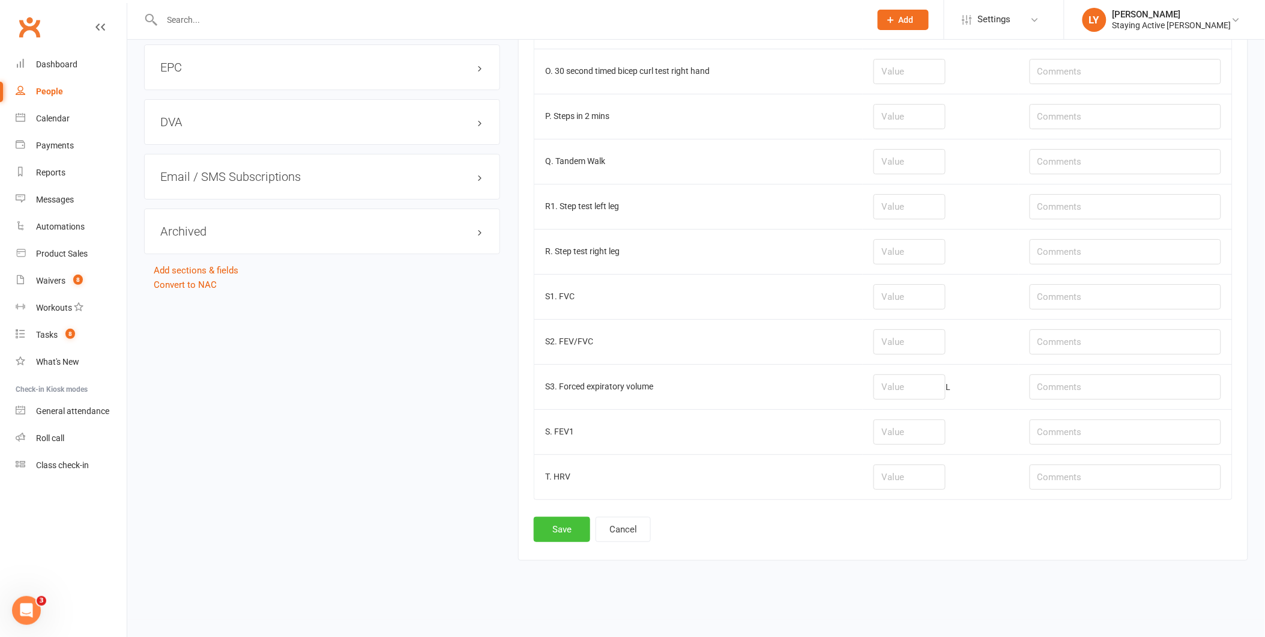
click at [561, 527] on button "Save" at bounding box center [562, 528] width 56 height 25
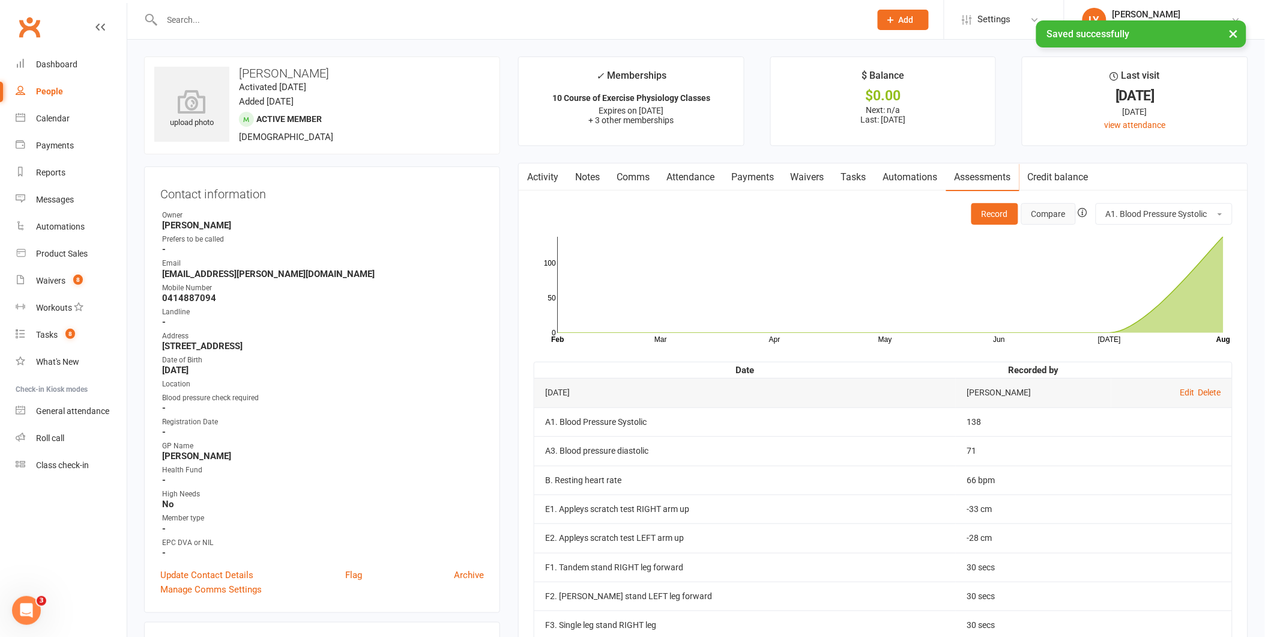
click at [1037, 213] on button "Compare" at bounding box center [1048, 214] width 55 height 22
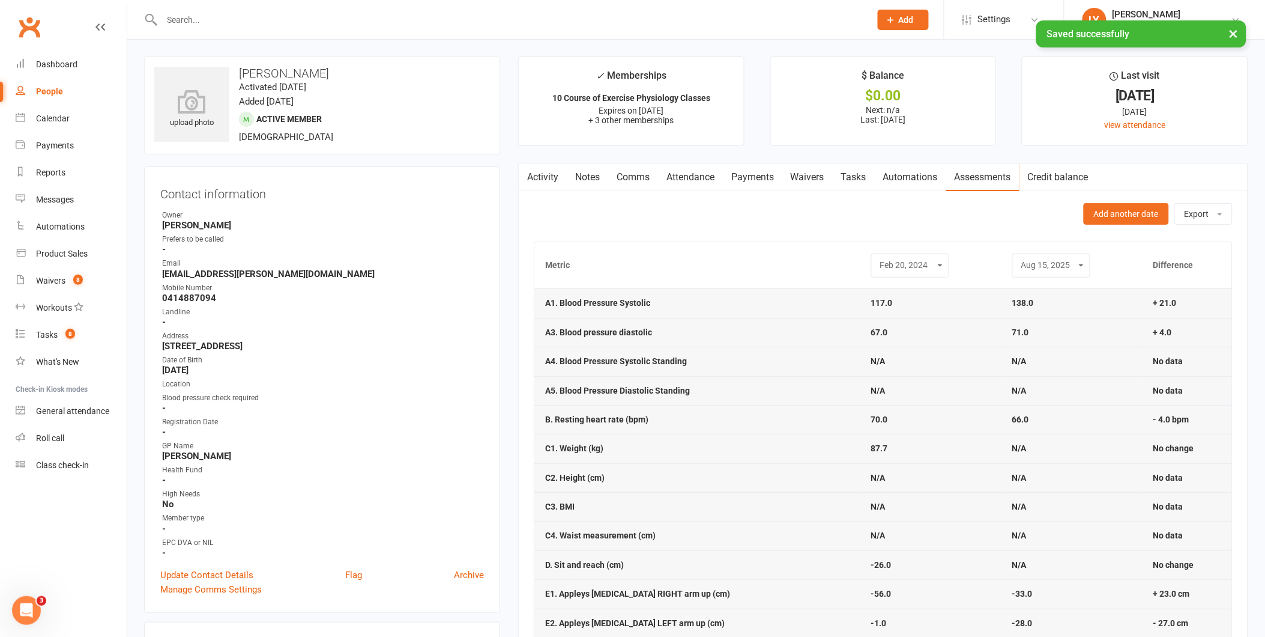
click at [919, 264] on select "Sep 18, 2023 Feb 20, 2024 Aug 15, 2025" at bounding box center [910, 265] width 62 height 14
click at [919, 263] on select "Sep 18, 2023 Feb 20, 2024 Aug 15, 2025" at bounding box center [910, 265] width 62 height 14
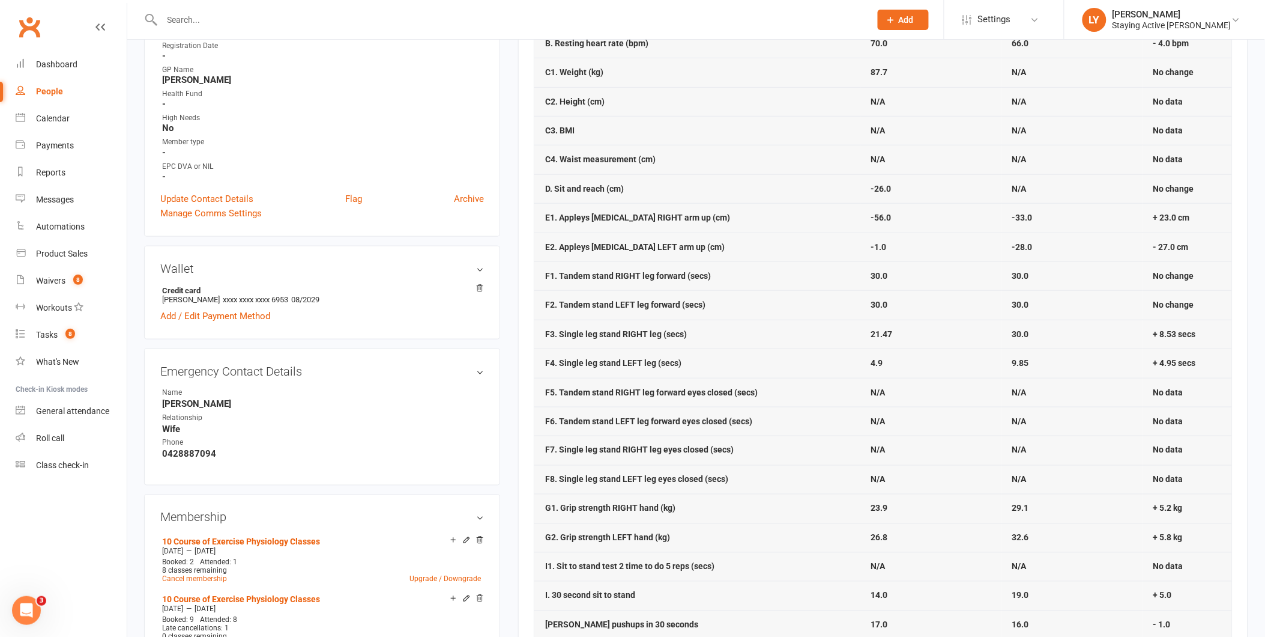
scroll to position [400, 0]
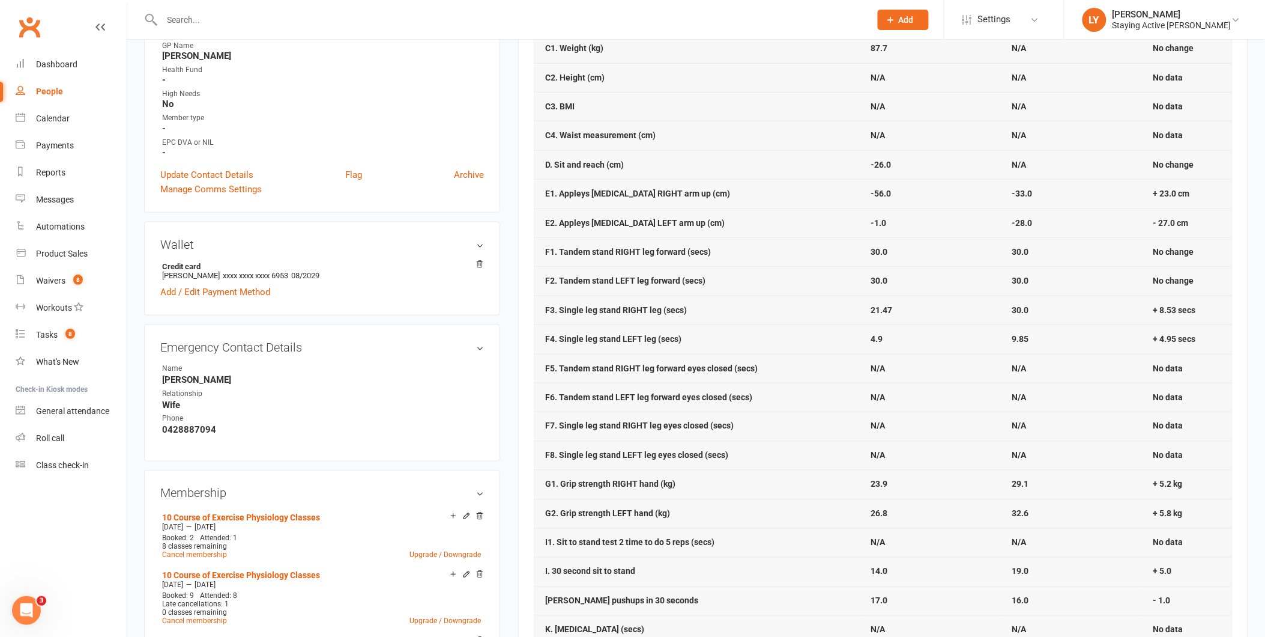
click at [981, 234] on td "-1.0" at bounding box center [930, 222] width 141 height 29
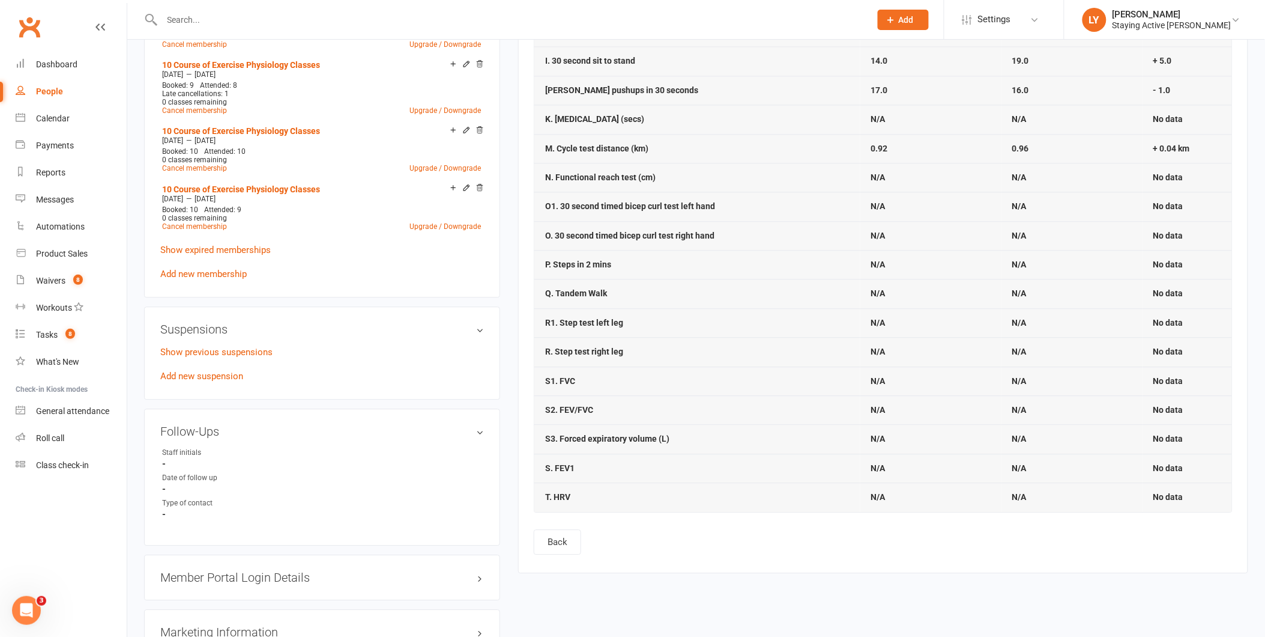
scroll to position [934, 0]
